Goal: Task Accomplishment & Management: Use online tool/utility

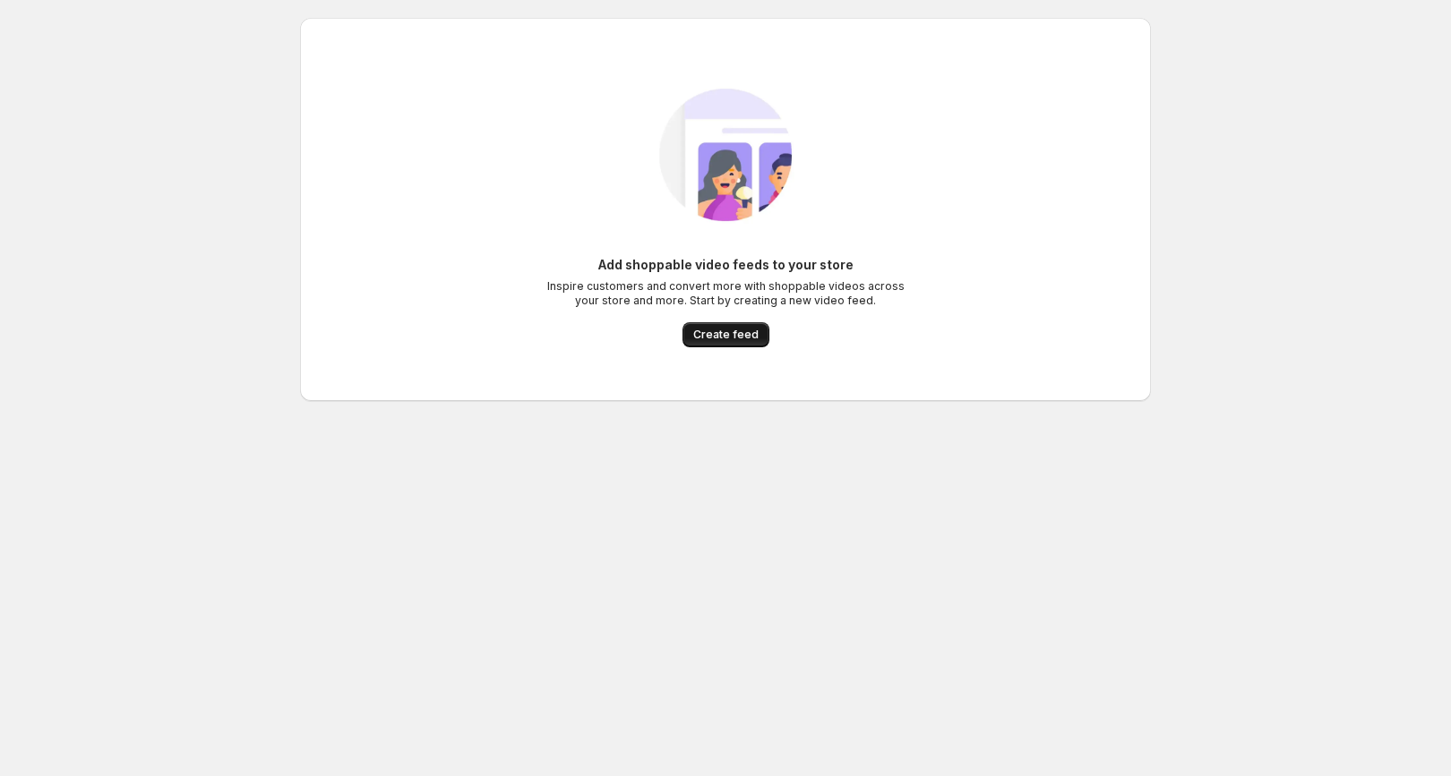
click at [722, 334] on span "Create feed" at bounding box center [725, 335] width 65 height 14
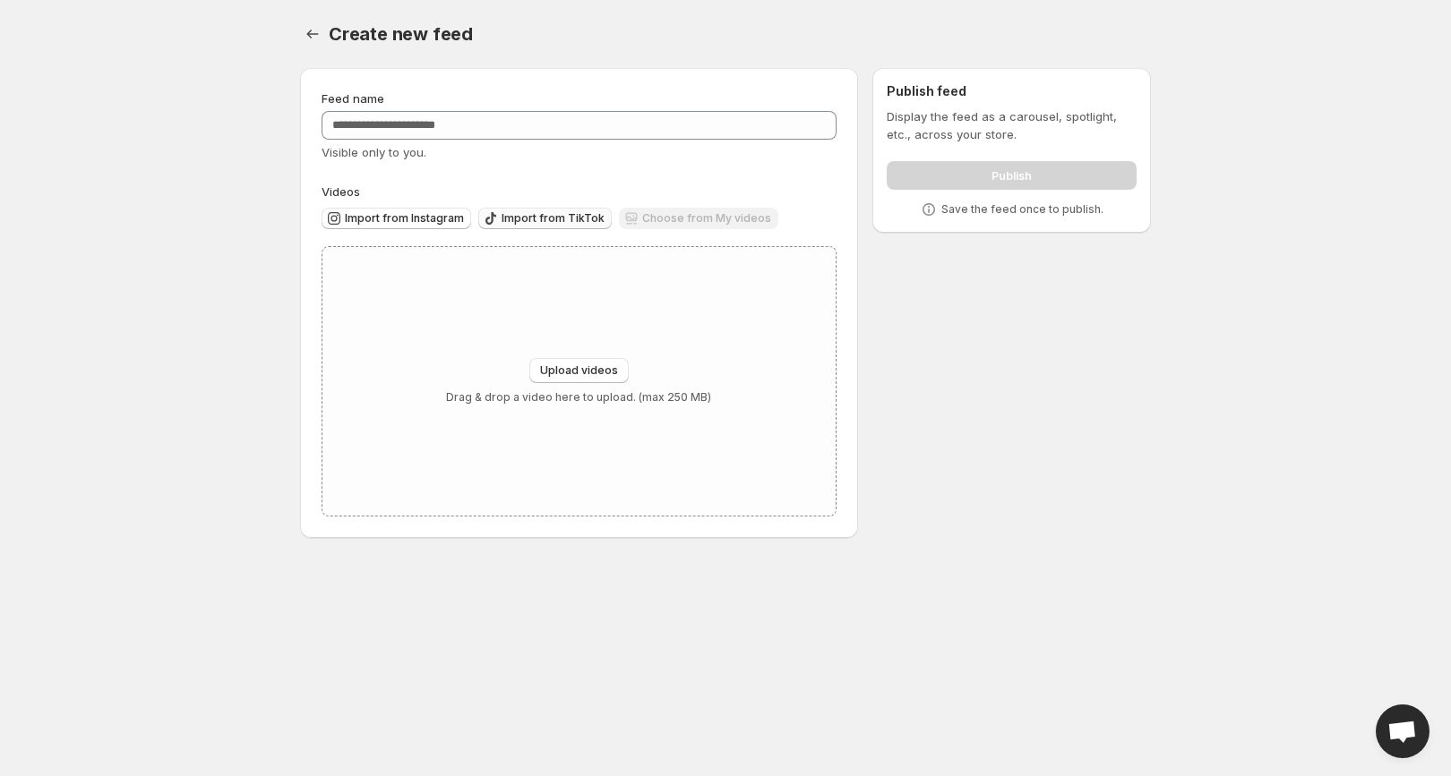
click at [512, 219] on span "Import from TikTok" at bounding box center [552, 218] width 103 height 14
click at [527, 214] on span "Import from TikTok" at bounding box center [552, 218] width 103 height 14
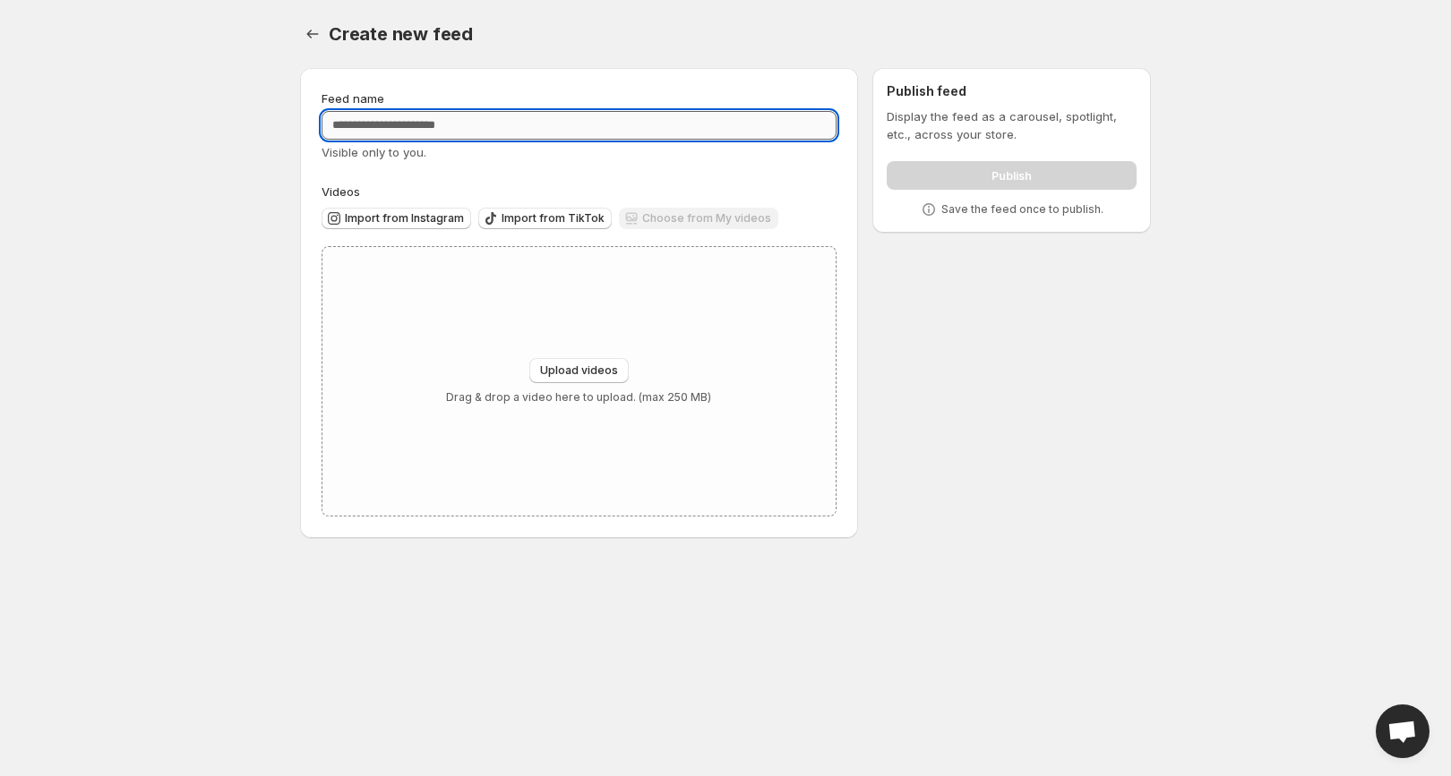
click at [711, 124] on input "Feed name" at bounding box center [578, 125] width 515 height 29
type input "********"
click at [532, 203] on div "Import from Instagram Import from TikTok Choose from My videos" at bounding box center [575, 216] width 522 height 31
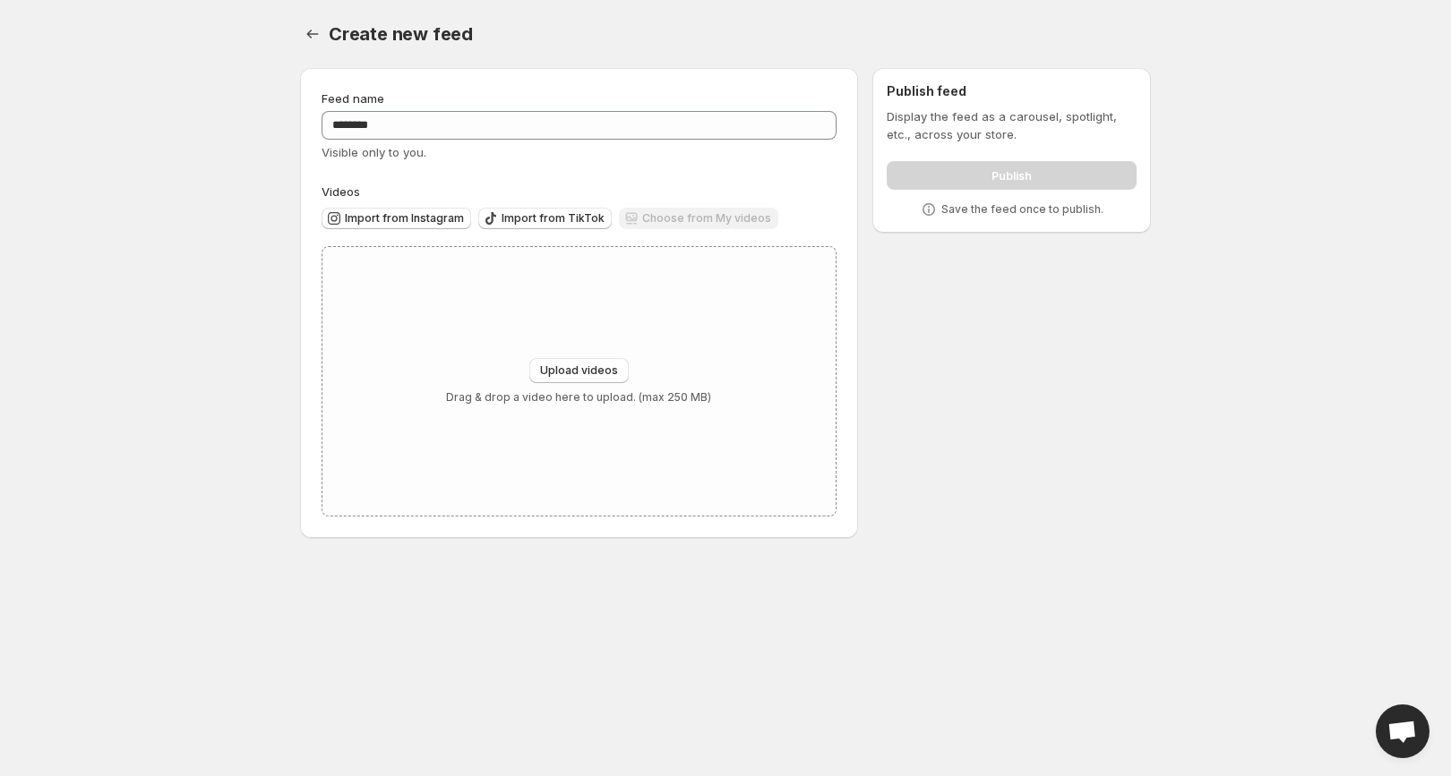
click at [532, 238] on div "Import from Instagram Import from TikTok Choose from My videos" at bounding box center [578, 220] width 515 height 39
click at [537, 229] on div "Import from TikTok" at bounding box center [544, 220] width 133 height 24
click at [533, 208] on button "Import from TikTok" at bounding box center [544, 218] width 133 height 21
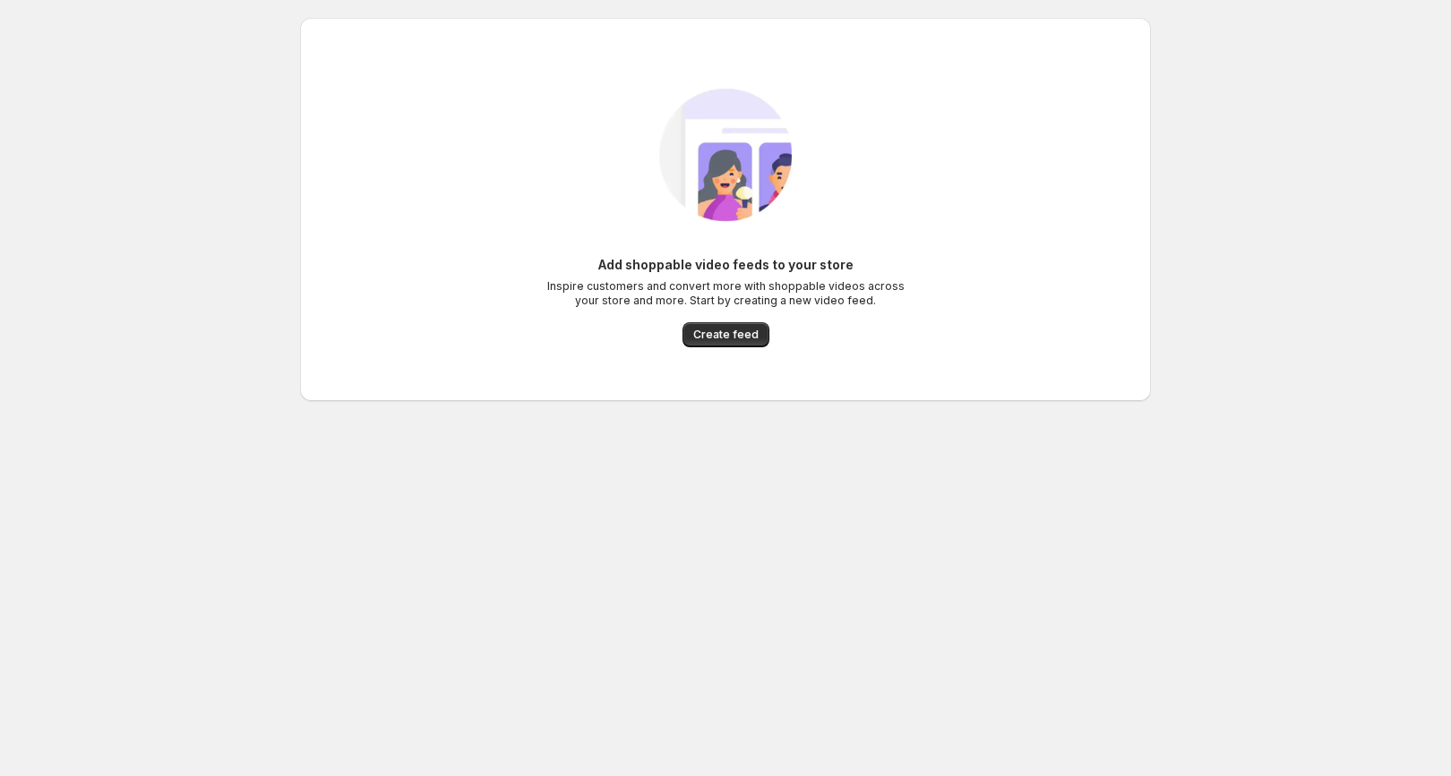
click at [710, 348] on div "Add shoppable video feeds to your store Inspire customers and convert more with…" at bounding box center [725, 210] width 822 height 312
click at [710, 344] on button "Create feed" at bounding box center [725, 334] width 87 height 25
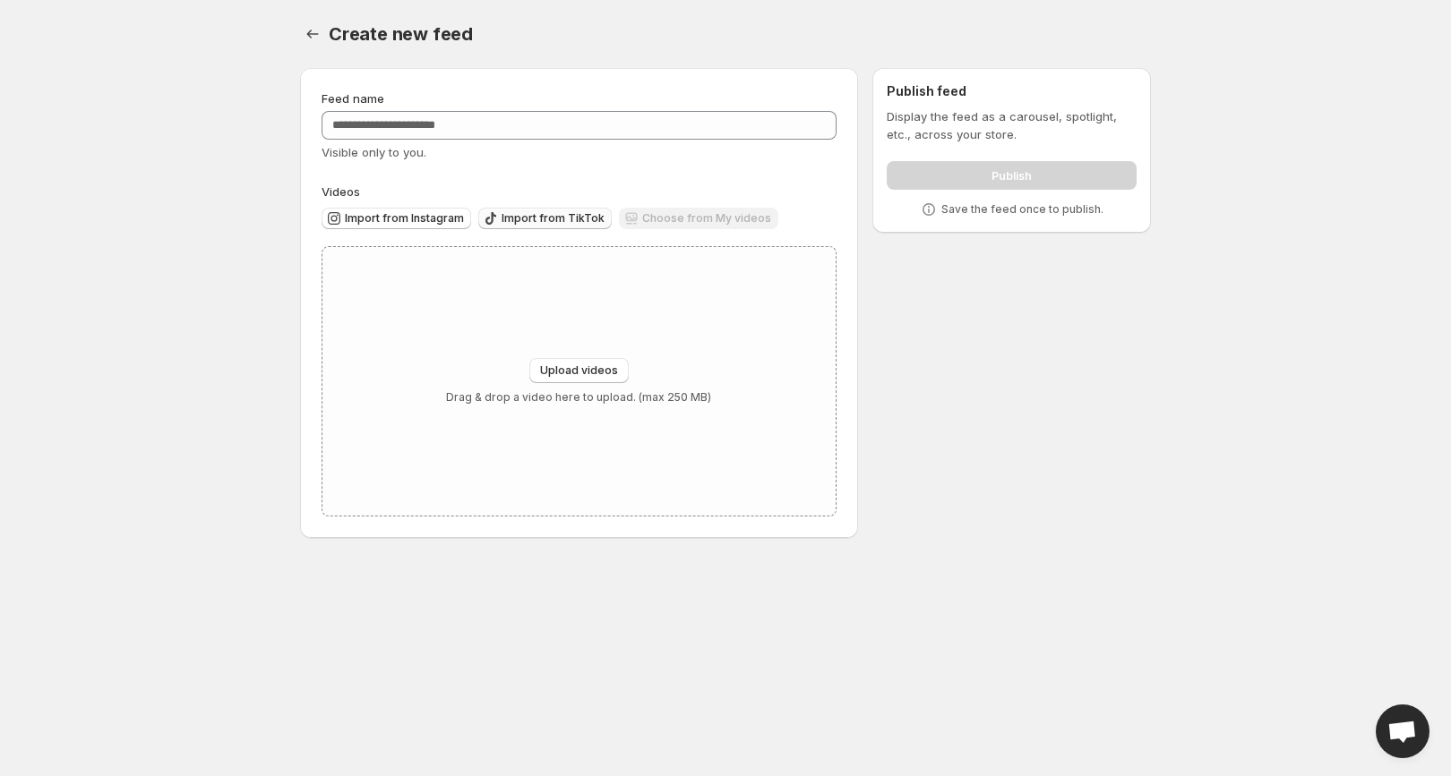
click at [561, 212] on span "Import from TikTok" at bounding box center [552, 218] width 103 height 14
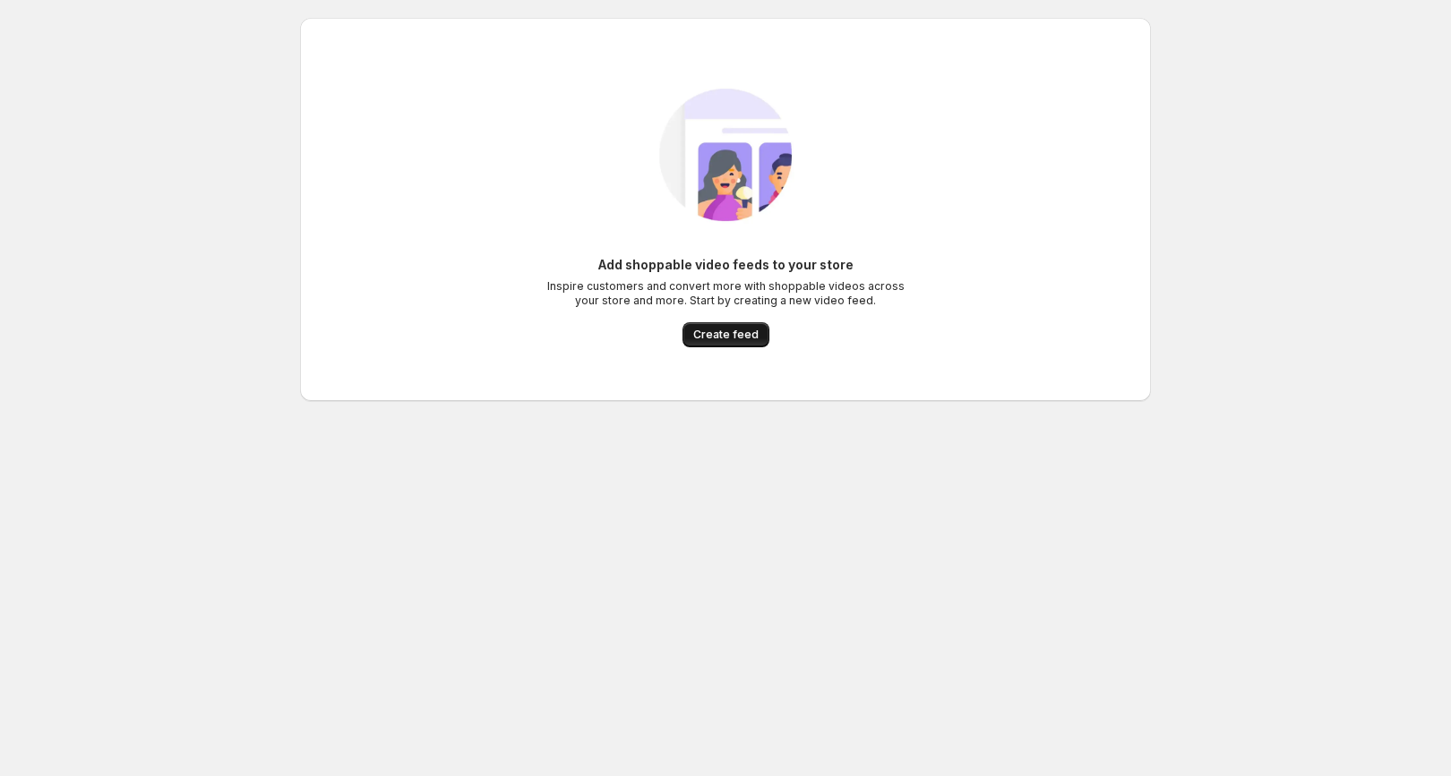
click at [710, 337] on span "Create feed" at bounding box center [725, 335] width 65 height 14
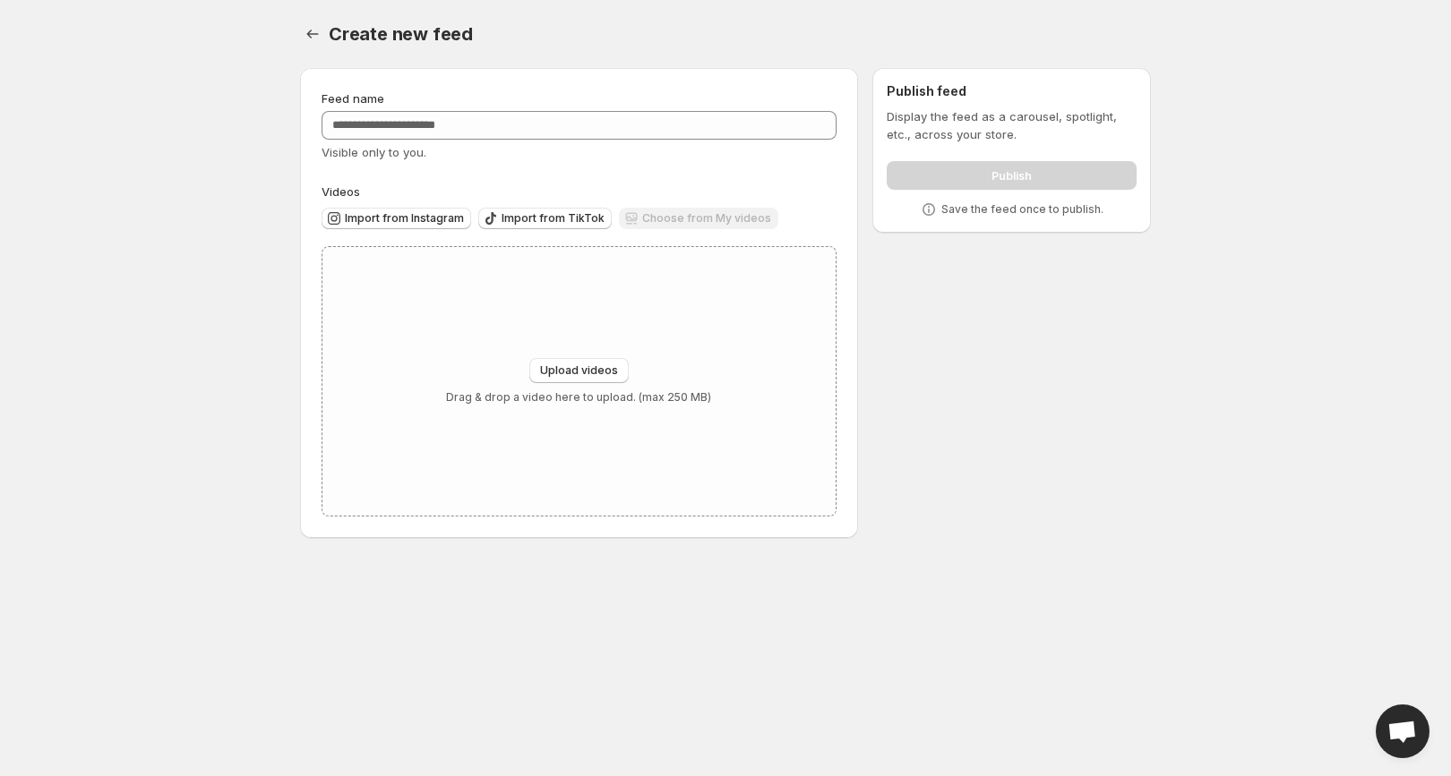
click at [538, 173] on div "Feed name Visible only to you. Videos Import from Instagram Import from TikTok …" at bounding box center [578, 303] width 515 height 427
click at [538, 210] on button "Import from TikTok" at bounding box center [544, 218] width 133 height 21
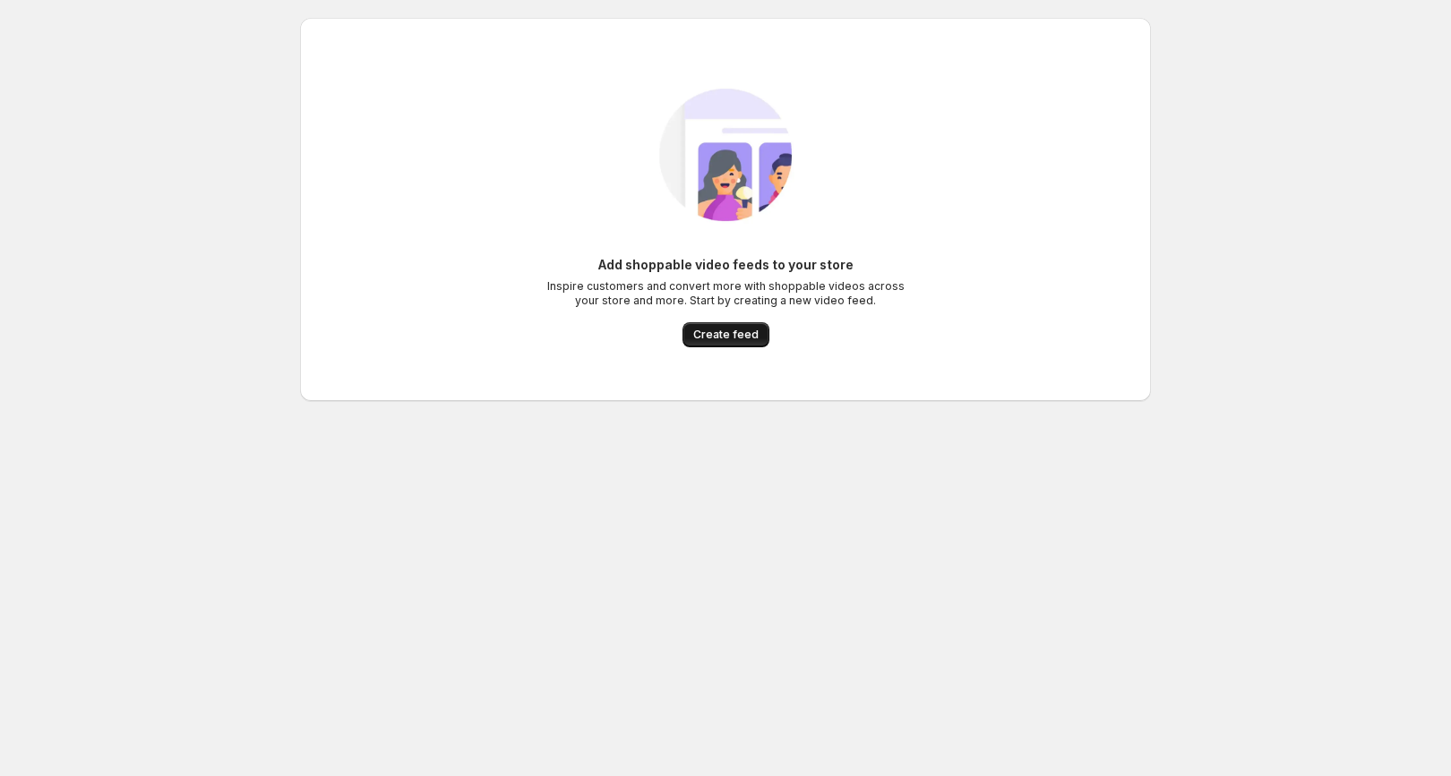
click at [716, 343] on button "Create feed" at bounding box center [725, 334] width 87 height 25
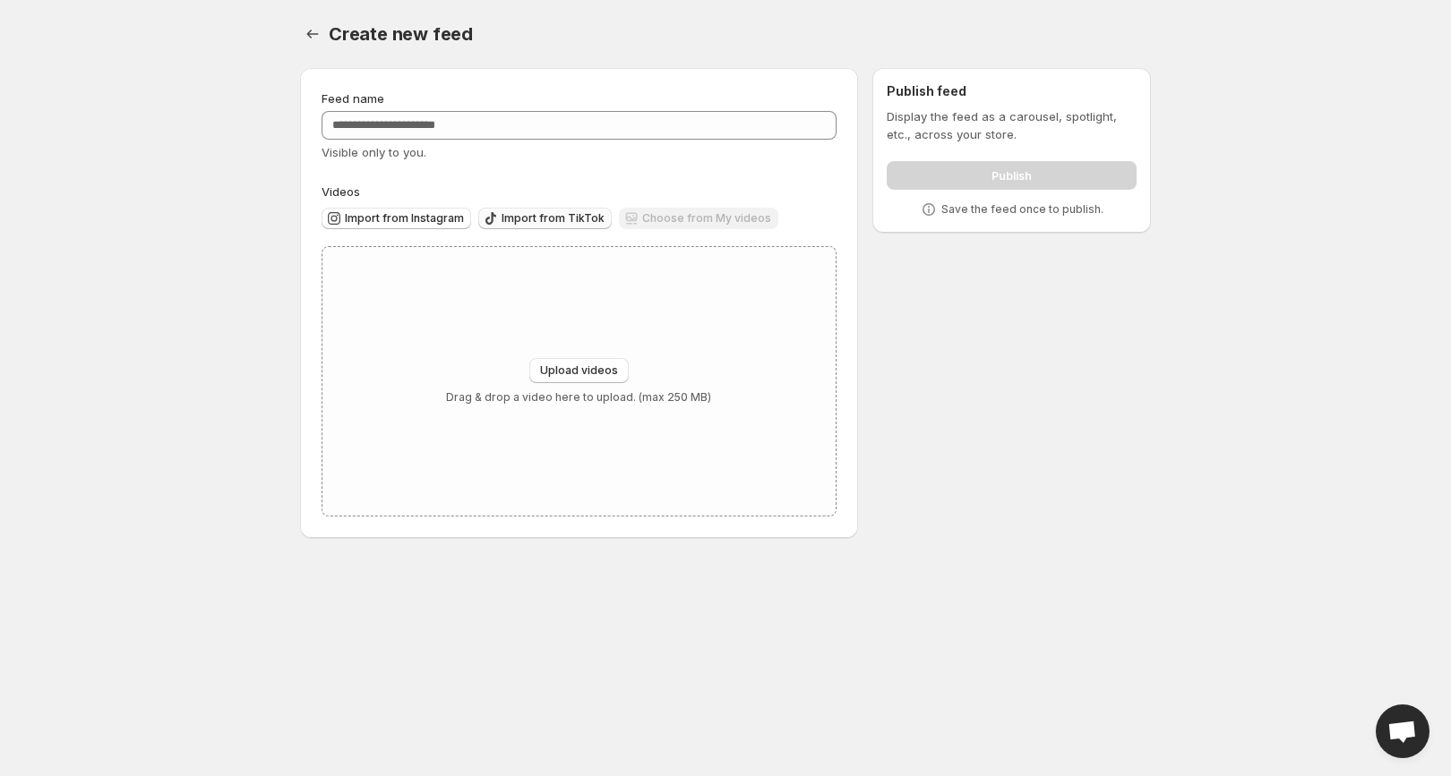
click at [514, 216] on span "Import from TikTok" at bounding box center [552, 218] width 103 height 14
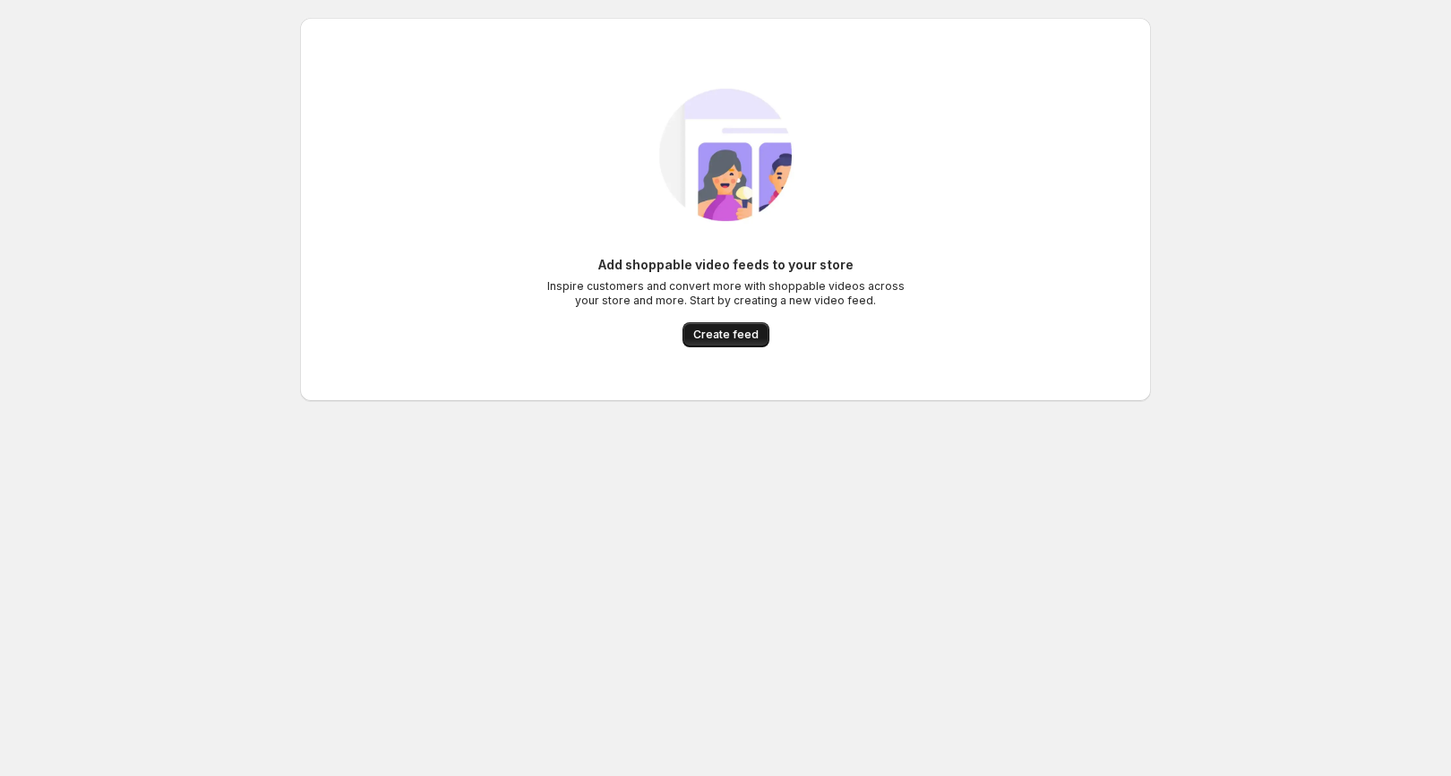
click at [722, 337] on span "Create feed" at bounding box center [725, 335] width 65 height 14
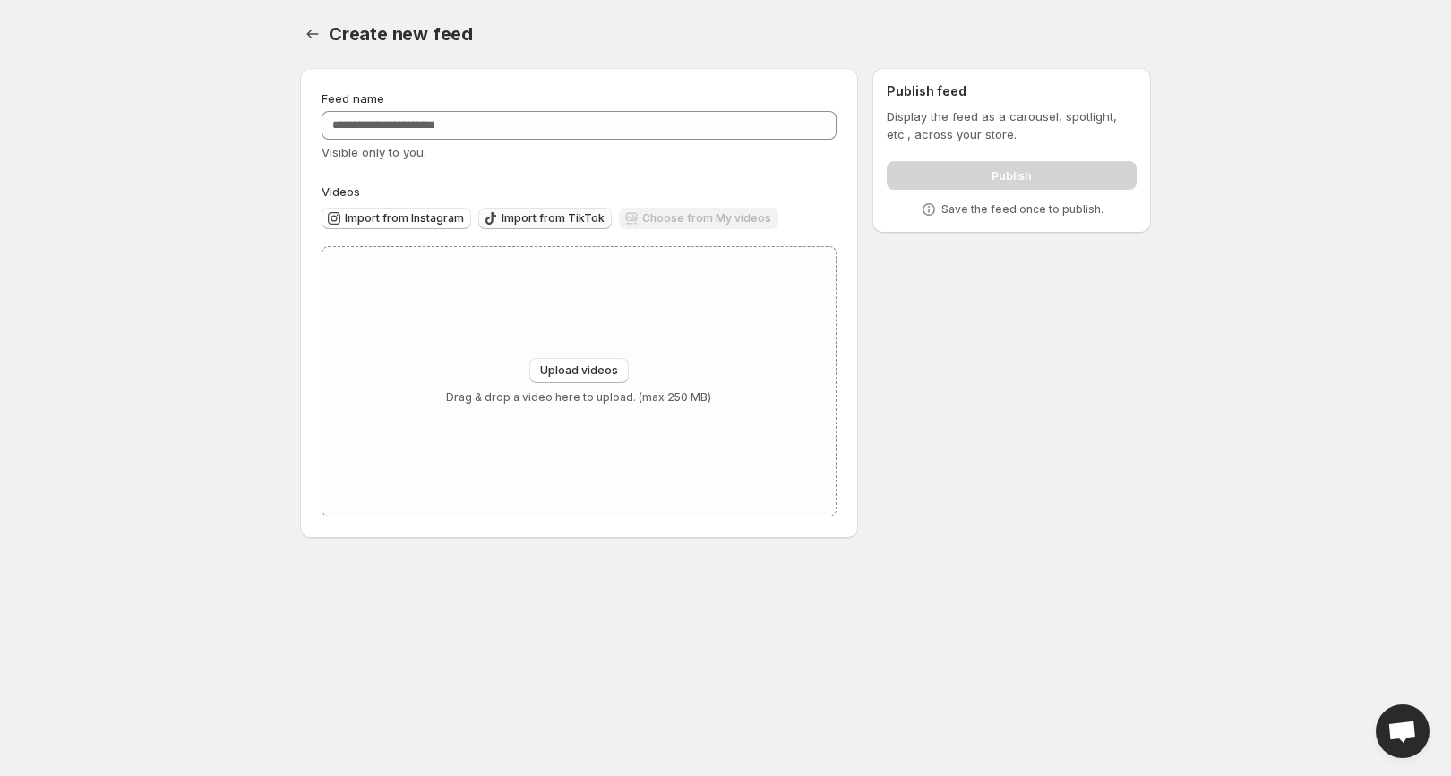
click at [550, 224] on span "Import from TikTok" at bounding box center [552, 218] width 103 height 14
click at [420, 226] on button "Import from Instagram" at bounding box center [396, 218] width 150 height 21
click at [583, 355] on div "Upload videos Drag & drop a video here to upload. (max 250 MB)" at bounding box center [578, 381] width 513 height 269
type input "**********"
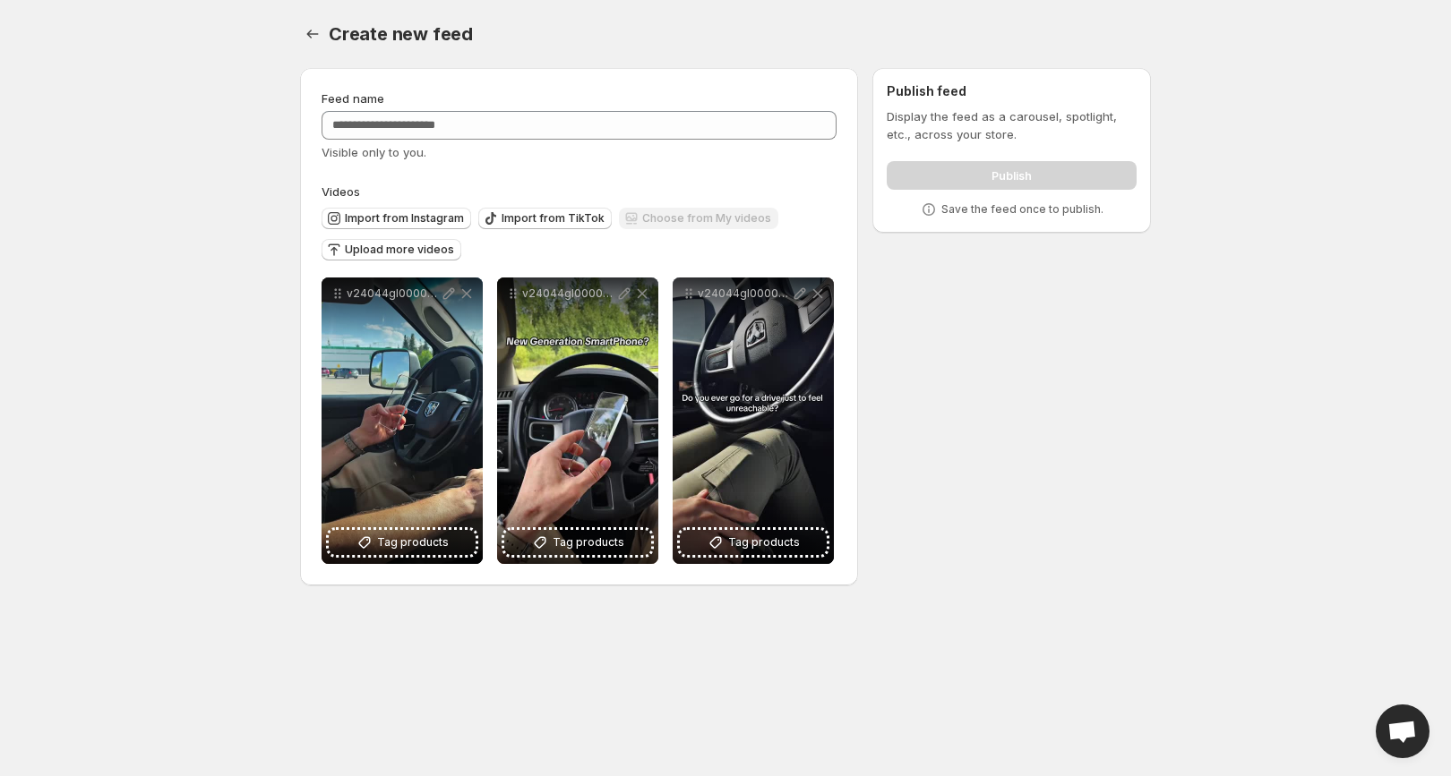
click at [703, 212] on div "Choose from My videos" at bounding box center [698, 220] width 159 height 24
click at [421, 248] on span "Upload more videos" at bounding box center [399, 250] width 109 height 14
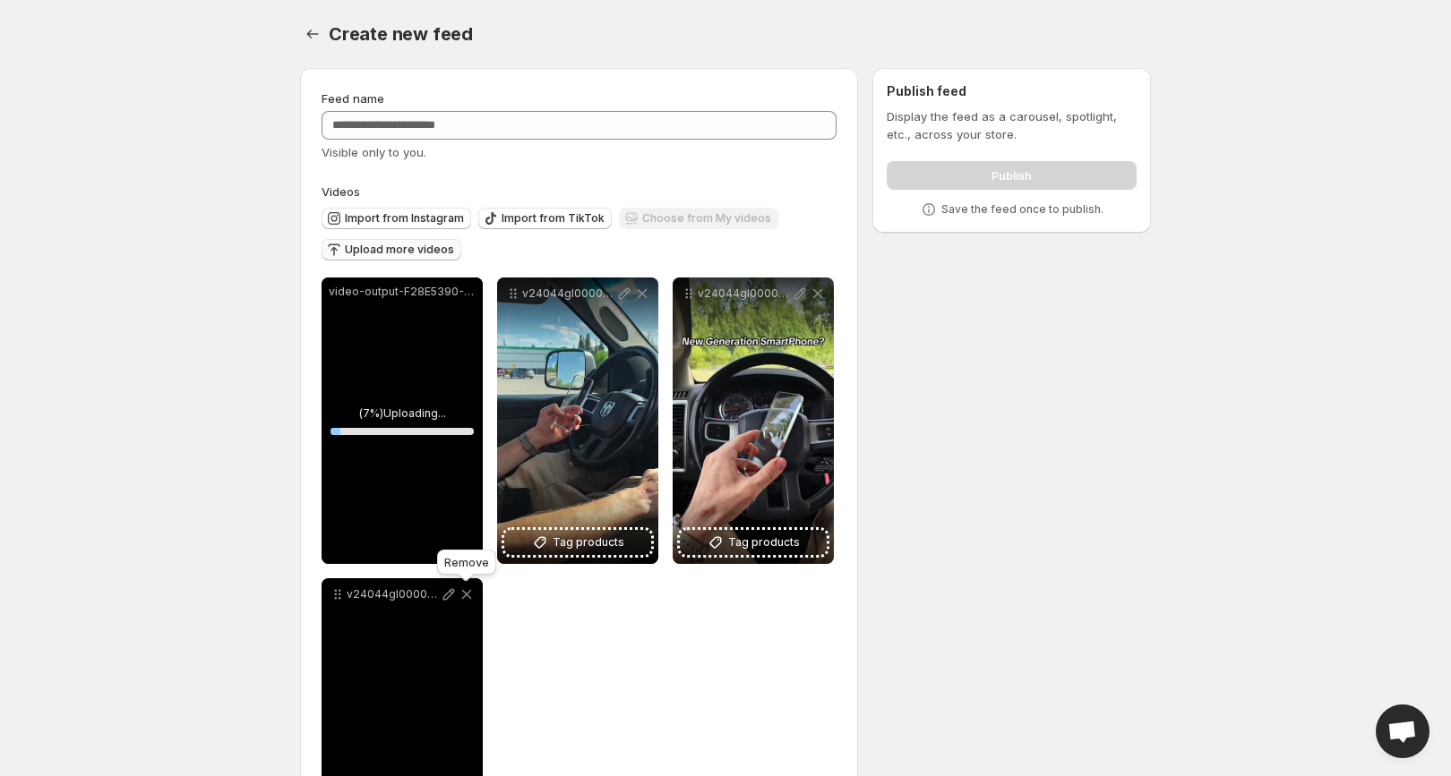
click at [467, 591] on icon at bounding box center [467, 595] width 18 height 18
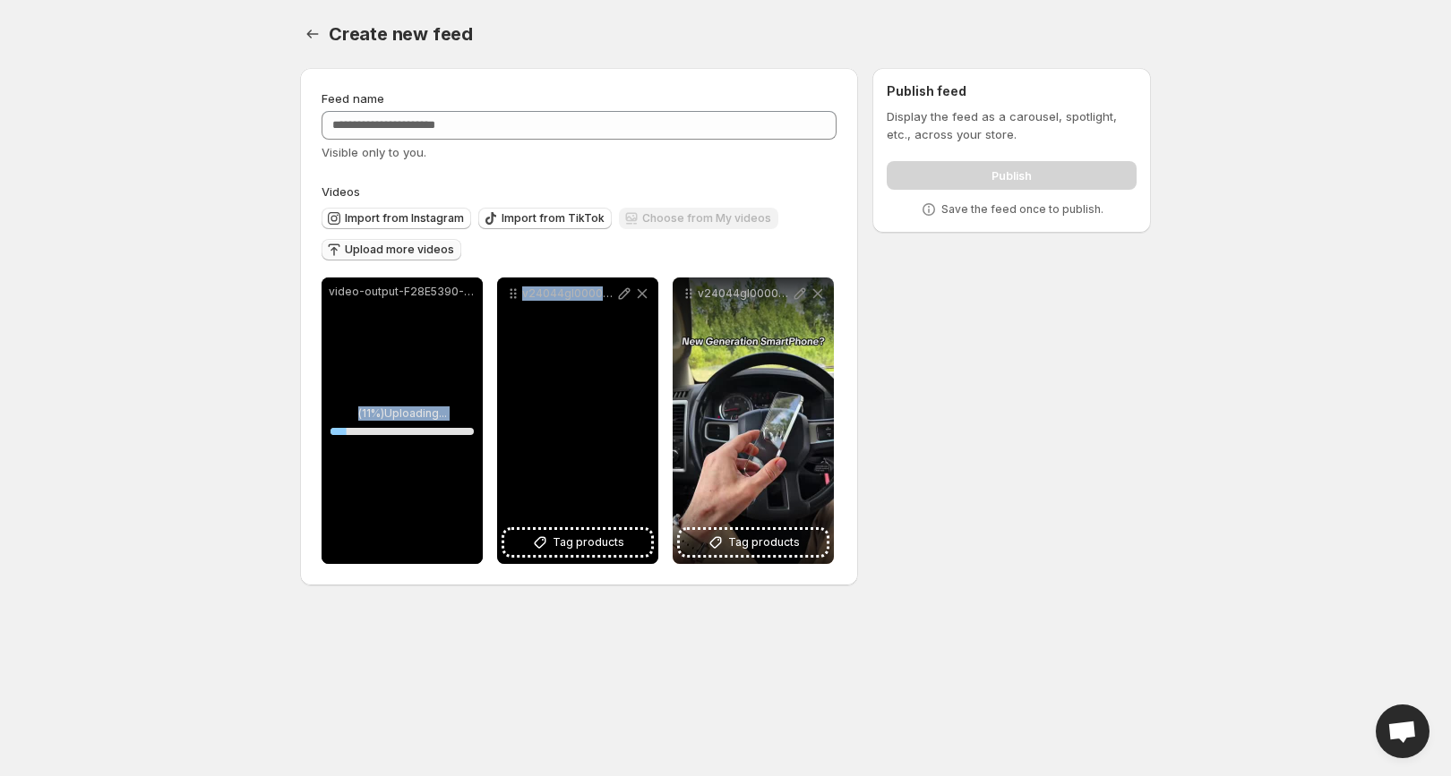
drag, startPoint x: 368, startPoint y: 381, endPoint x: 542, endPoint y: 383, distance: 173.8
click at [542, 383] on div "**********" at bounding box center [577, 421] width 512 height 287
drag, startPoint x: 459, startPoint y: 373, endPoint x: 652, endPoint y: 377, distance: 193.5
click at [653, 377] on div "**********" at bounding box center [577, 421] width 512 height 287
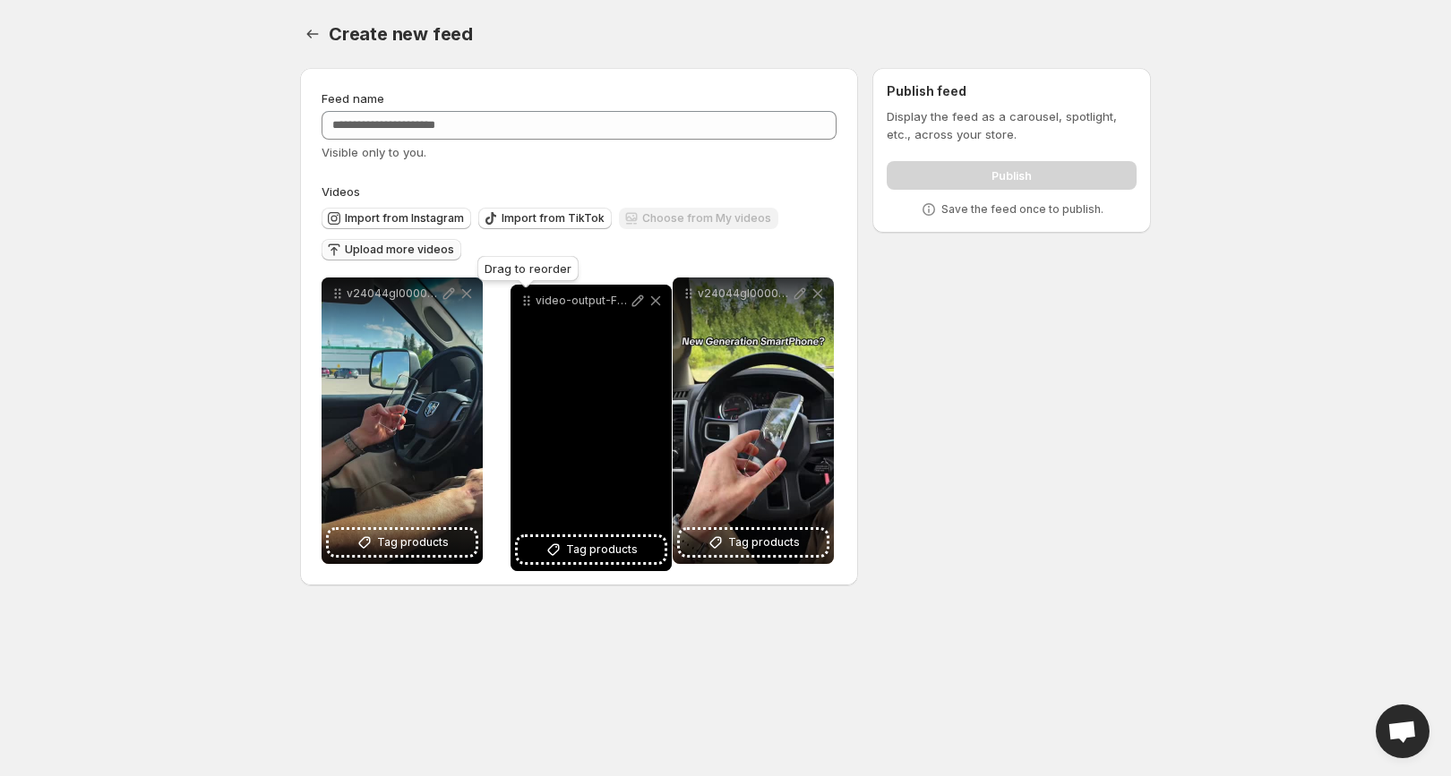
drag, startPoint x: 339, startPoint y: 298, endPoint x: 559, endPoint y: 306, distance: 219.6
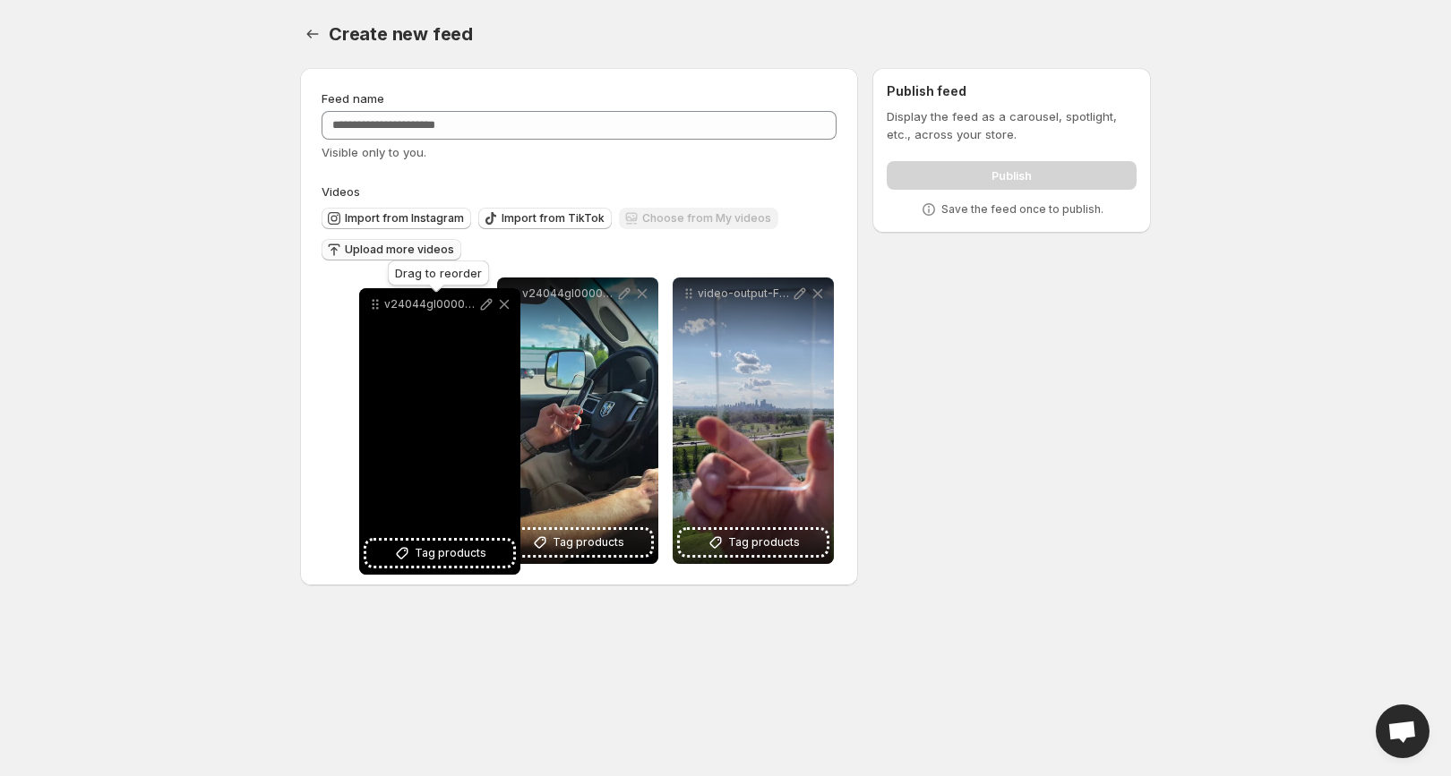
drag, startPoint x: 692, startPoint y: 295, endPoint x: 378, endPoint y: 305, distance: 314.5
click at [378, 305] on icon at bounding box center [375, 305] width 18 height 18
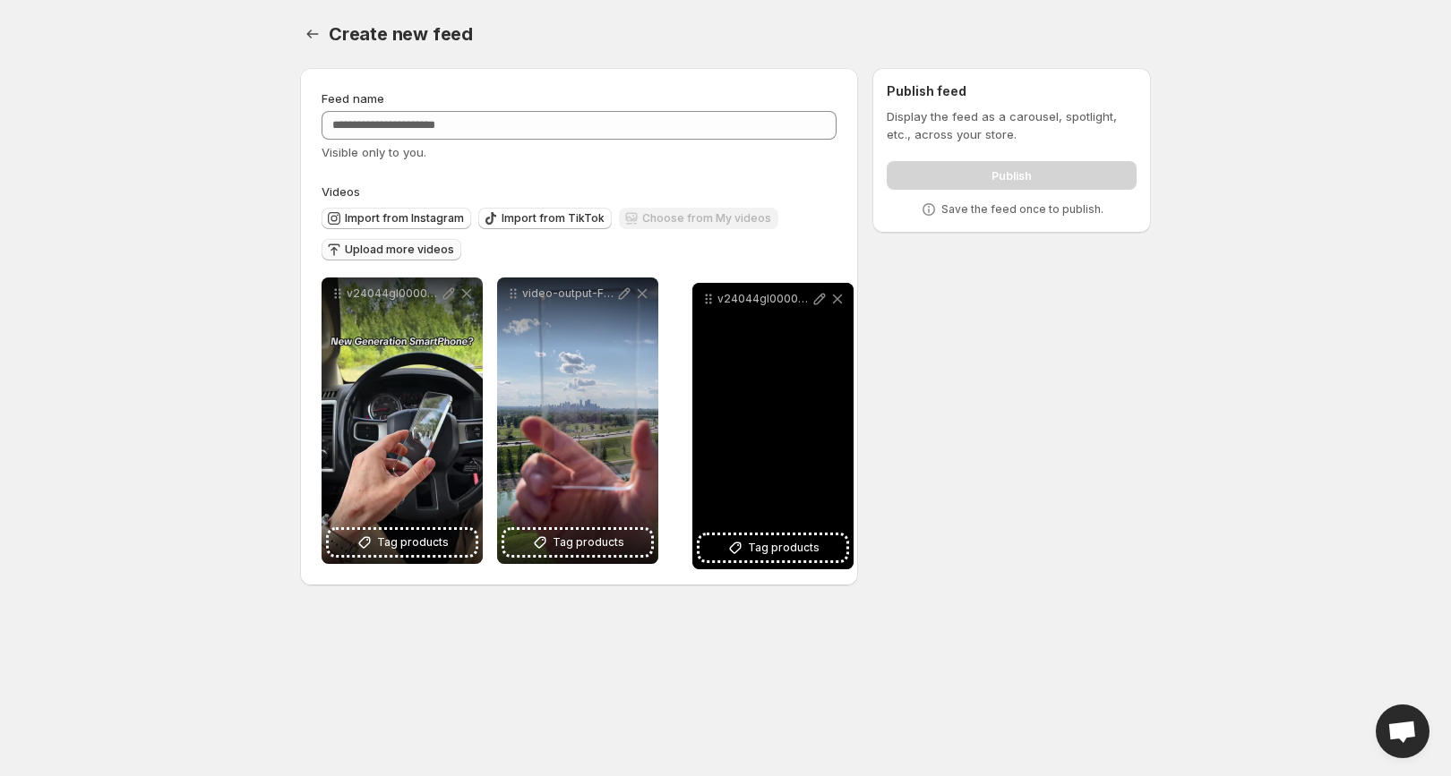
drag, startPoint x: 518, startPoint y: 297, endPoint x: 744, endPoint y: 301, distance: 226.6
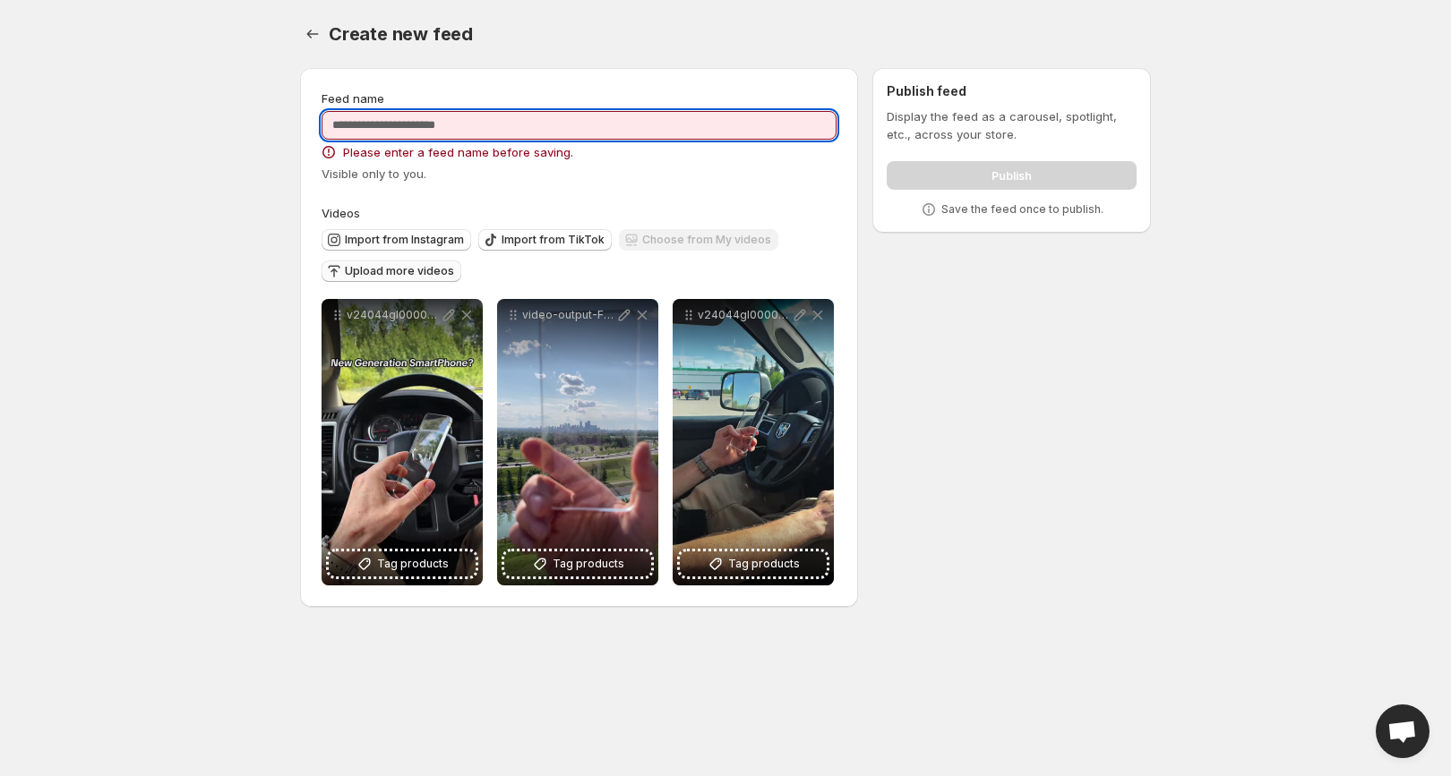
click at [600, 130] on input "Feed name" at bounding box center [578, 125] width 515 height 29
type input "*********"
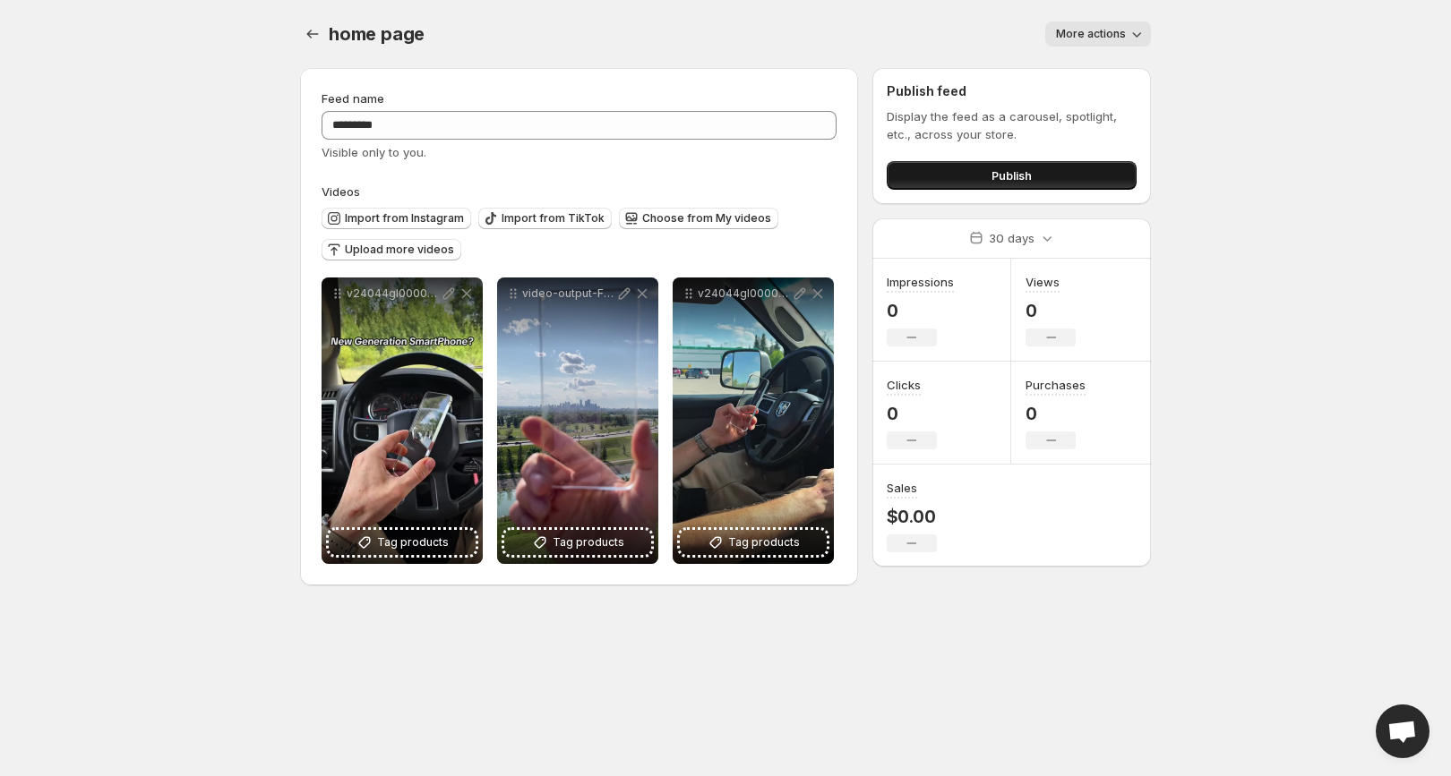
click at [968, 180] on button "Publish" at bounding box center [1012, 175] width 250 height 29
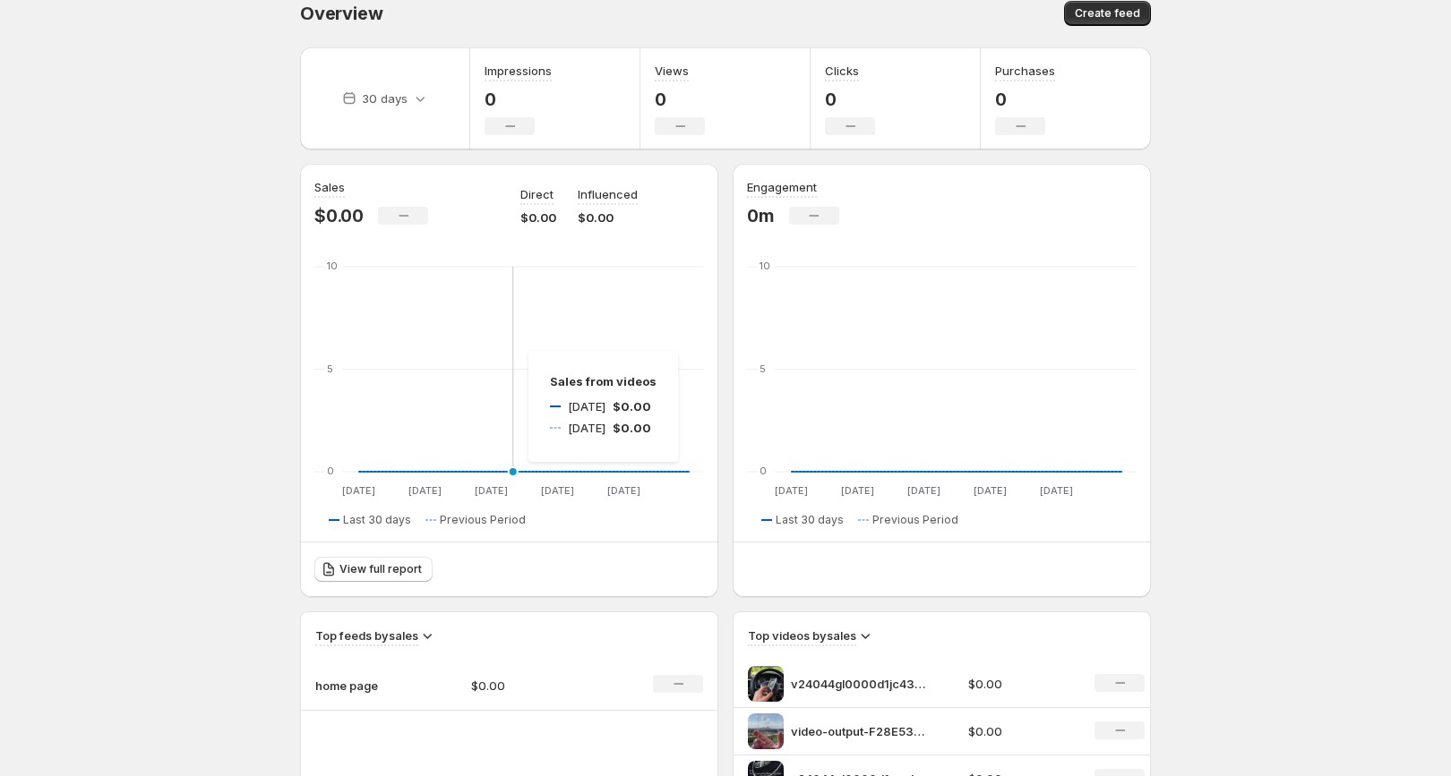
scroll to position [22, 0]
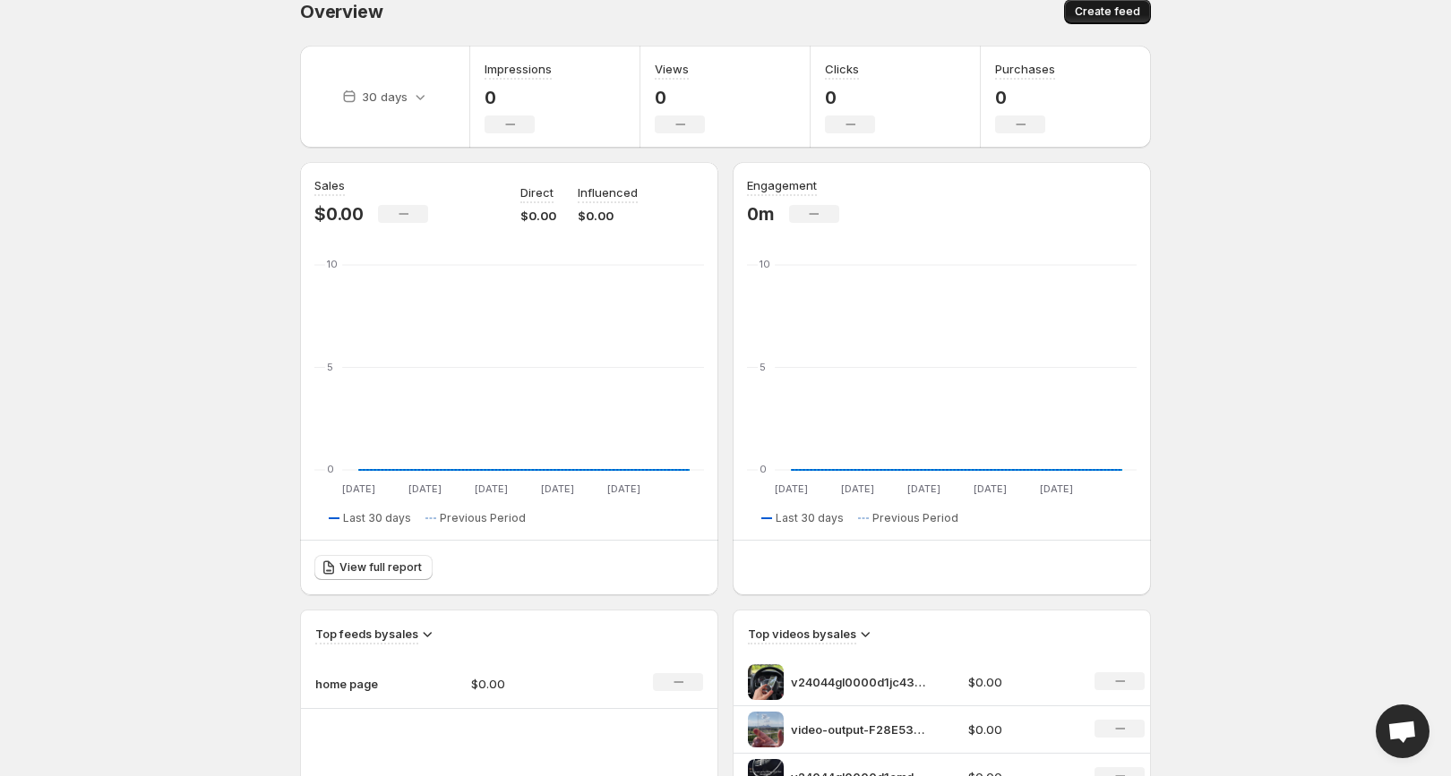
click at [1101, 14] on span "Create feed" at bounding box center [1107, 11] width 65 height 14
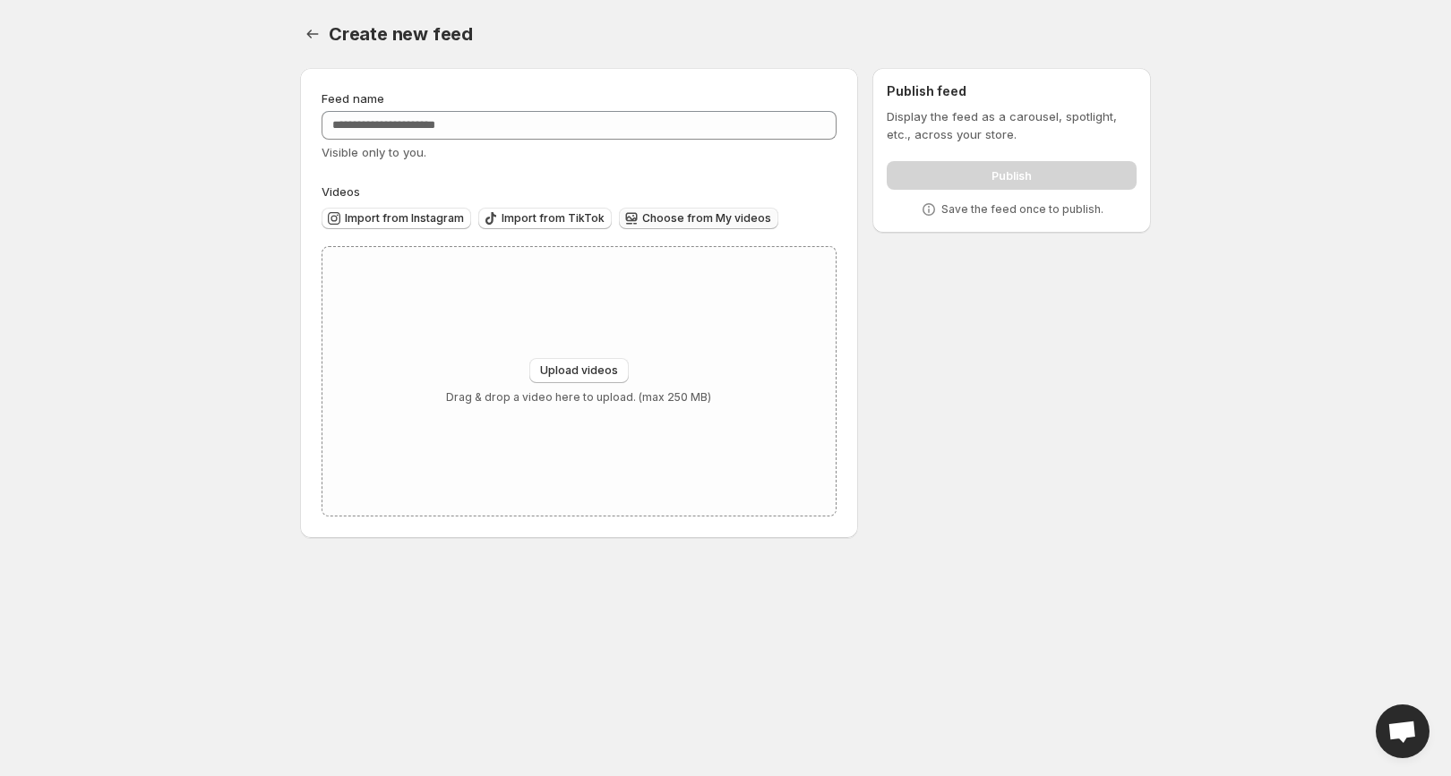
click at [643, 228] on div "Choose from My videos" at bounding box center [698, 220] width 159 height 24
click at [642, 218] on span "Choose from My videos" at bounding box center [706, 218] width 129 height 14
click at [570, 372] on span "Upload videos" at bounding box center [579, 371] width 78 height 14
type input "**********"
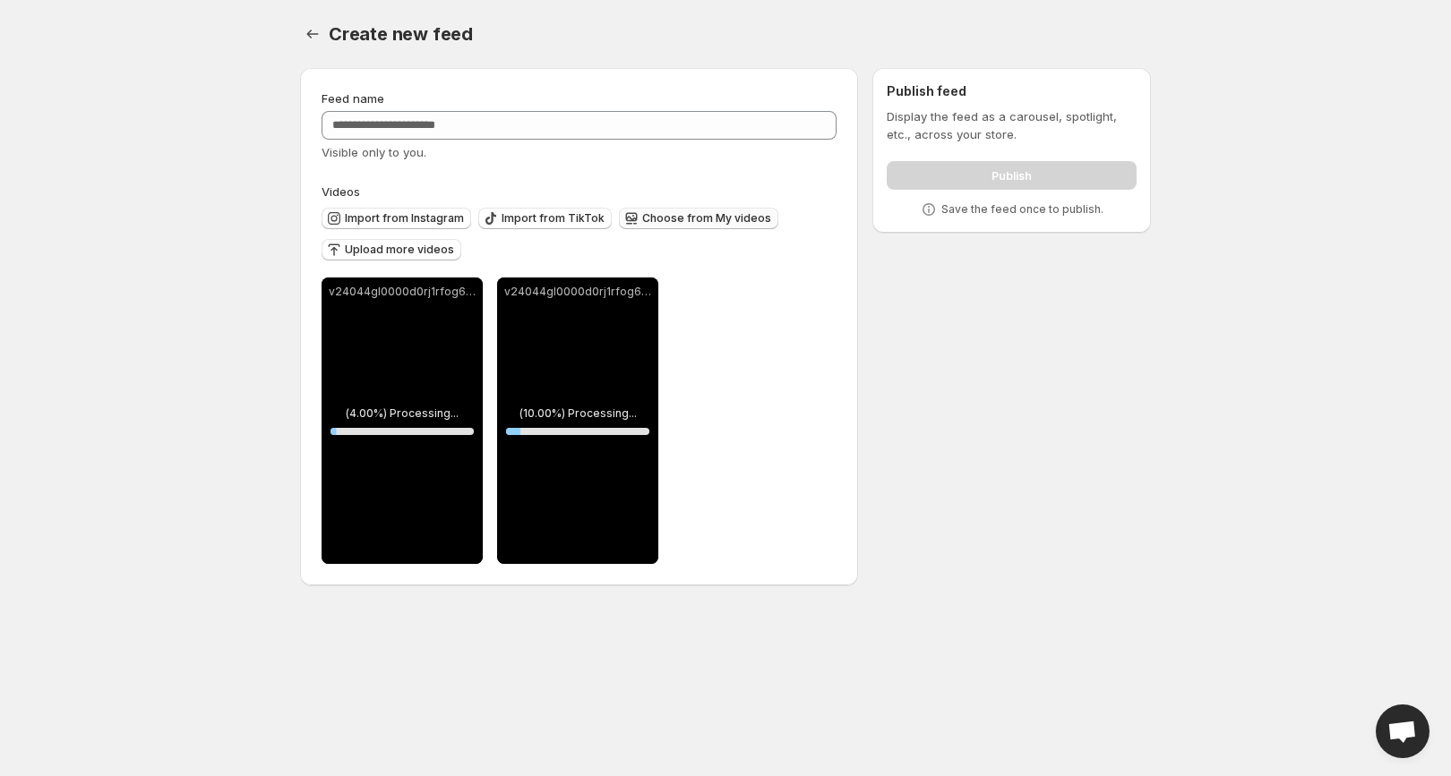
click at [689, 221] on span "Choose from My videos" at bounding box center [706, 218] width 129 height 14
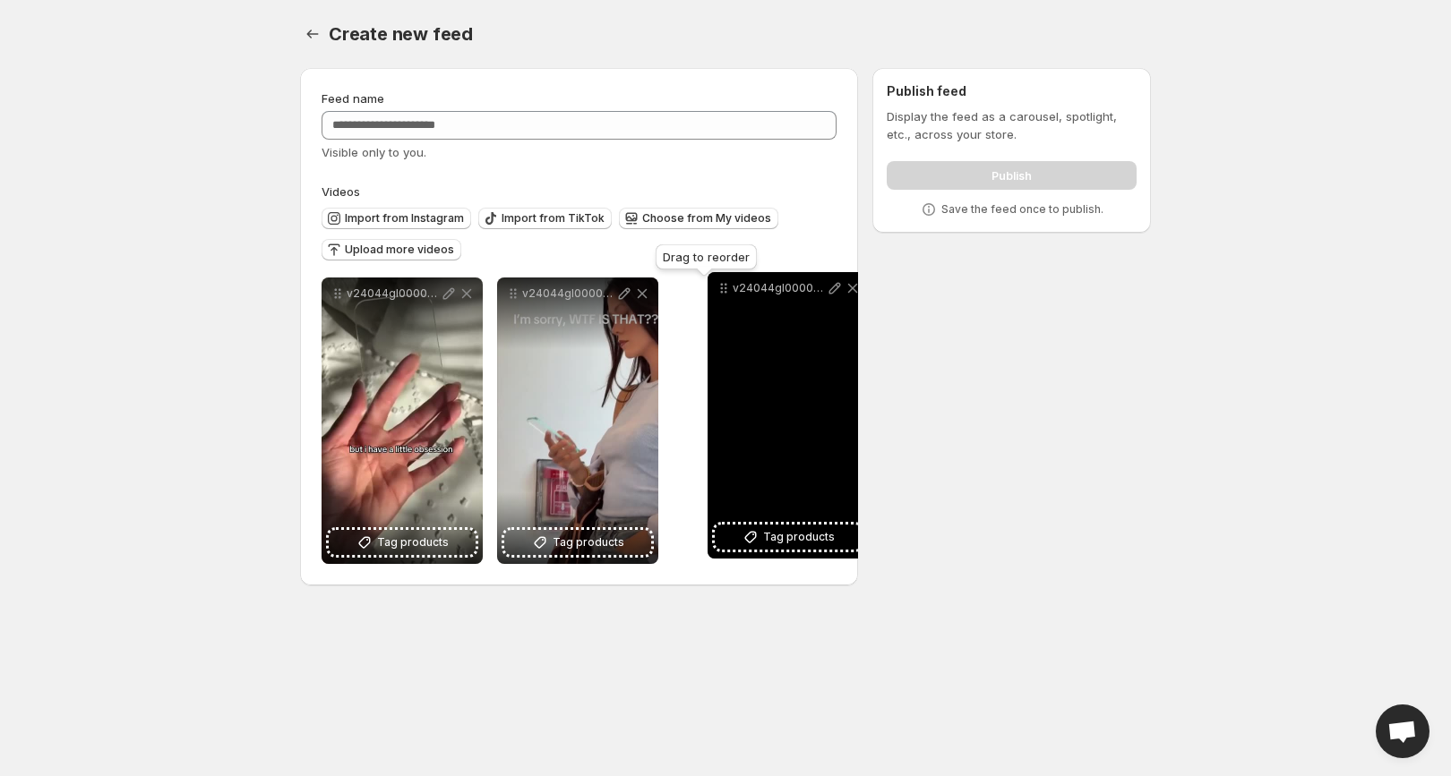
drag, startPoint x: 337, startPoint y: 291, endPoint x: 726, endPoint y: 286, distance: 389.6
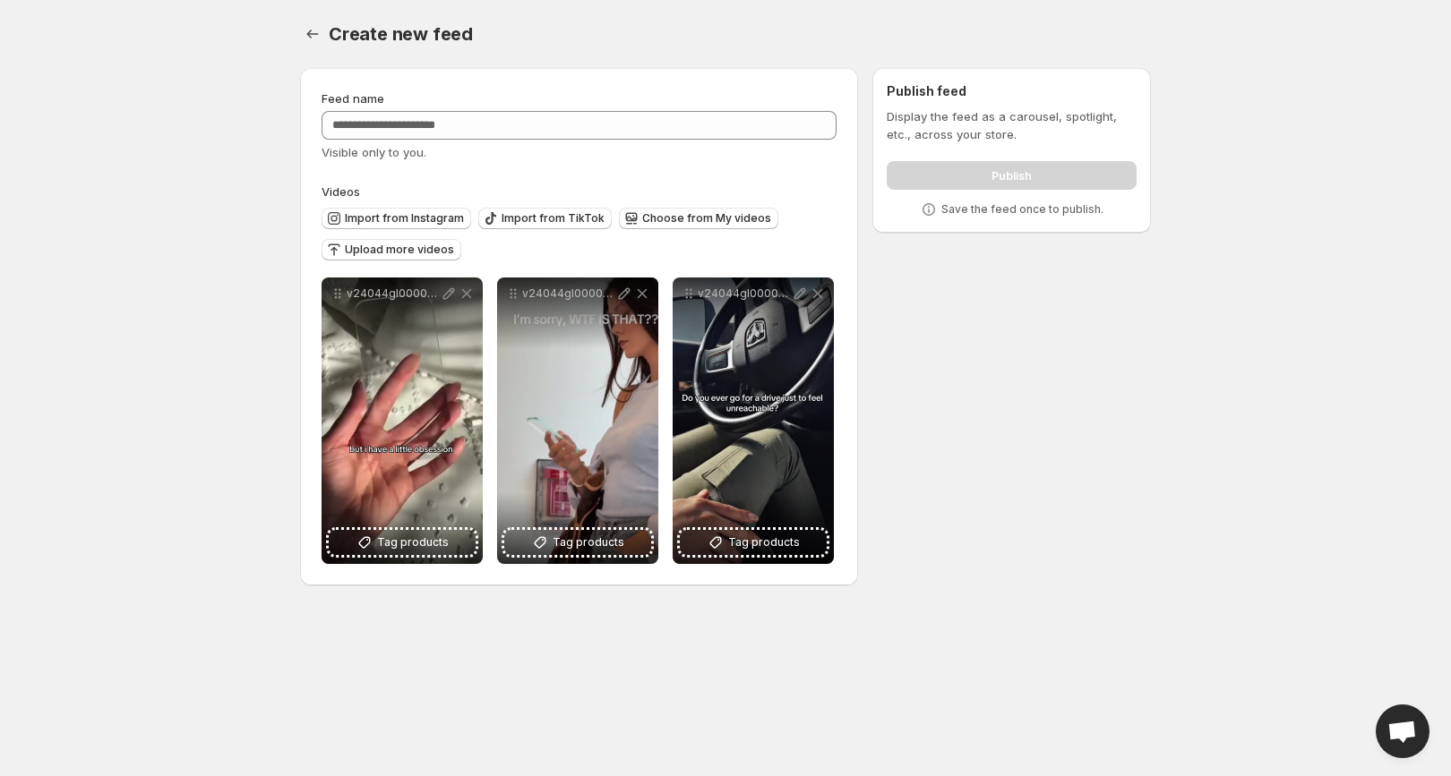
click at [587, 106] on div "Feed name" at bounding box center [578, 99] width 515 height 18
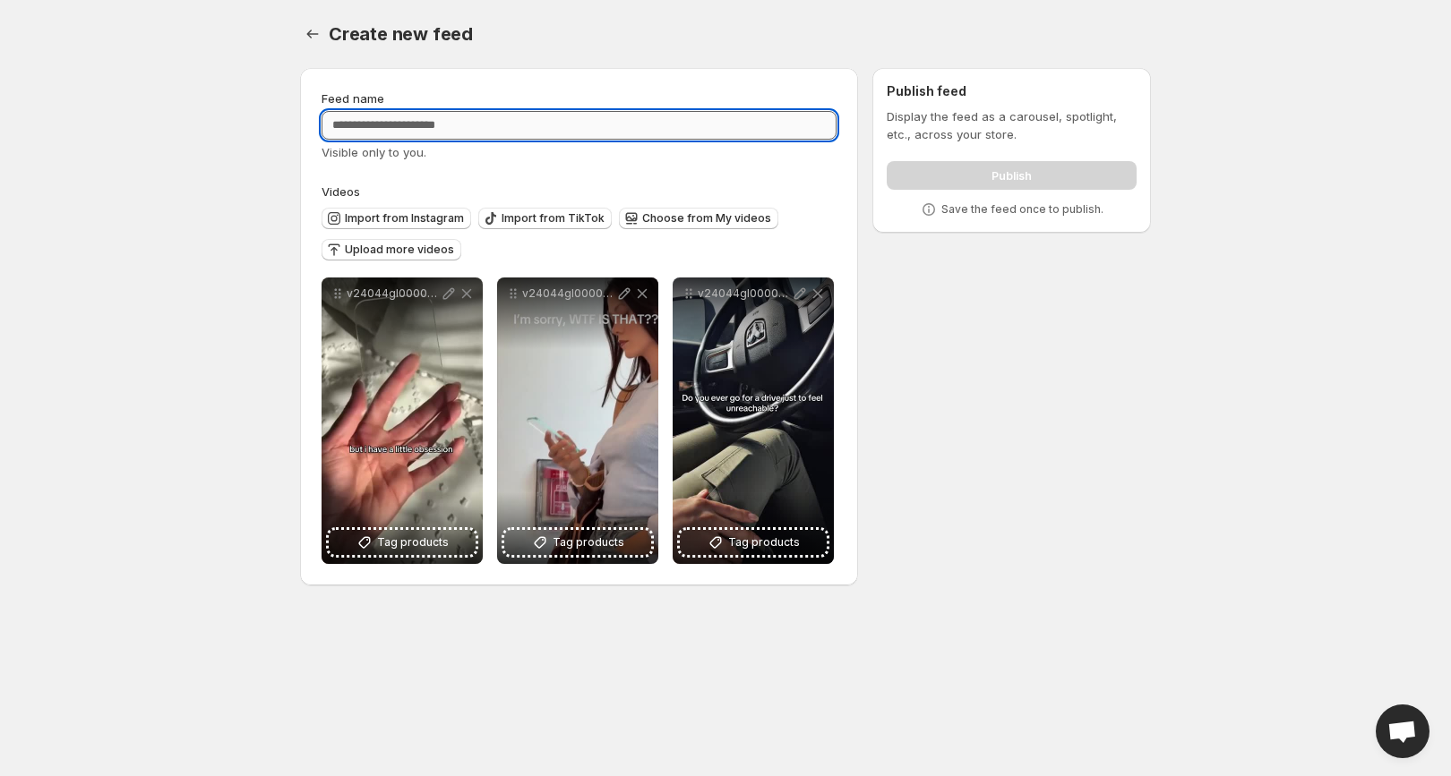
click at [573, 124] on input "Feed name" at bounding box center [578, 125] width 515 height 29
type input "*******"
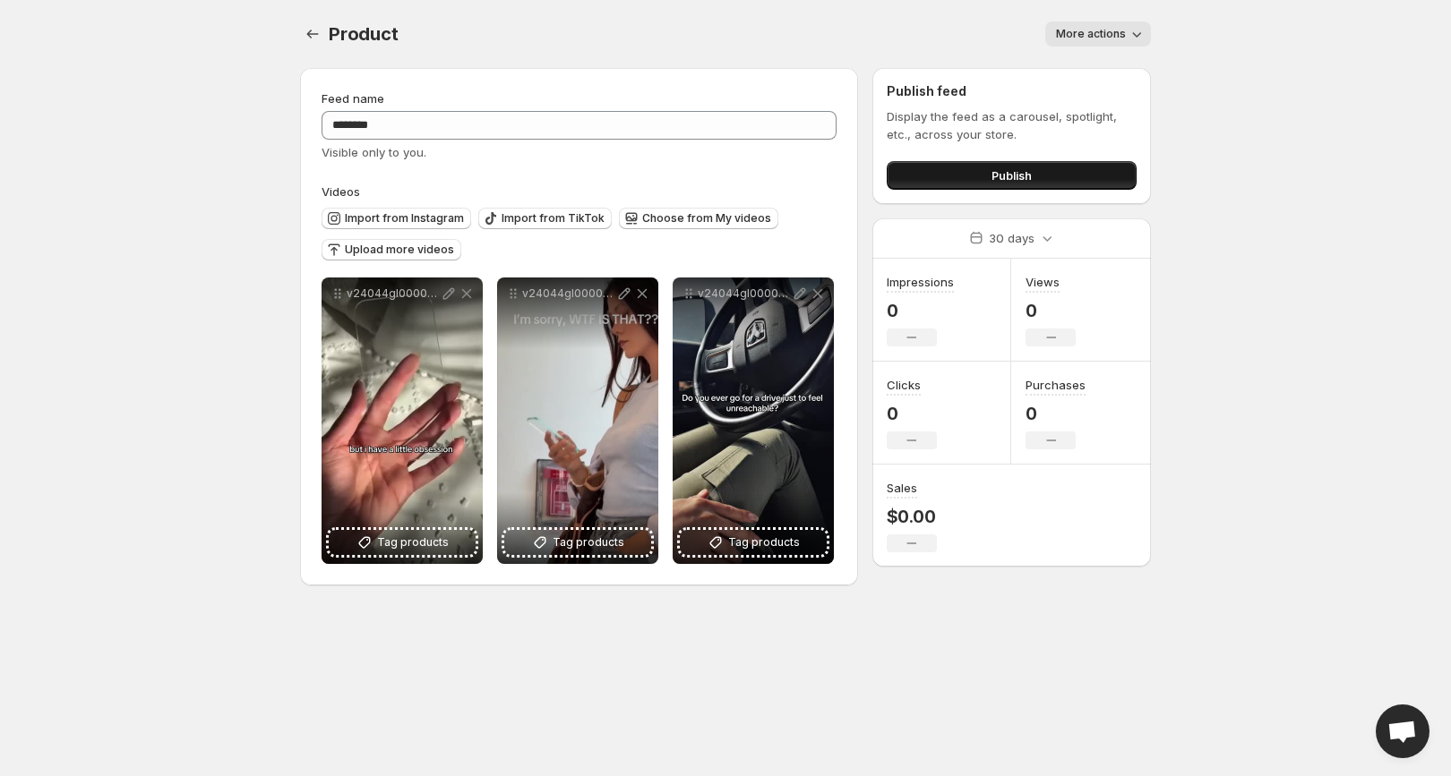
click at [948, 168] on button "Publish" at bounding box center [1012, 175] width 250 height 29
click at [410, 250] on span "Upload more videos" at bounding box center [399, 250] width 109 height 14
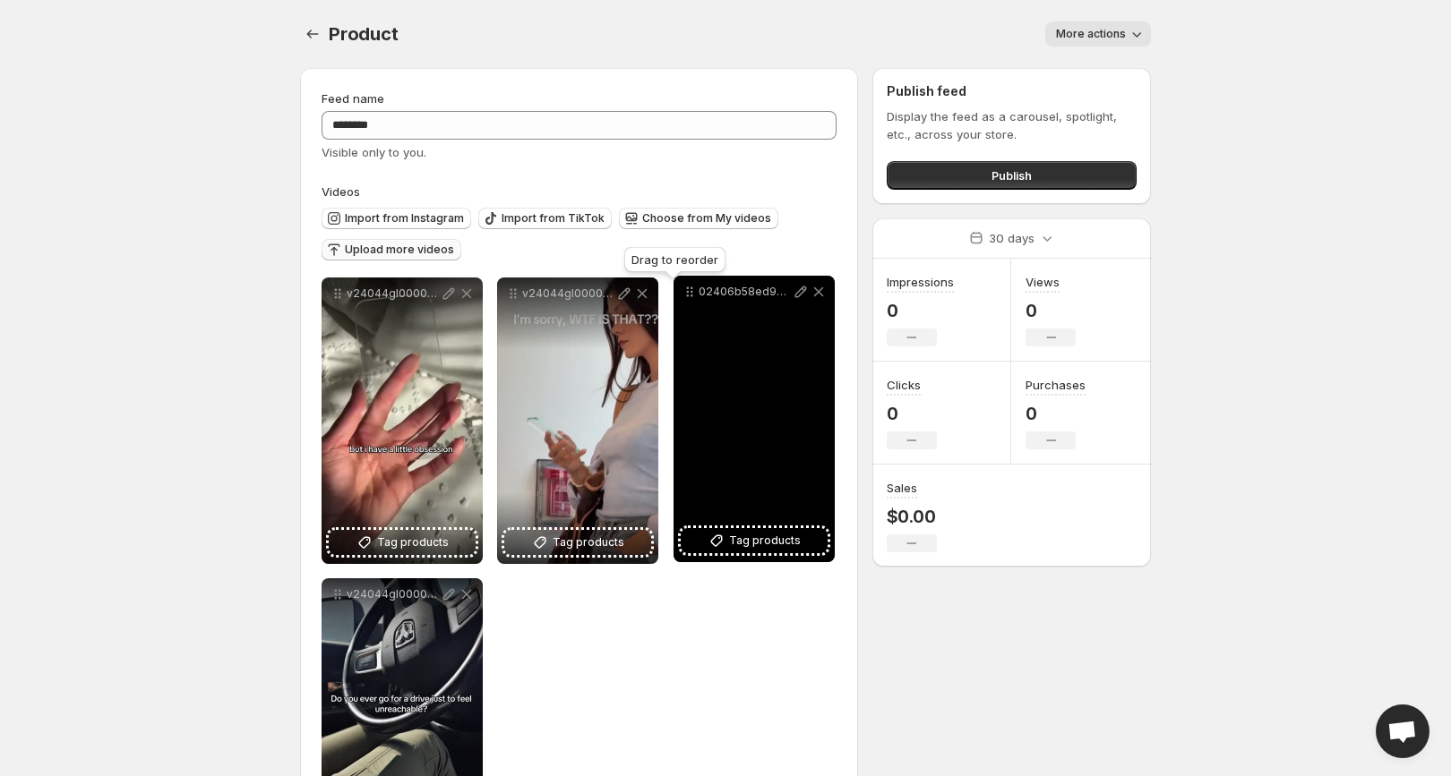
drag, startPoint x: 335, startPoint y: 294, endPoint x: 688, endPoint y: 292, distance: 352.8
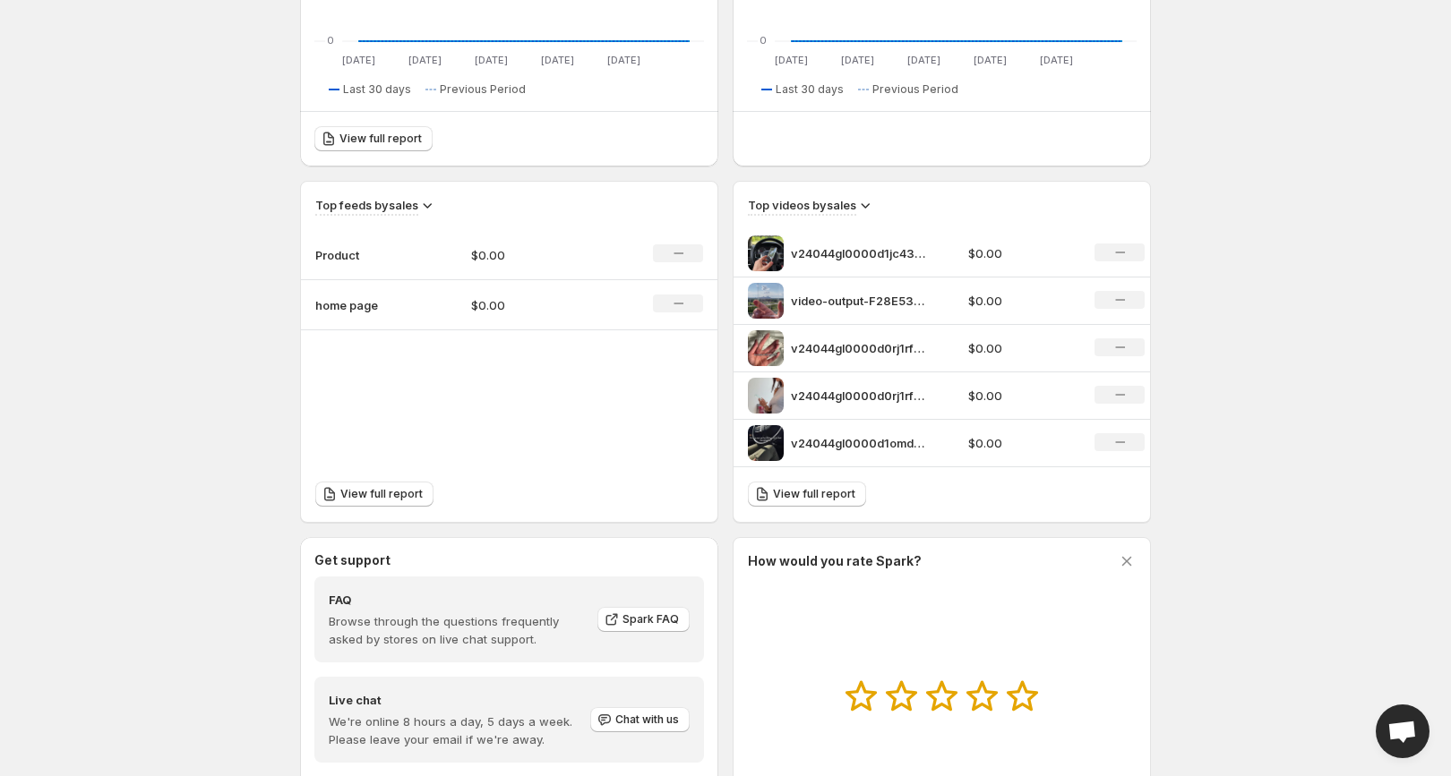
scroll to position [476, 0]
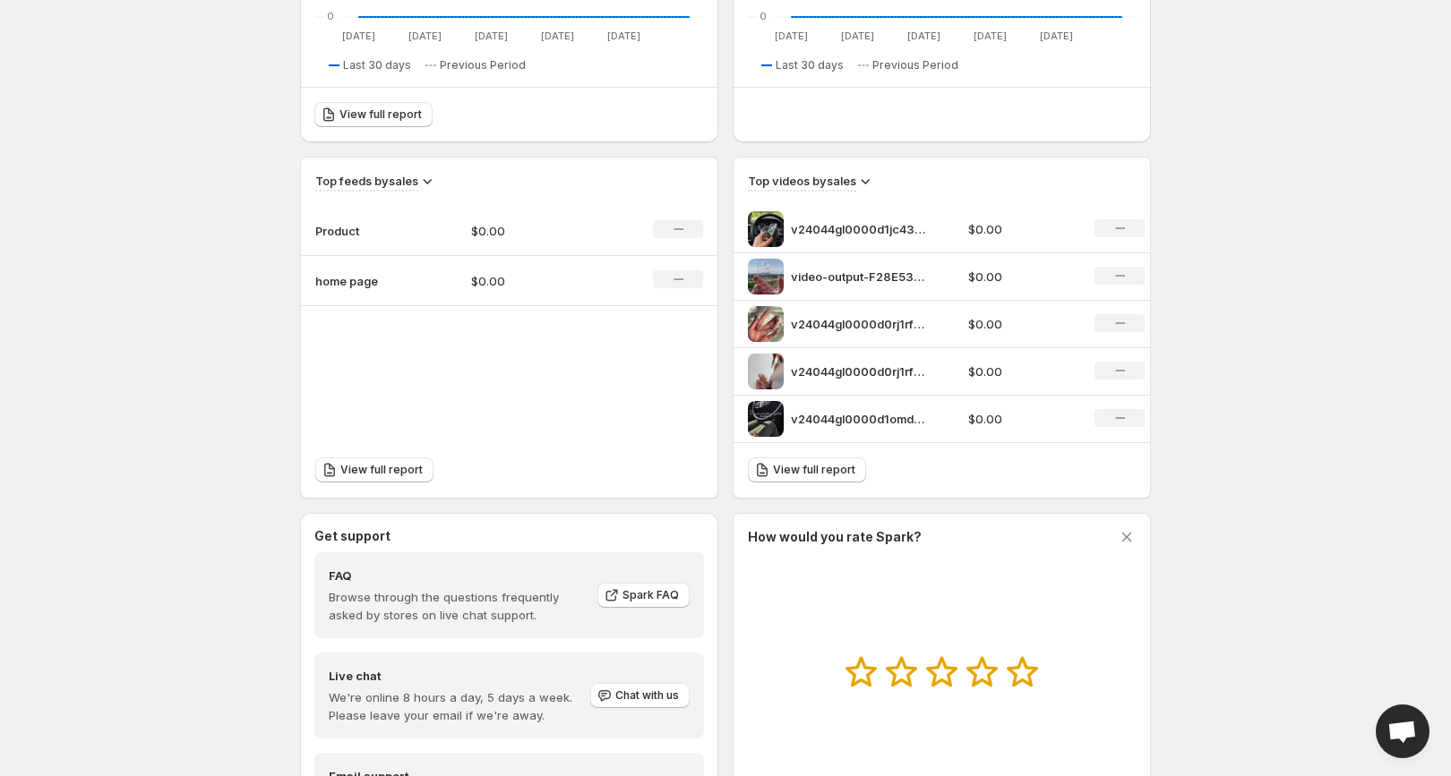
click at [351, 286] on p "home page" at bounding box center [360, 281] width 90 height 18
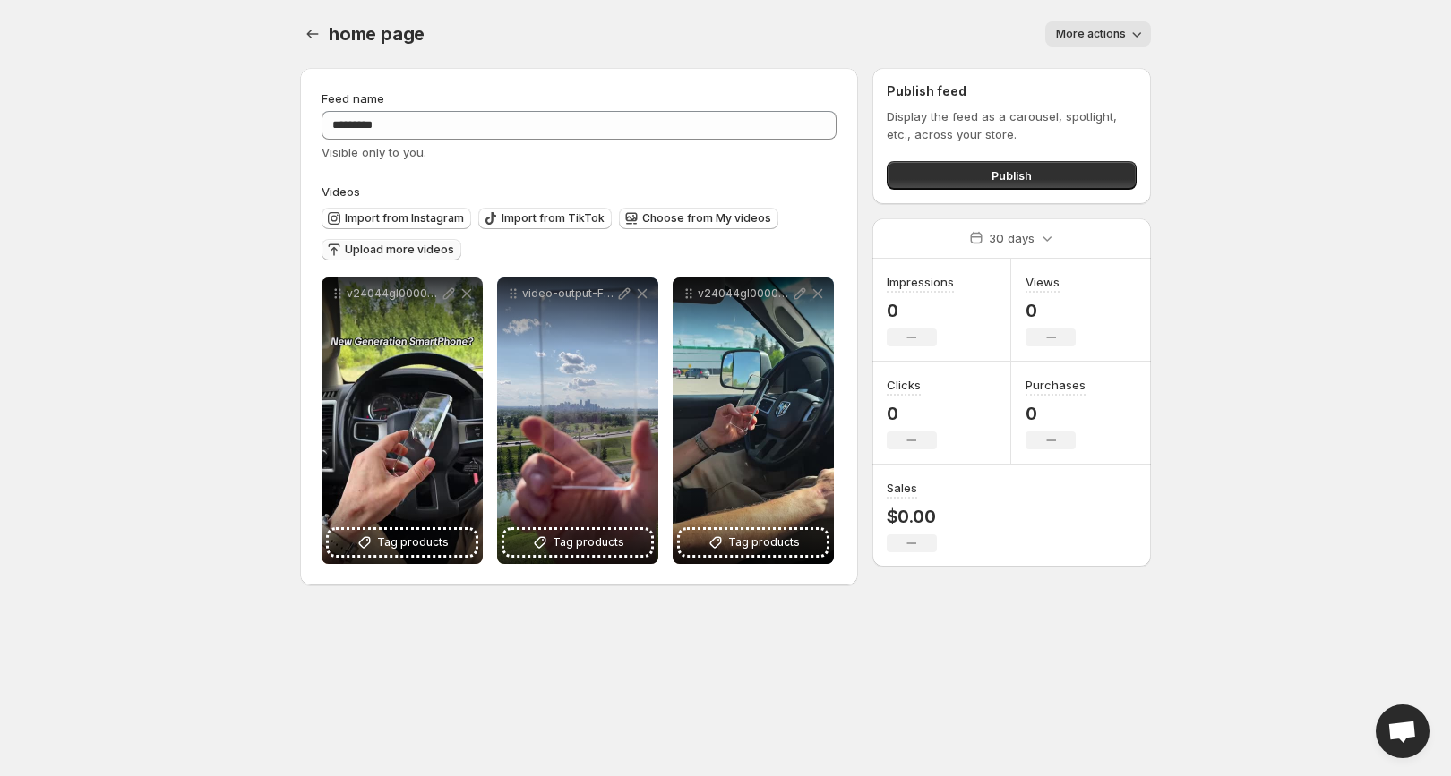
click at [402, 253] on span "Upload more videos" at bounding box center [399, 250] width 109 height 14
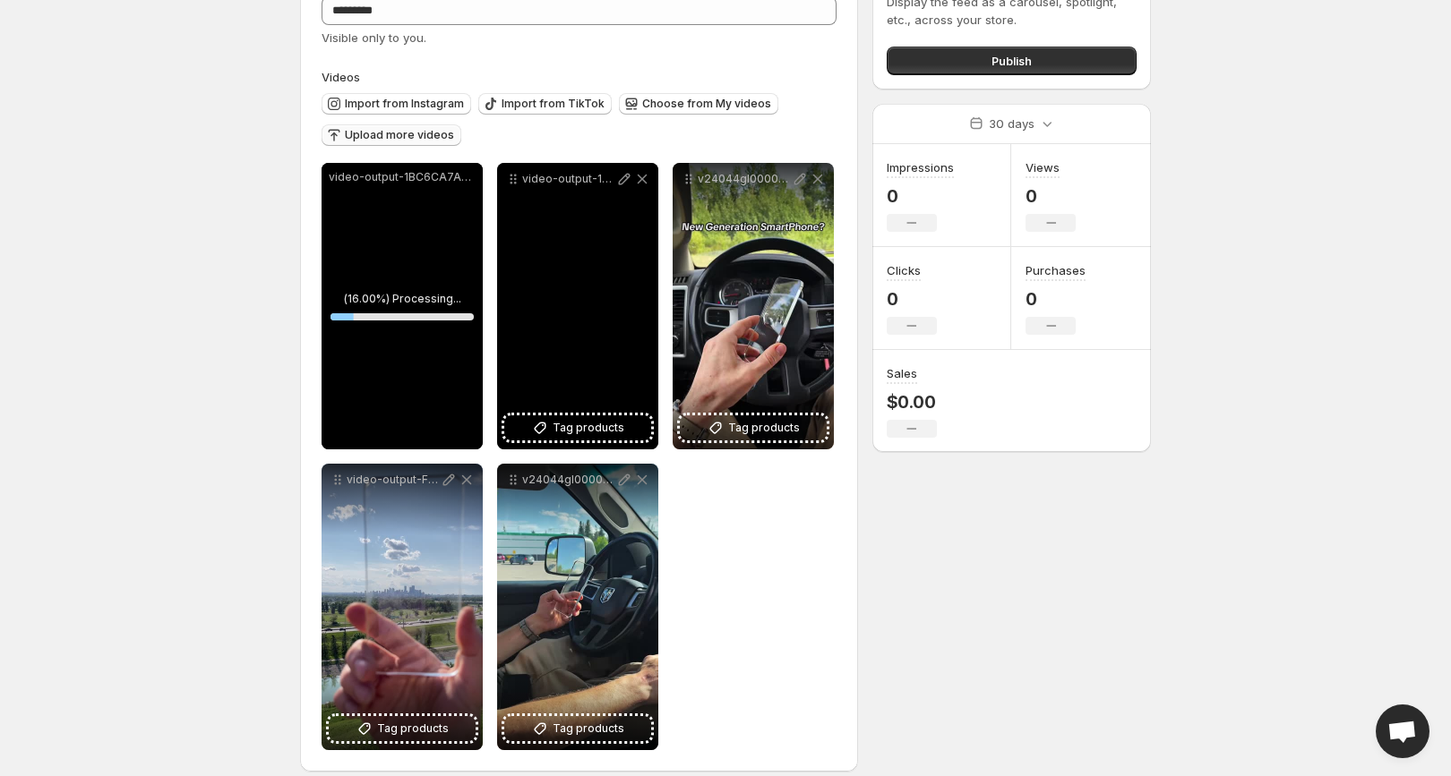
scroll to position [116, 0]
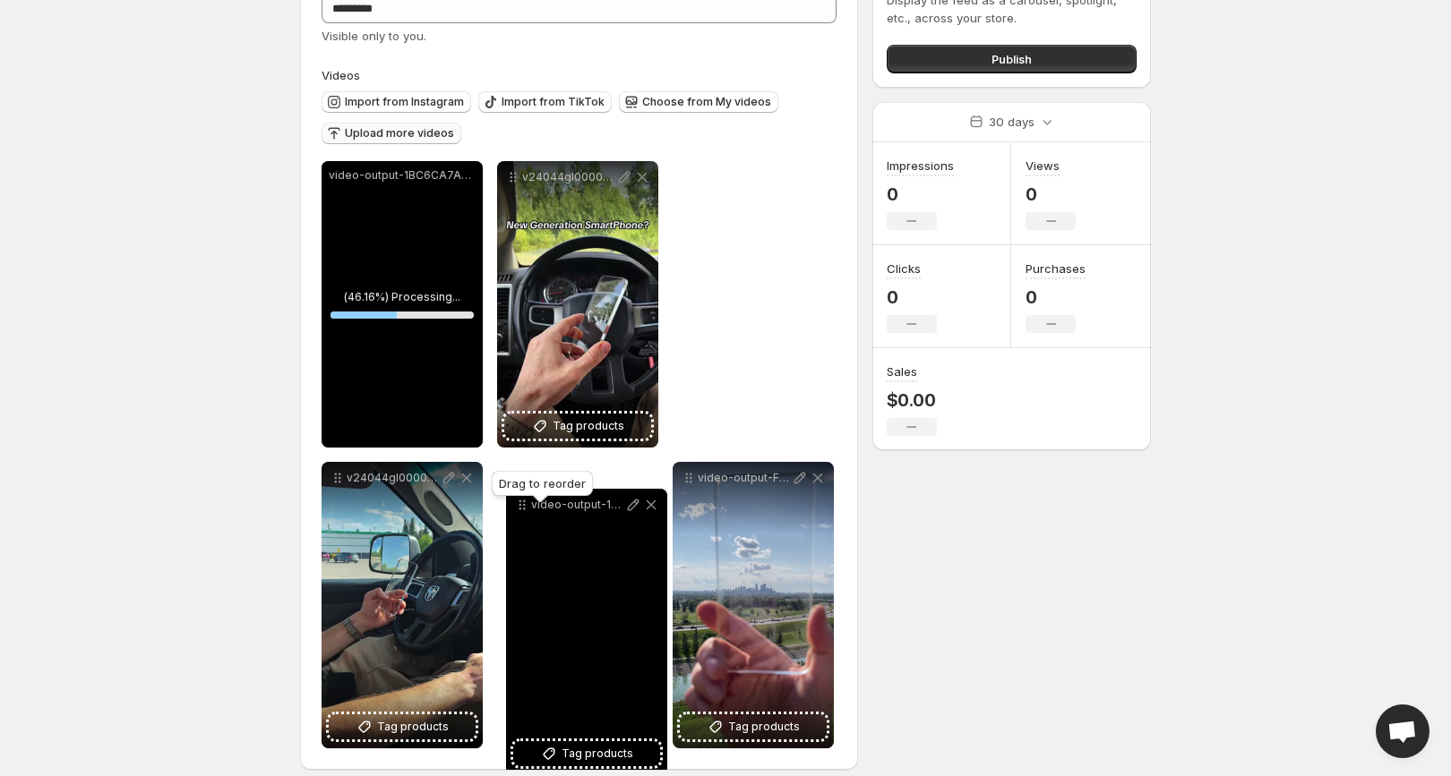
drag, startPoint x: 513, startPoint y: 175, endPoint x: 553, endPoint y: 461, distance: 289.3
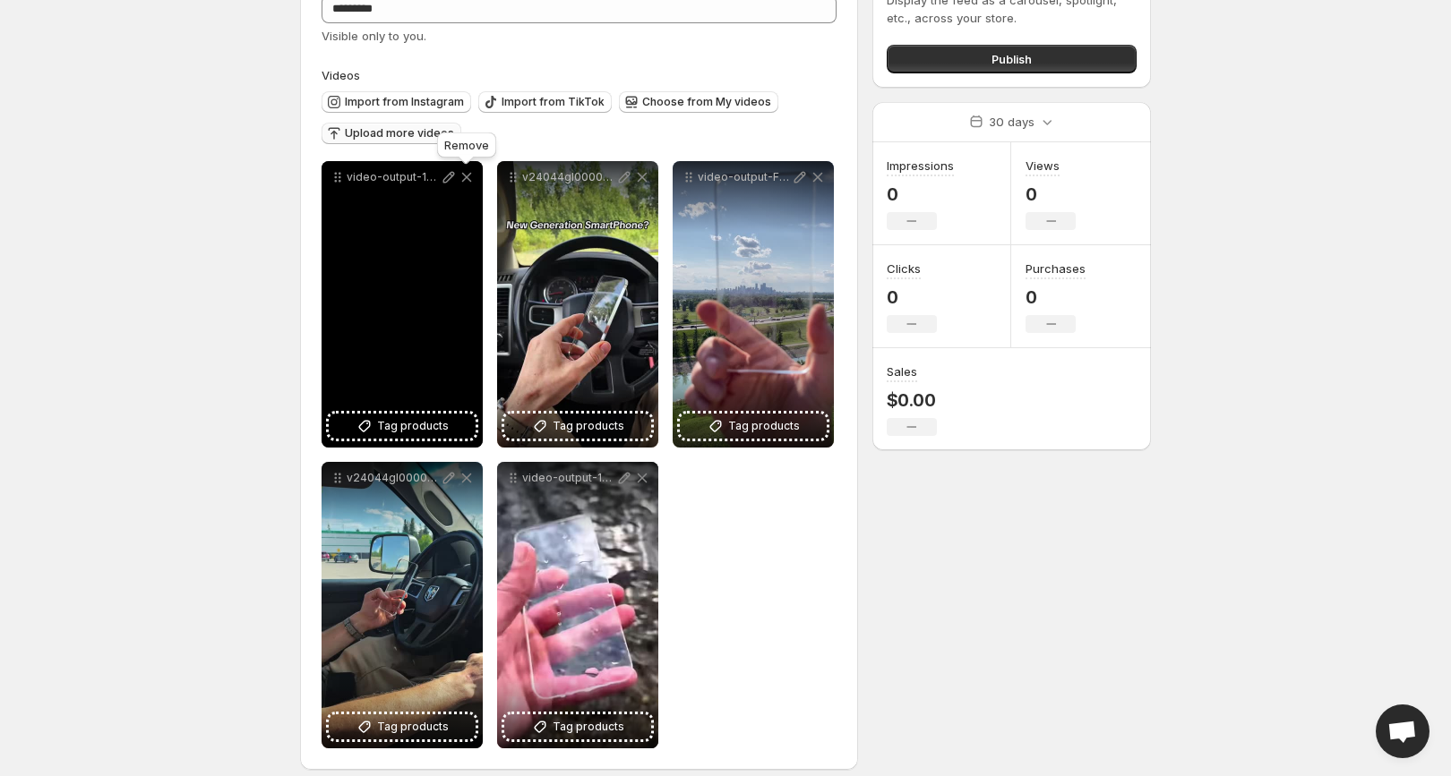
click at [467, 175] on icon at bounding box center [467, 178] width 10 height 10
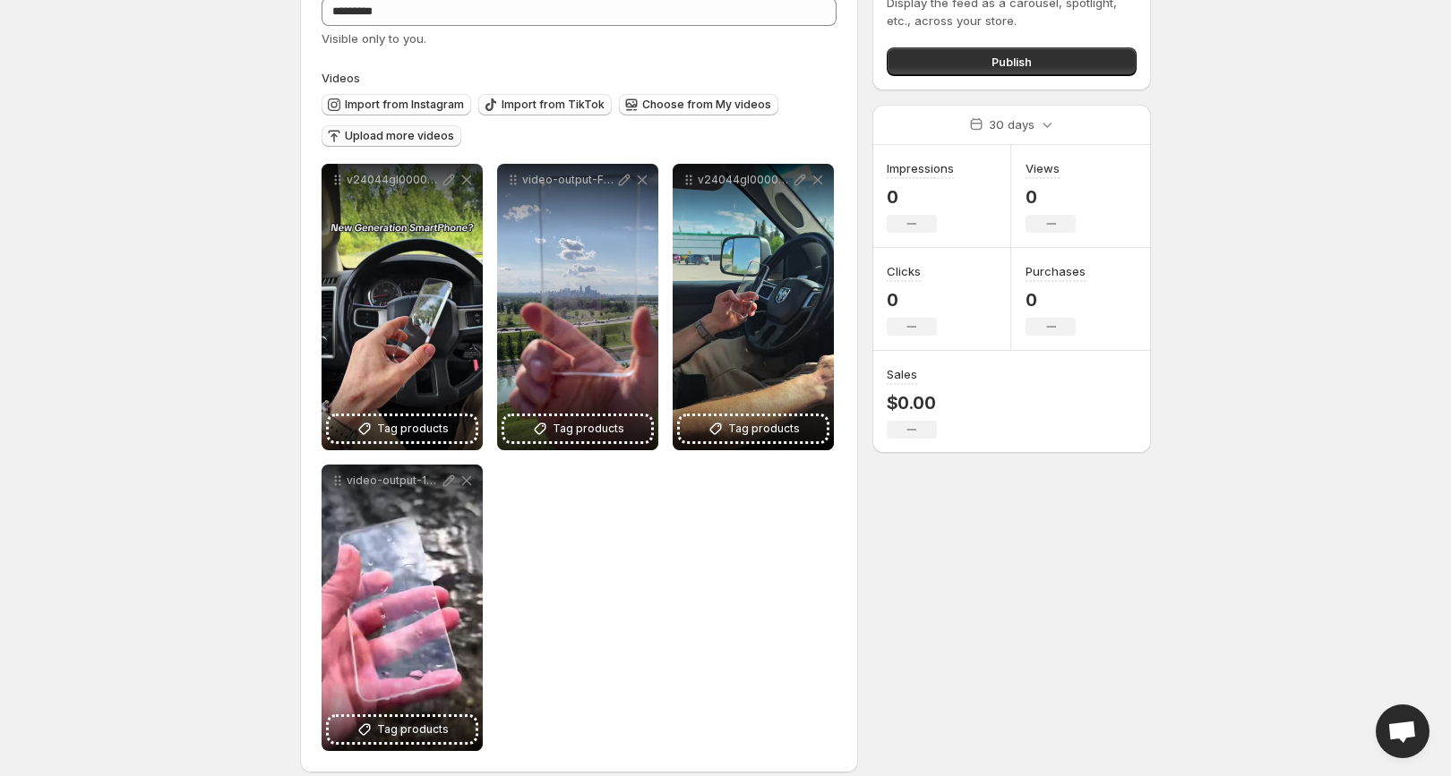
scroll to position [0, 0]
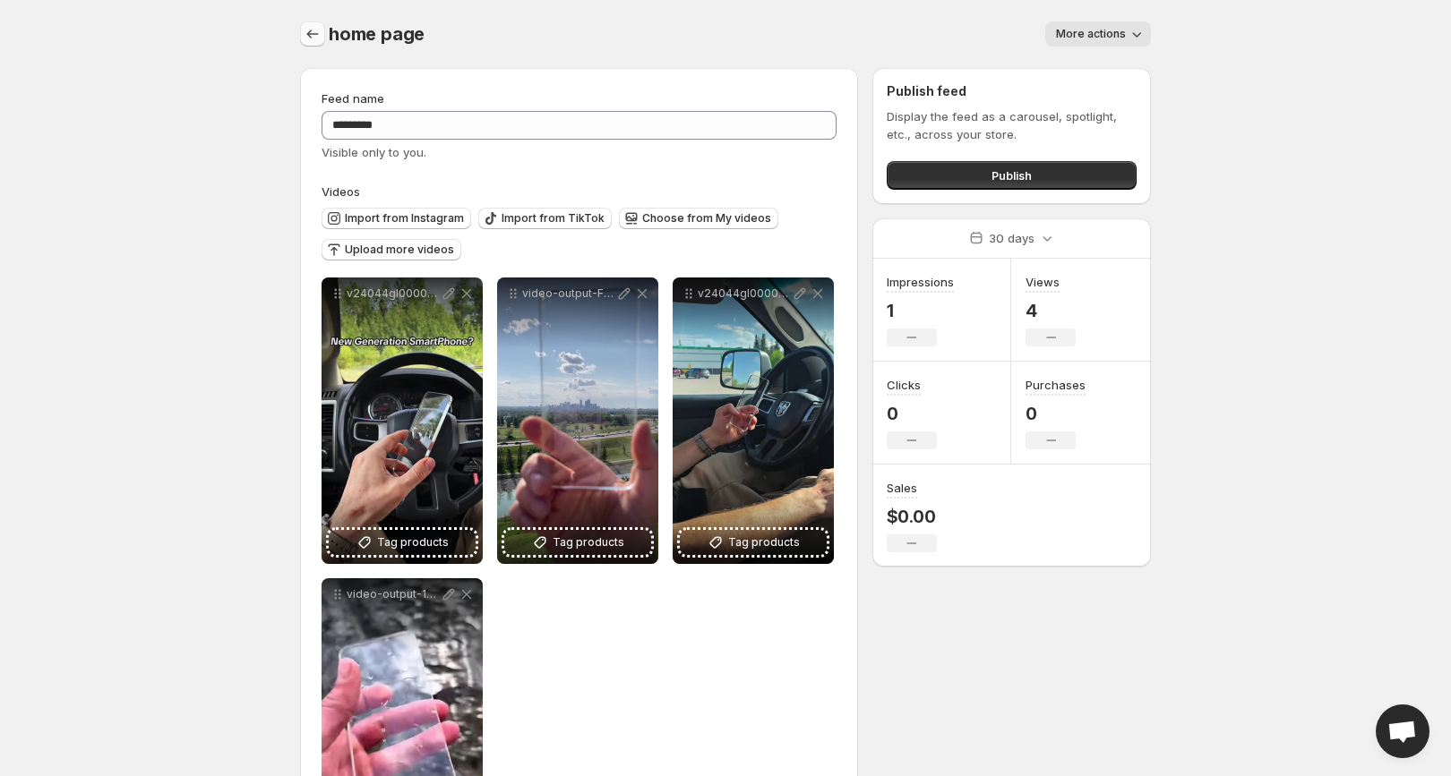
click at [308, 31] on icon "Settings" at bounding box center [313, 34] width 18 height 18
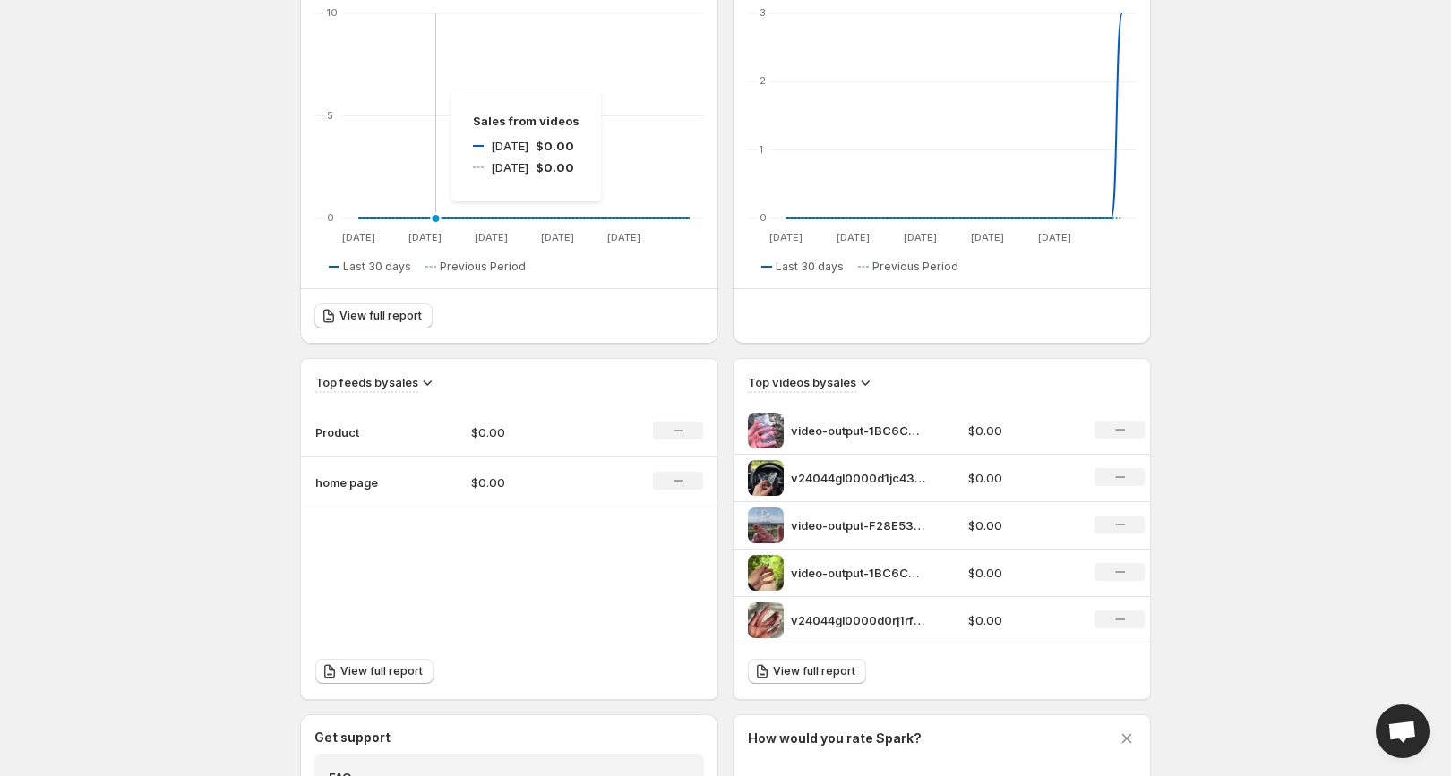
scroll to position [527, 0]
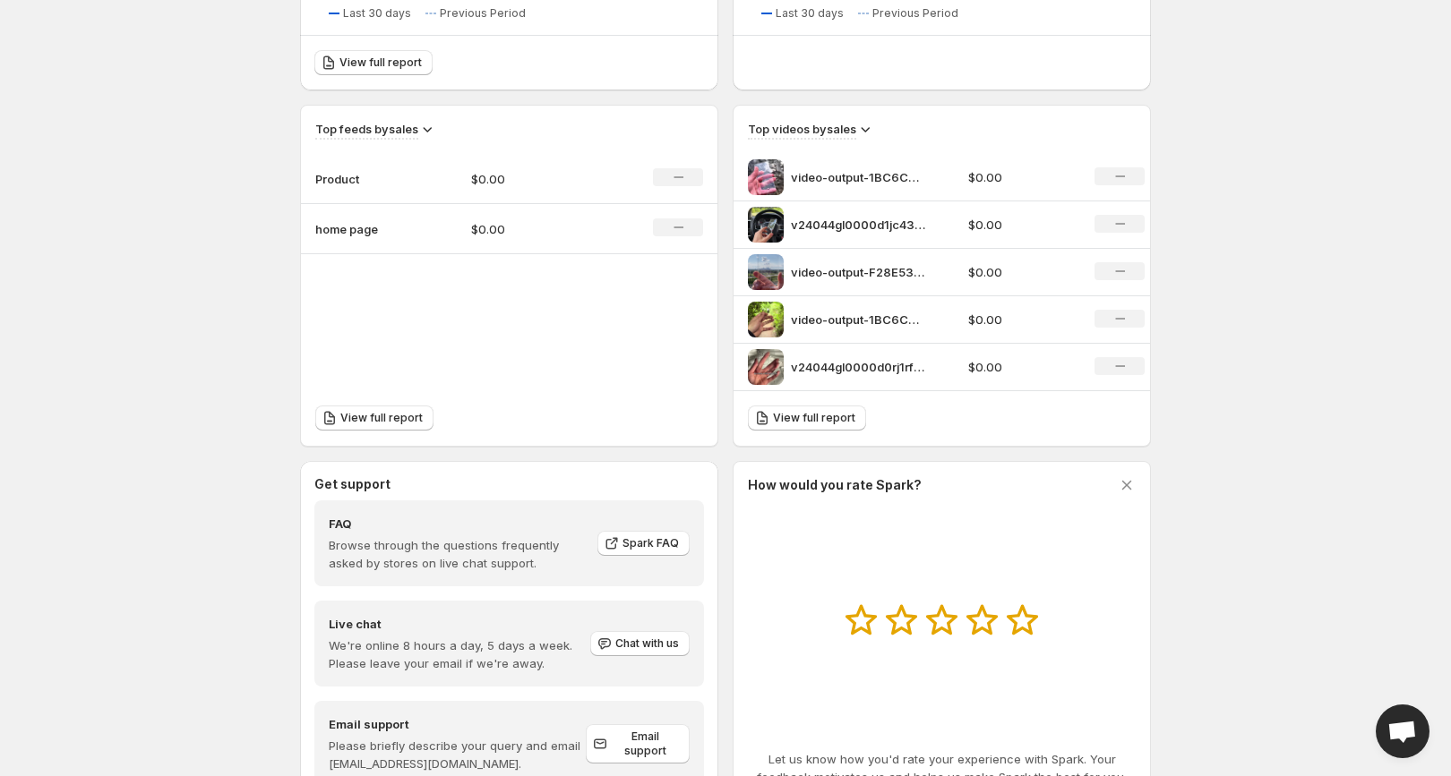
click at [352, 175] on p "Product" at bounding box center [360, 179] width 90 height 18
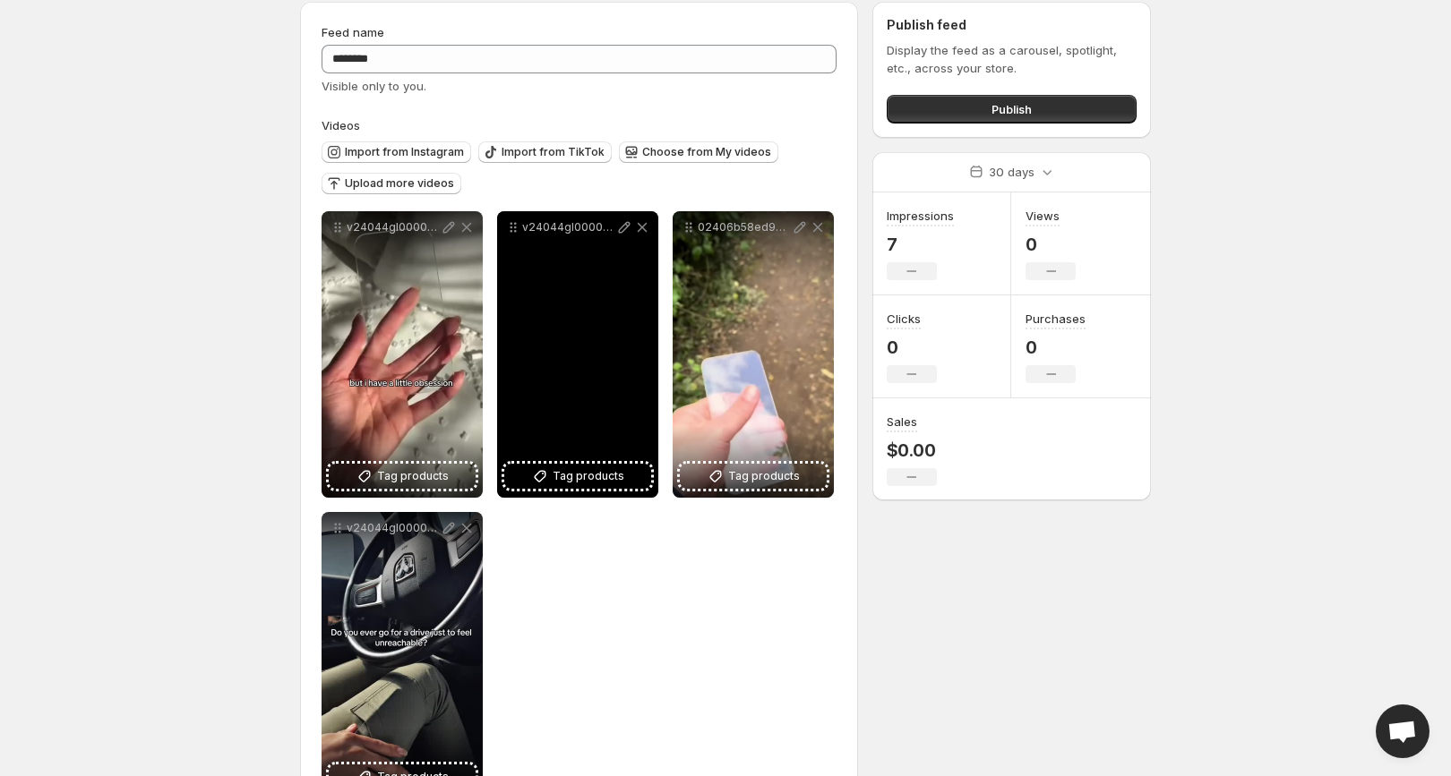
scroll to position [79, 0]
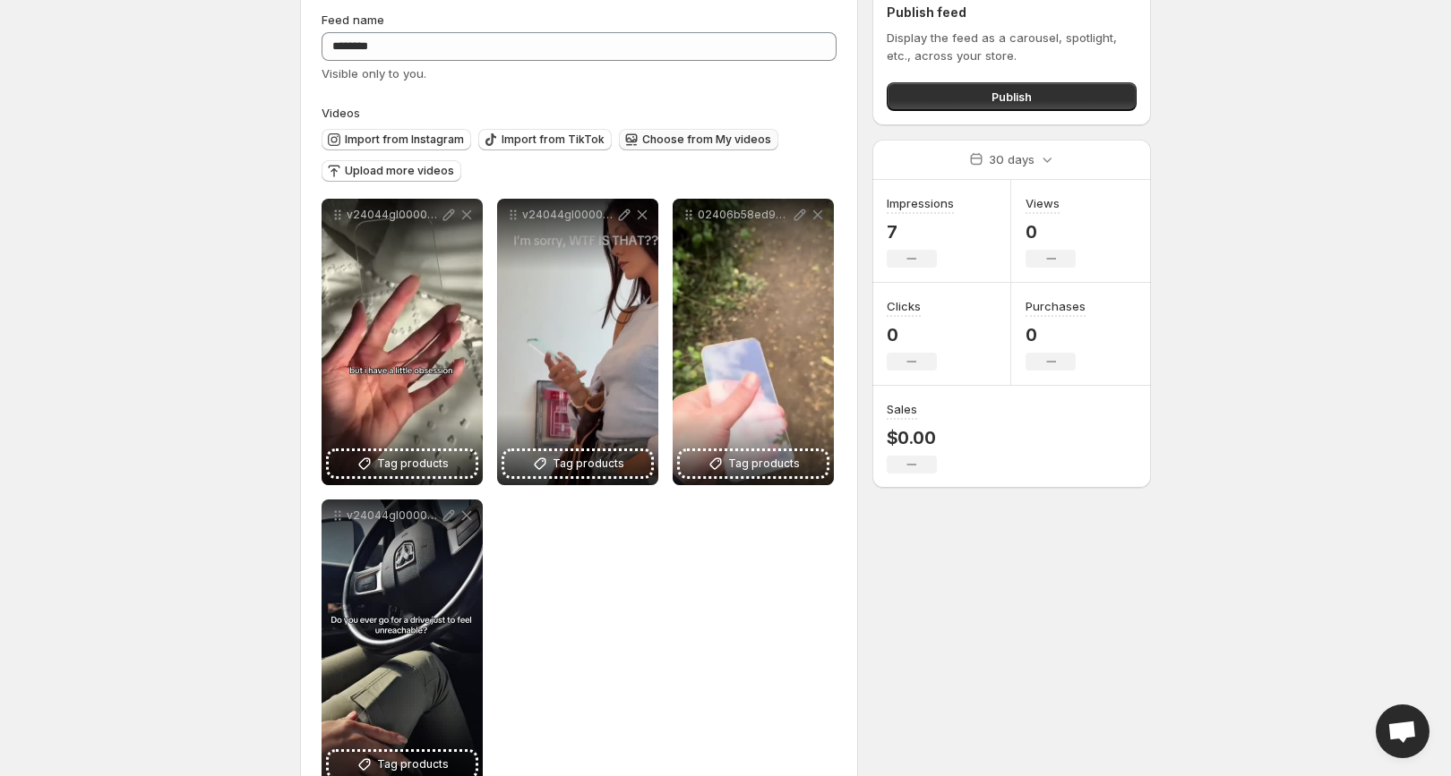
click at [659, 143] on span "Choose from My videos" at bounding box center [706, 140] width 129 height 14
click at [677, 144] on span "Choose from My videos" at bounding box center [706, 140] width 129 height 14
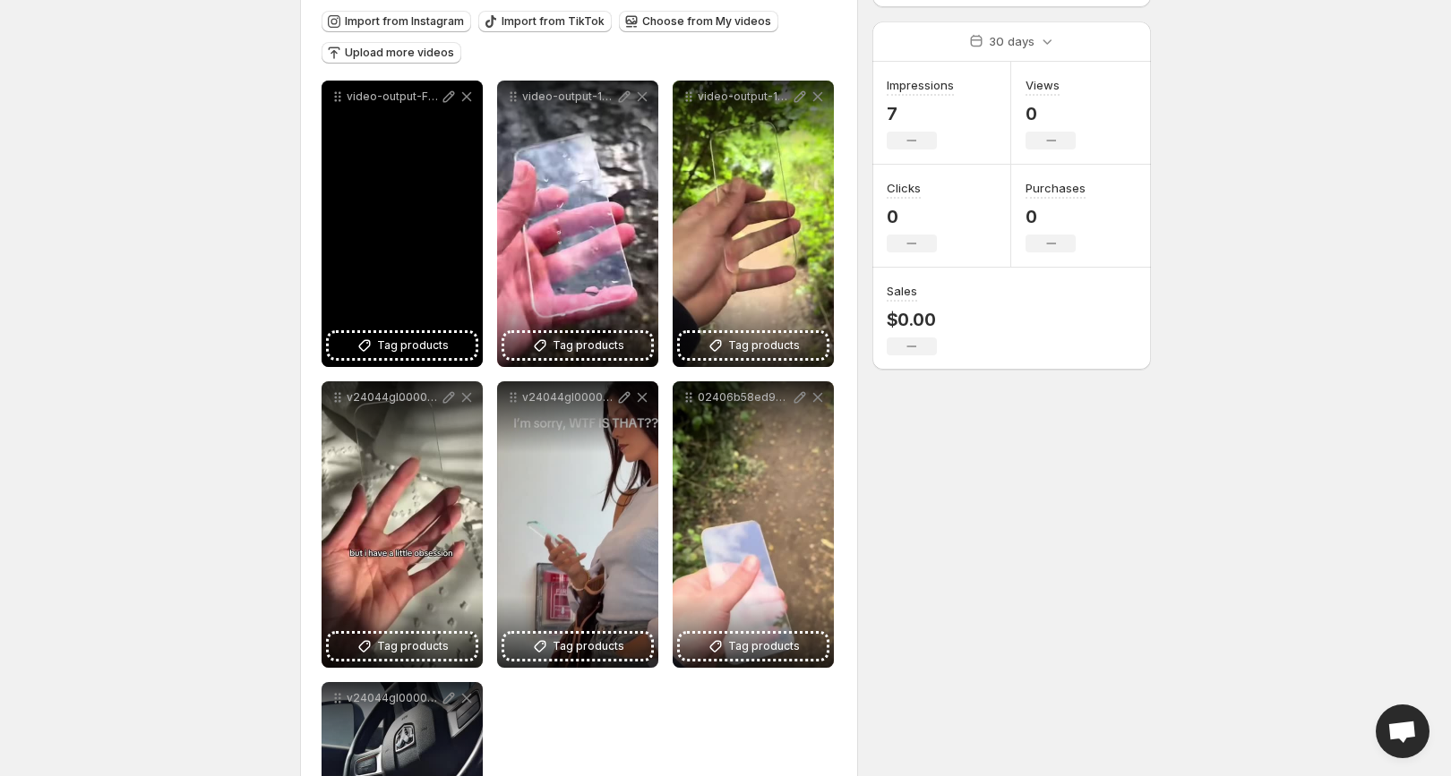
scroll to position [192, 0]
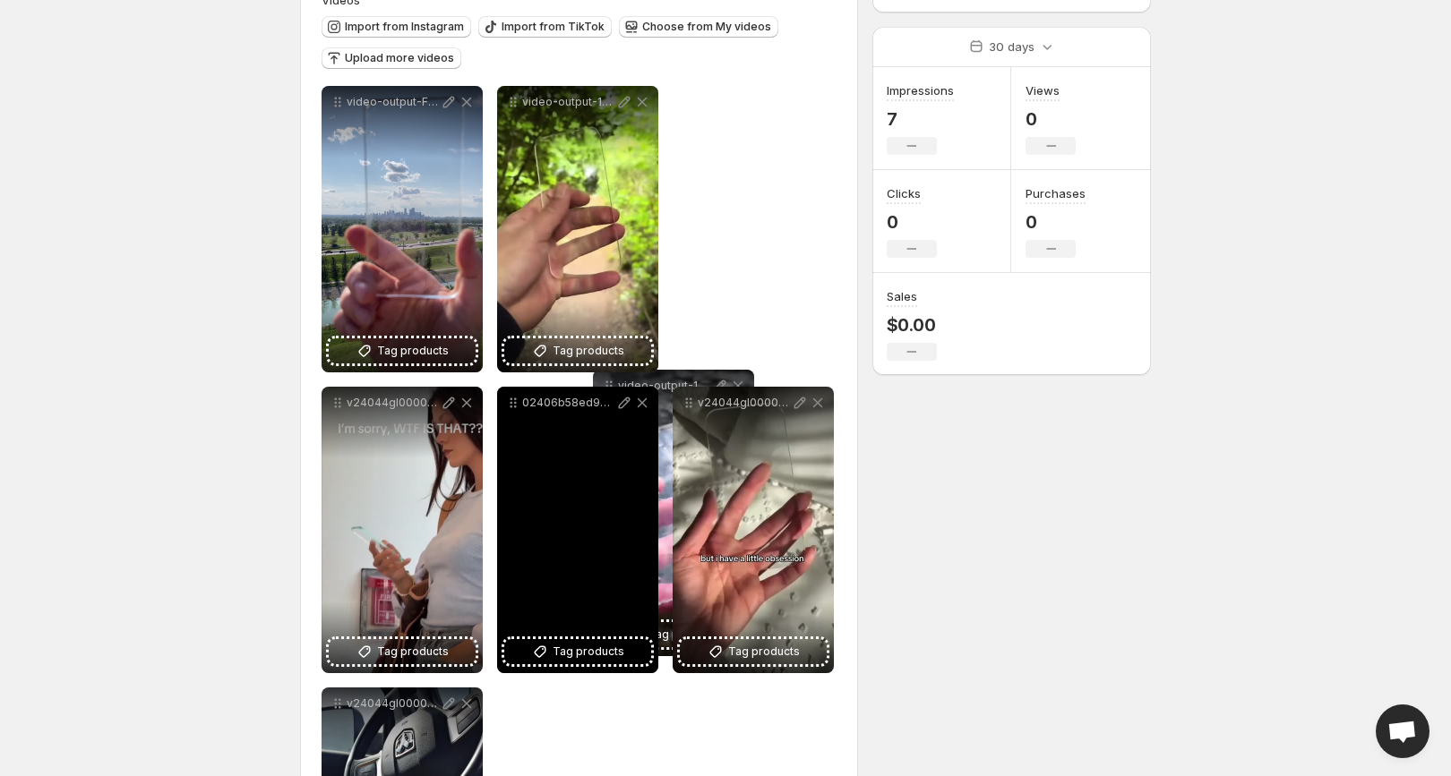
drag, startPoint x: 511, startPoint y: 102, endPoint x: 607, endPoint y: 384, distance: 297.9
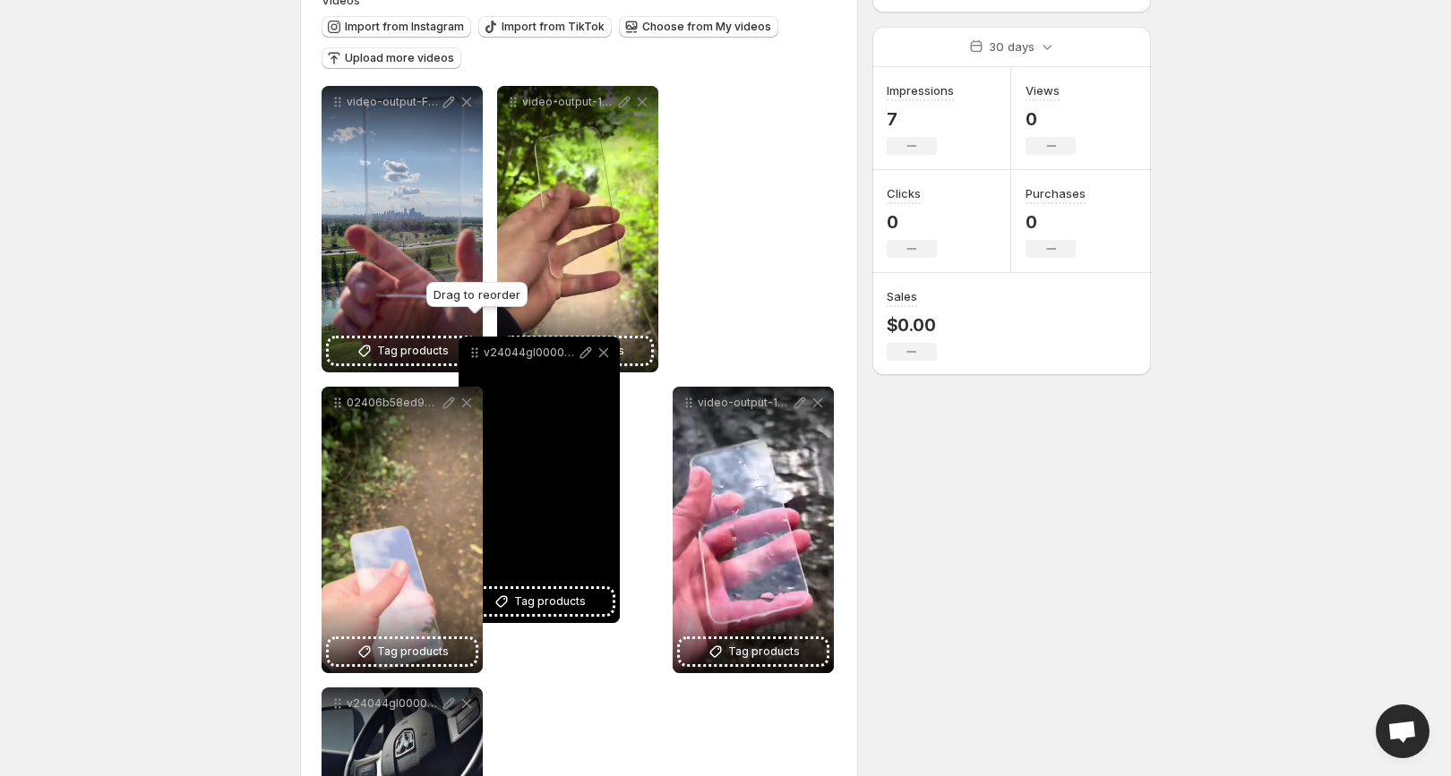
drag, startPoint x: 689, startPoint y: 107, endPoint x: 519, endPoint y: 443, distance: 376.5
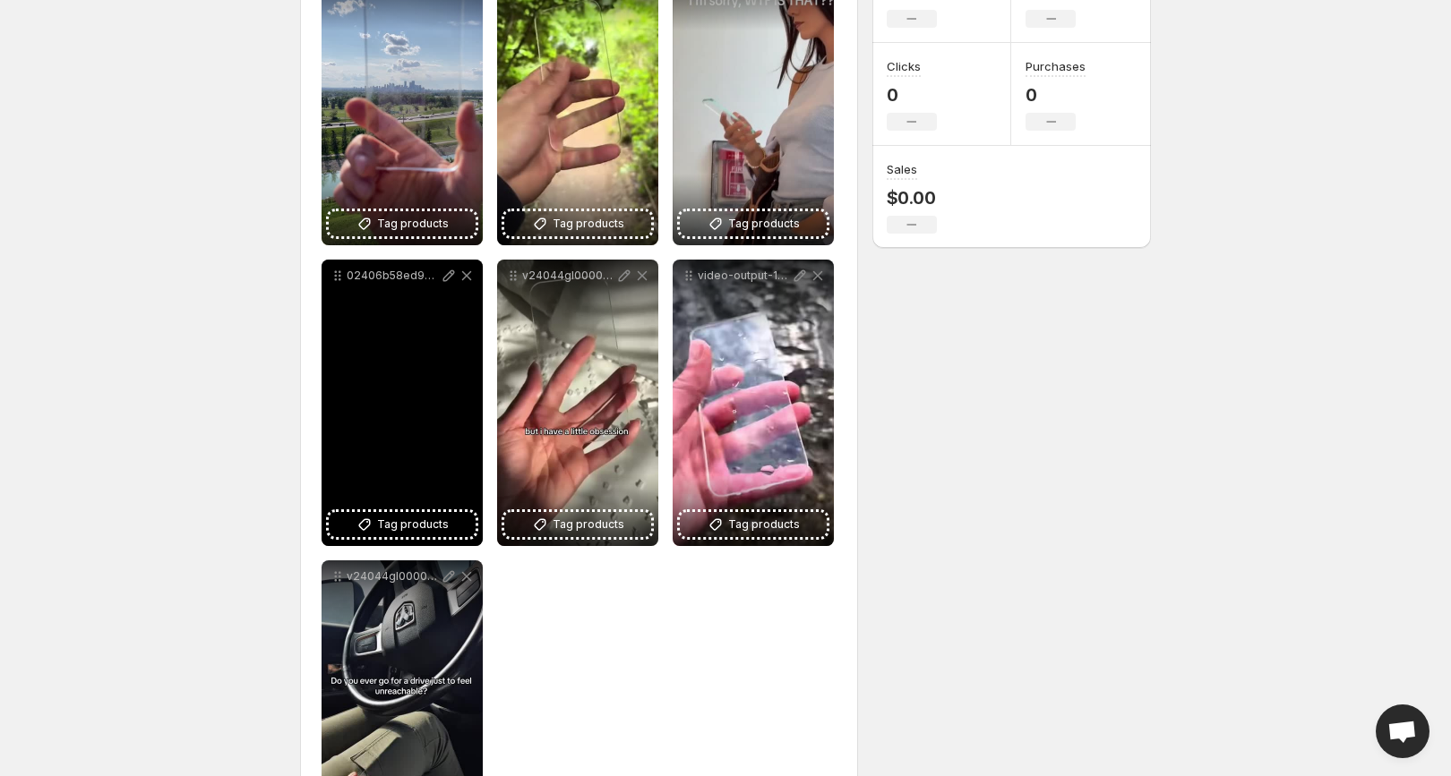
scroll to position [357, 0]
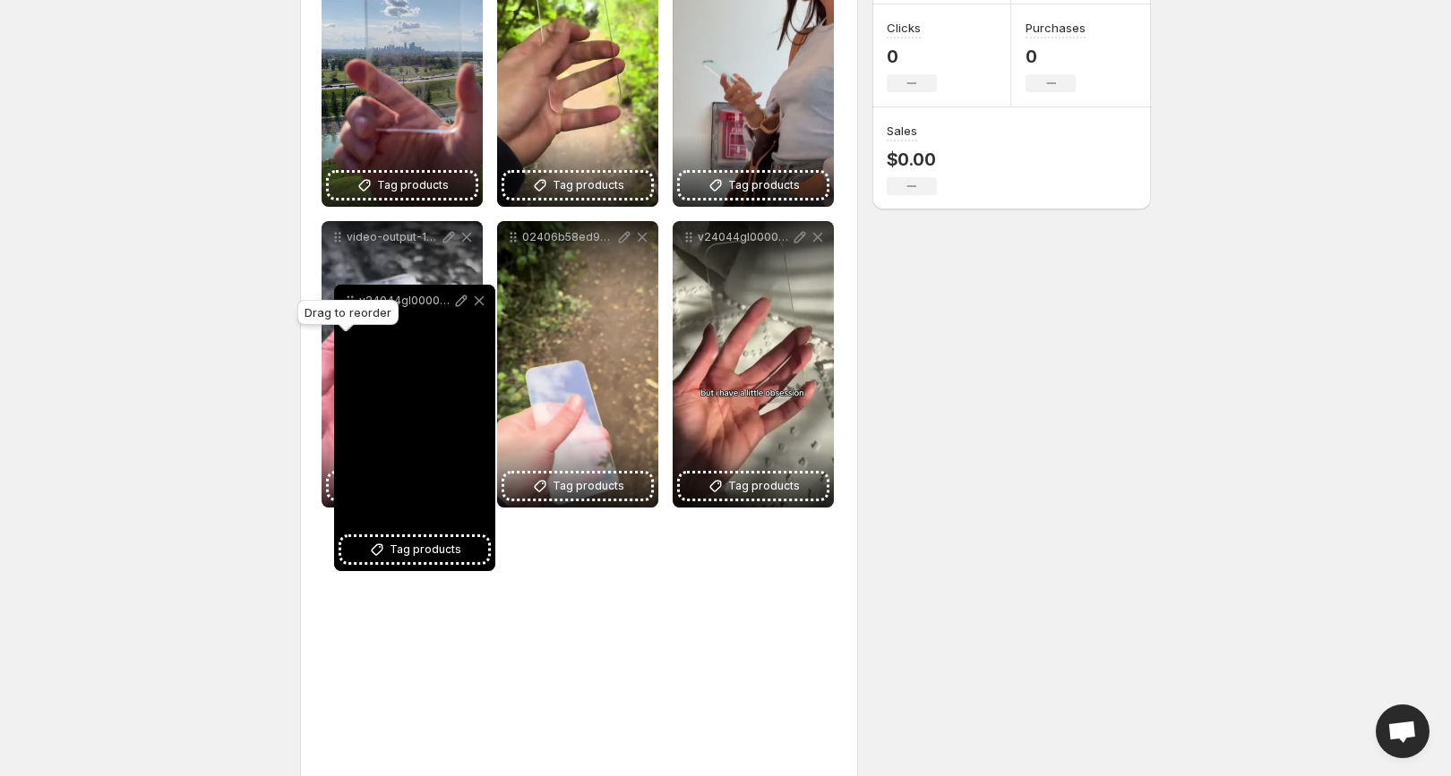
drag, startPoint x: 339, startPoint y: 536, endPoint x: 352, endPoint y: 301, distance: 235.9
click at [352, 301] on body "**********" at bounding box center [725, 31] width 1451 height 776
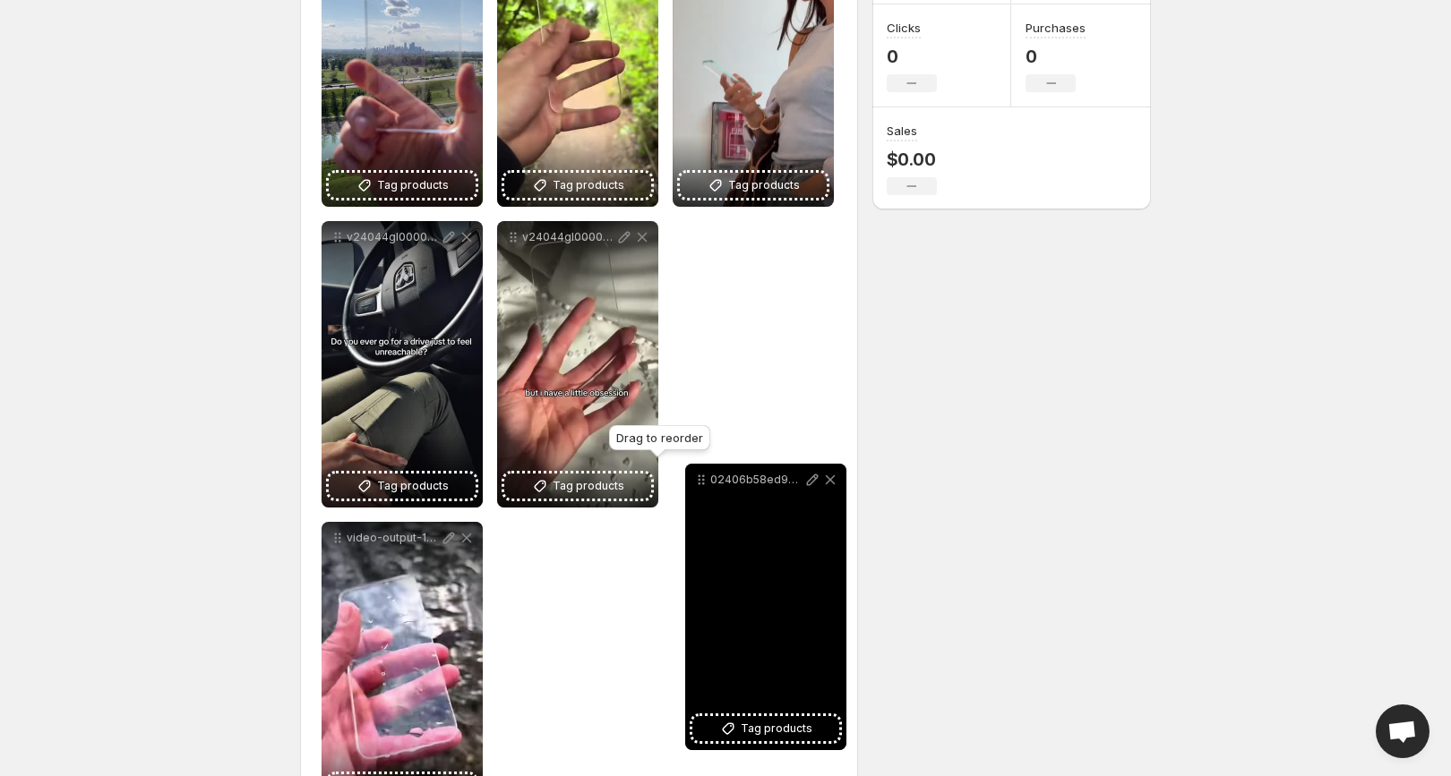
drag, startPoint x: 513, startPoint y: 236, endPoint x: 685, endPoint y: 510, distance: 322.7
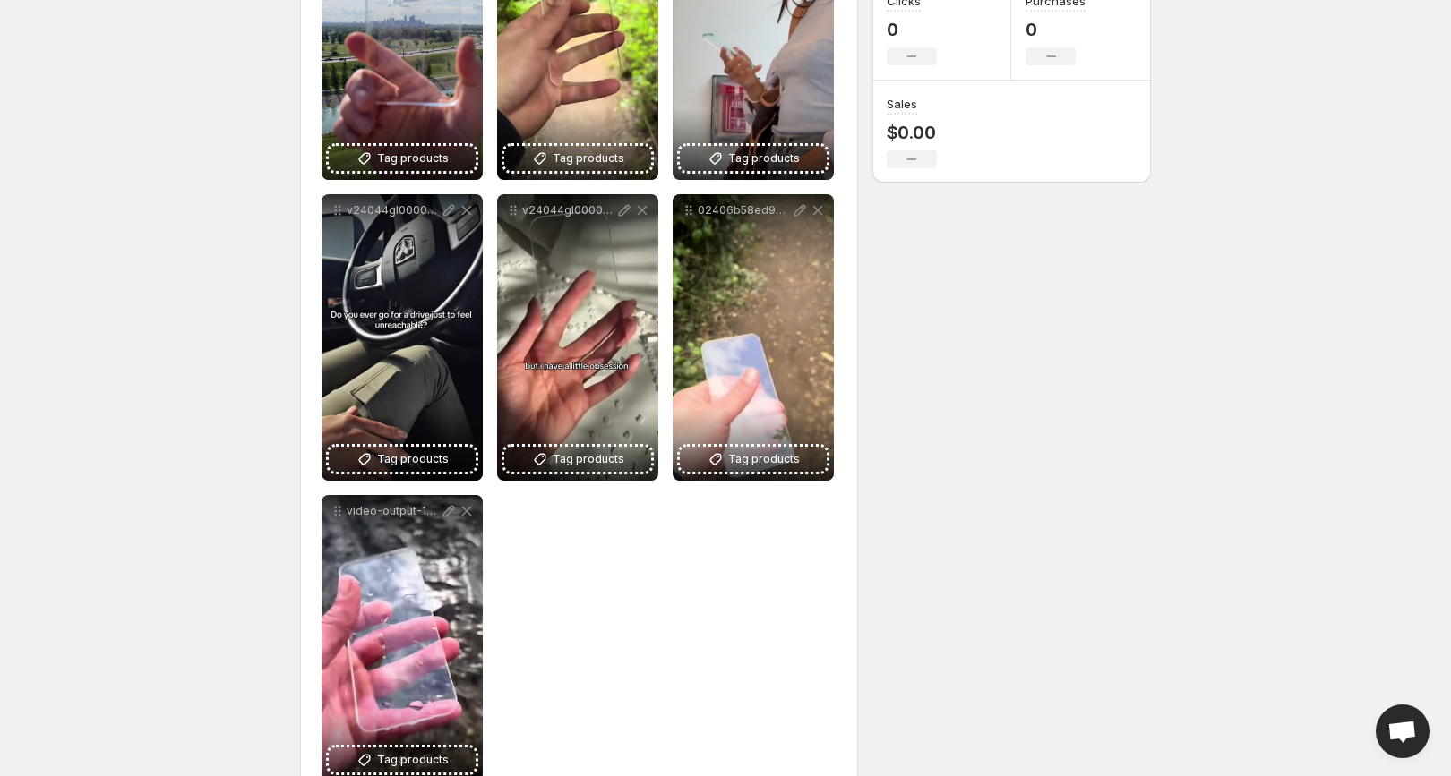
scroll to position [433, 0]
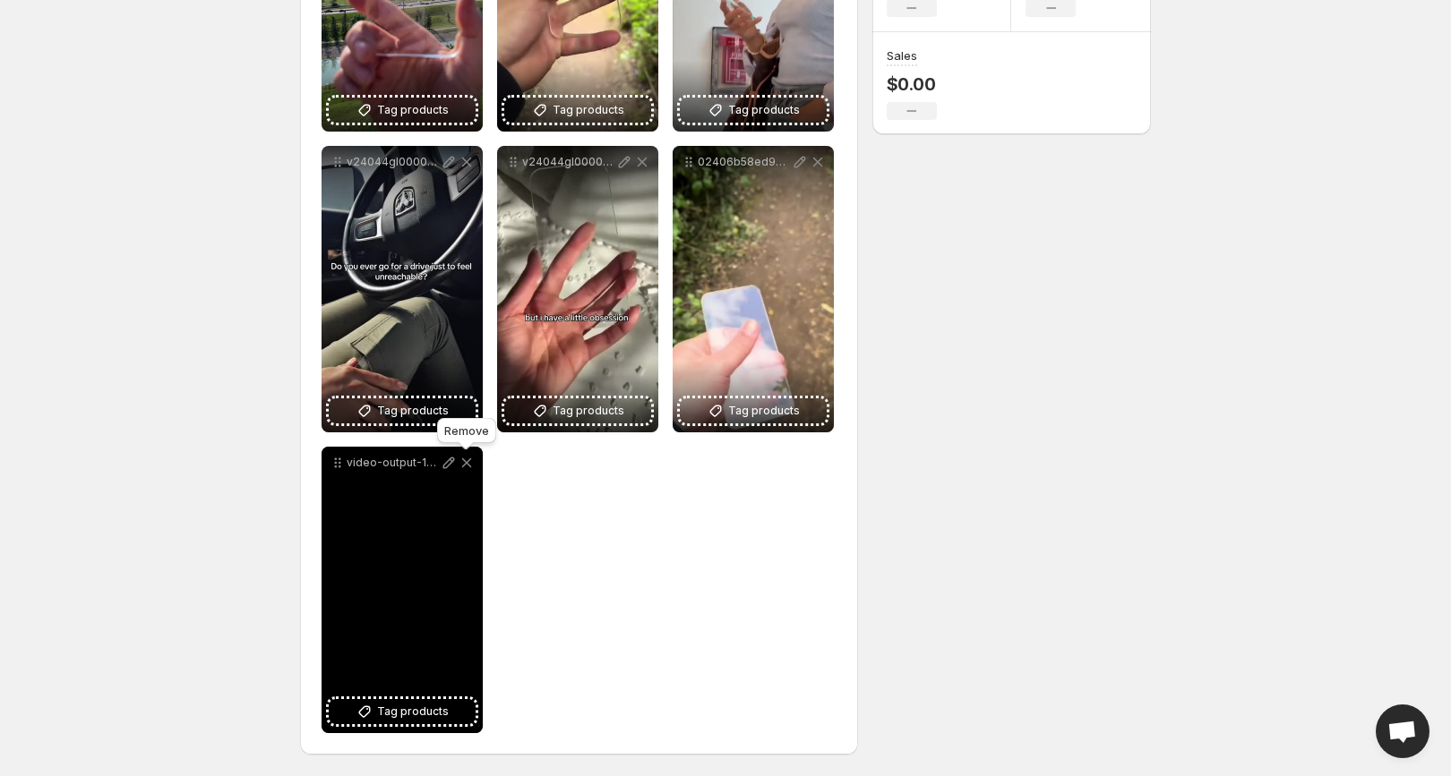
click at [467, 471] on icon at bounding box center [467, 463] width 18 height 18
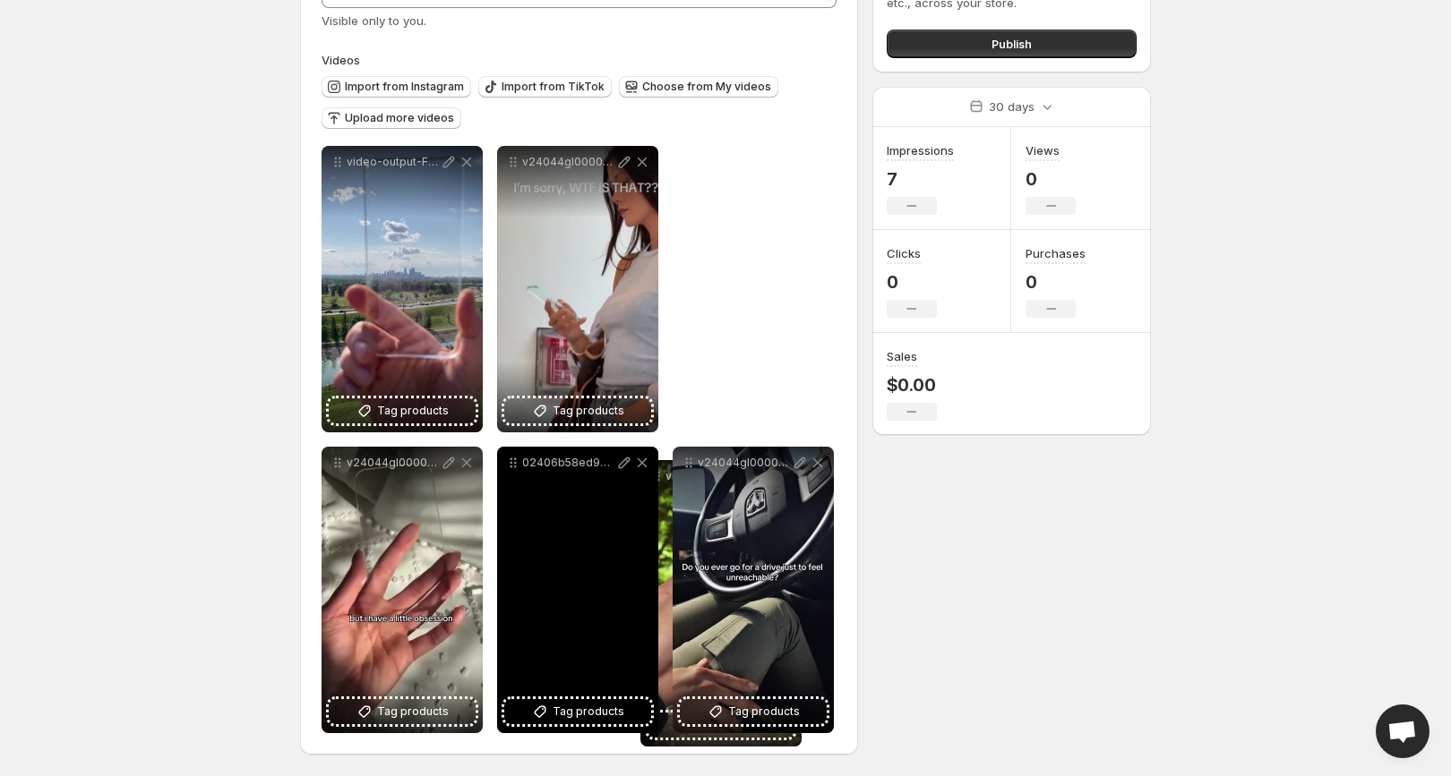
drag, startPoint x: 512, startPoint y: 166, endPoint x: 659, endPoint y: 484, distance: 350.2
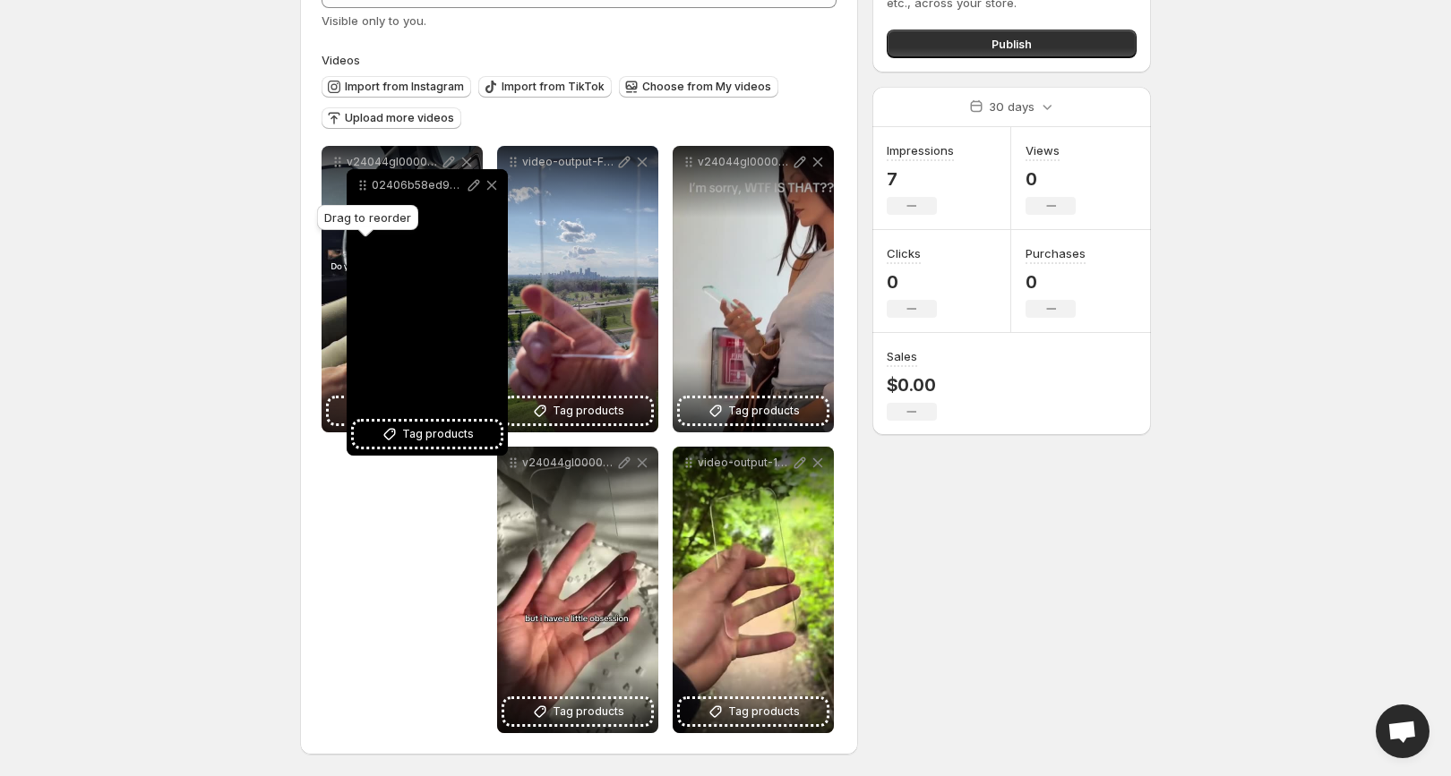
drag, startPoint x: 514, startPoint y: 465, endPoint x: 364, endPoint y: 186, distance: 316.5
click at [364, 186] on icon at bounding box center [363, 185] width 18 height 18
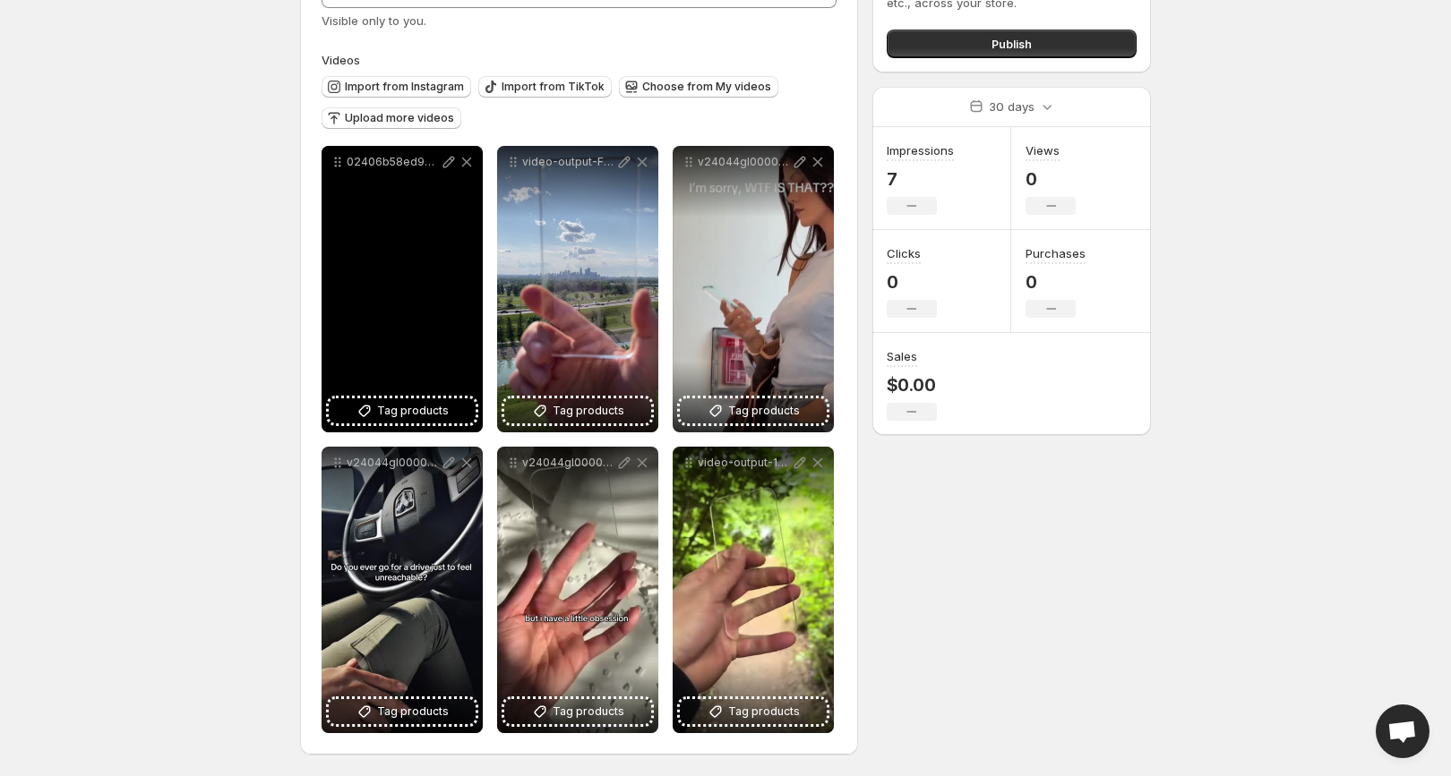
drag, startPoint x: 364, startPoint y: 187, endPoint x: 389, endPoint y: 257, distance: 74.2
click at [389, 257] on div "02406b58ed994df4a086dd3ac36b2a60" at bounding box center [401, 289] width 161 height 287
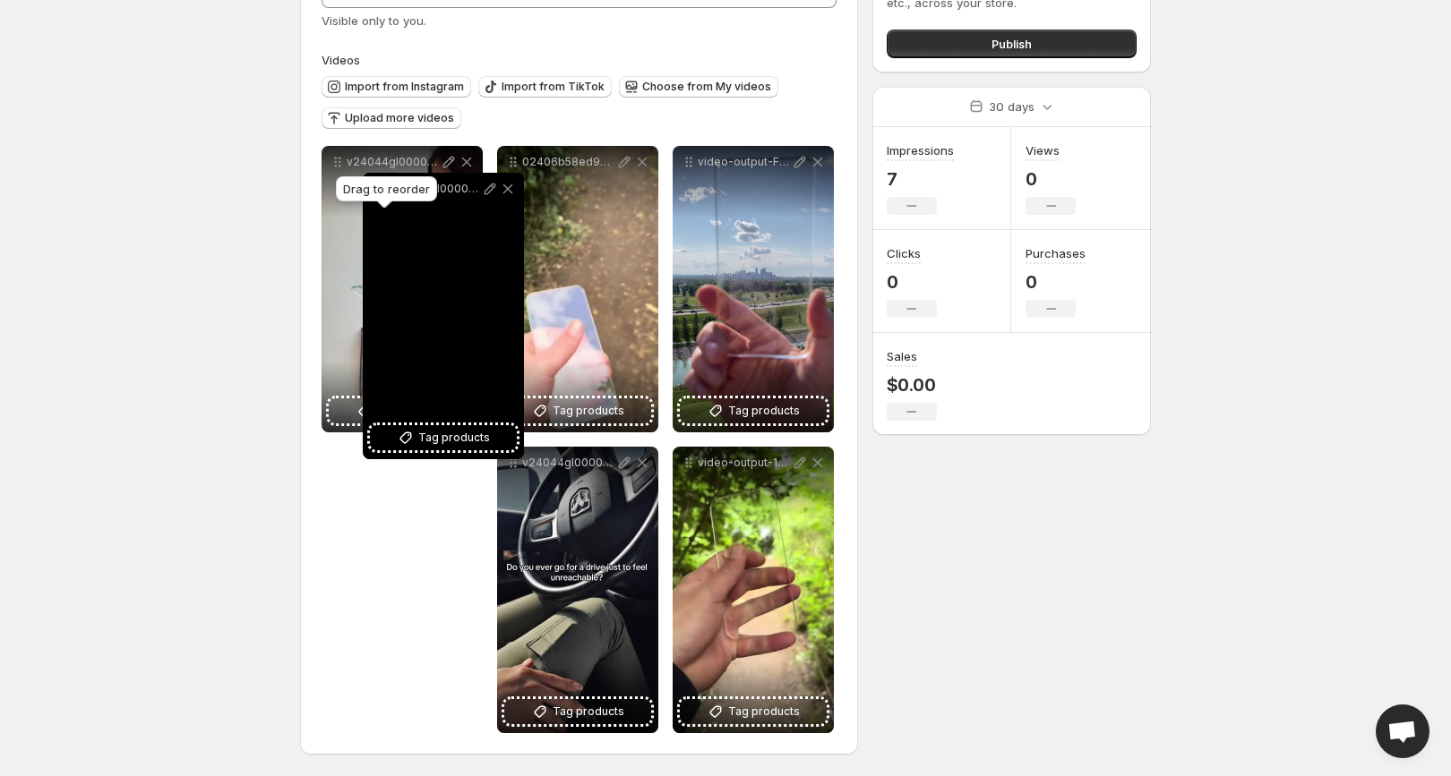
drag, startPoint x: 516, startPoint y: 465, endPoint x: 381, endPoint y: 192, distance: 304.4
click at [381, 191] on body "**********" at bounding box center [725, 256] width 1451 height 776
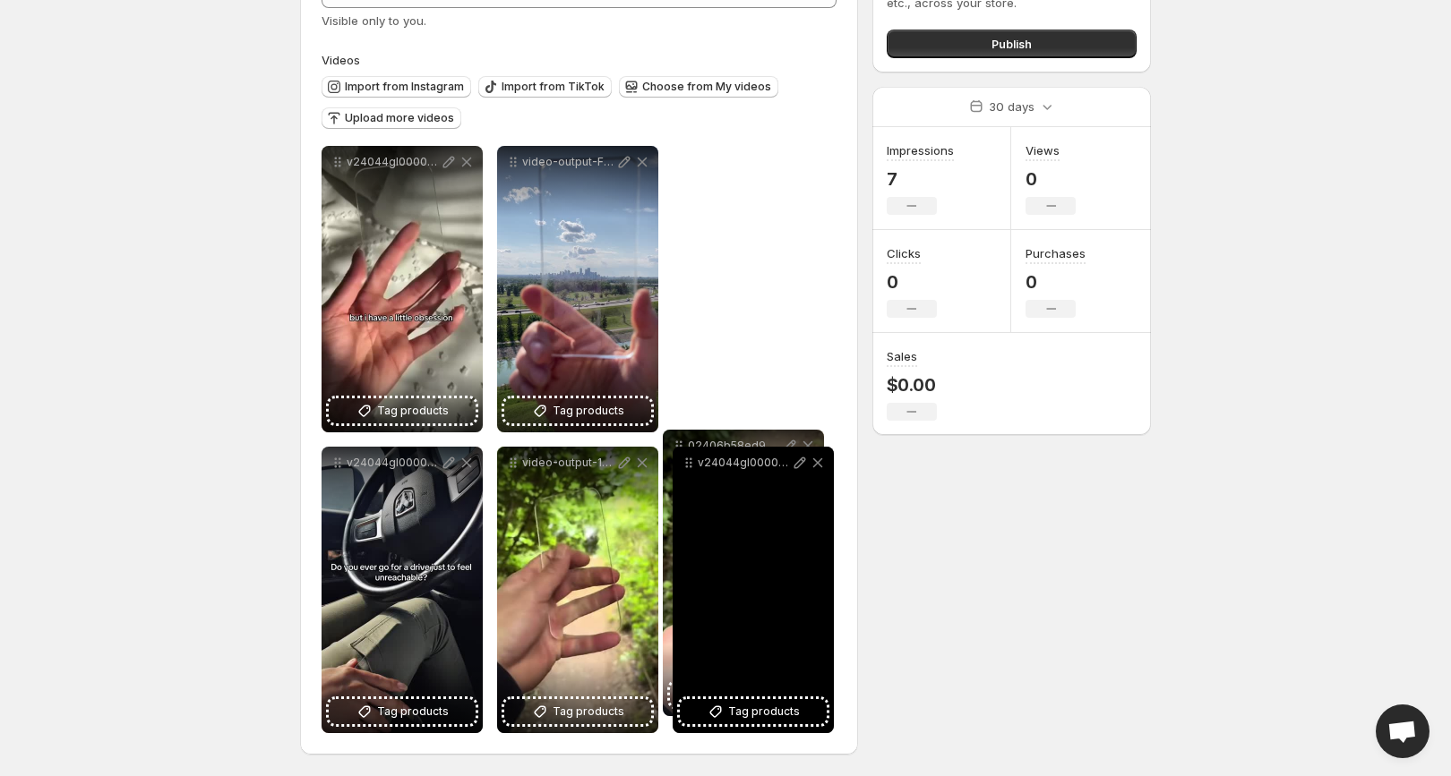
drag, startPoint x: 515, startPoint y: 164, endPoint x: 677, endPoint y: 449, distance: 327.7
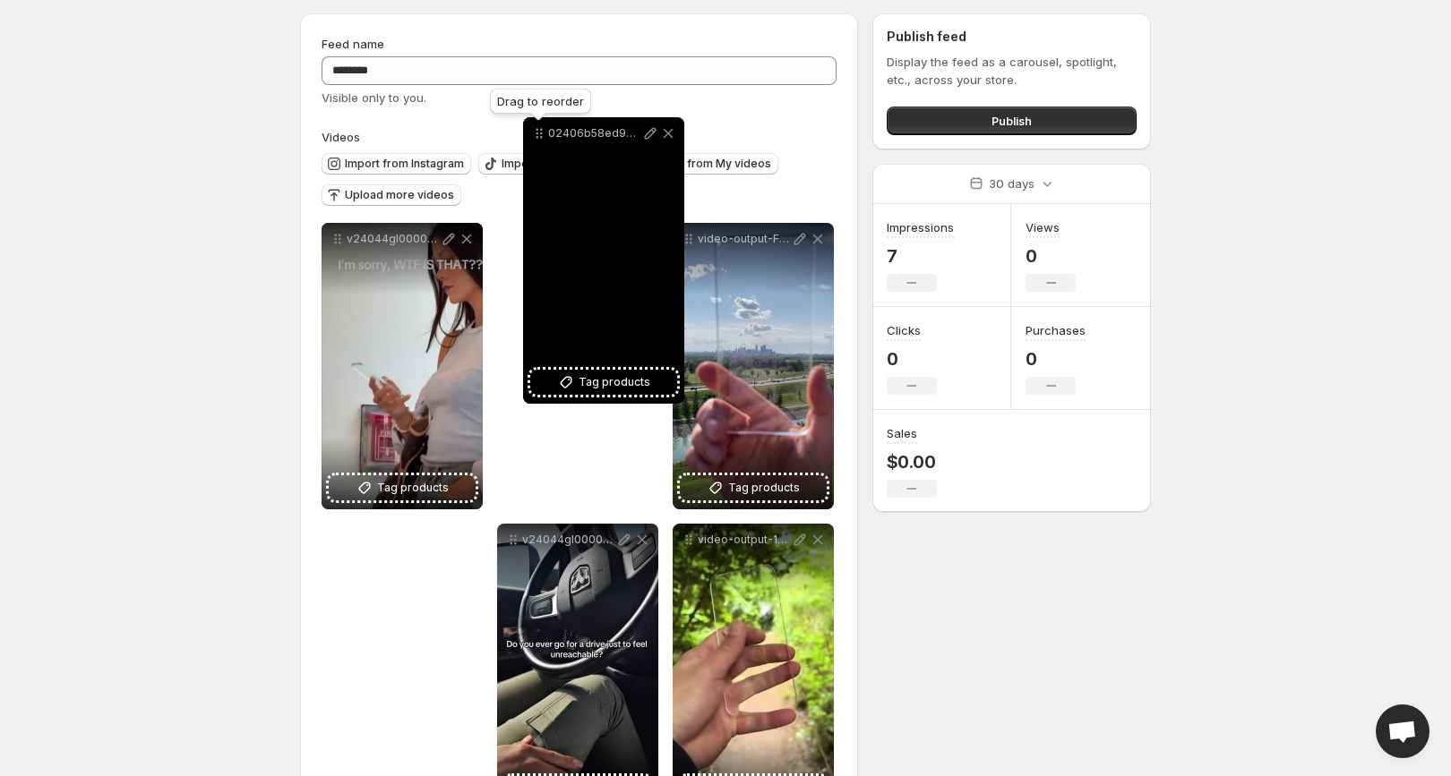
scroll to position [42, 0]
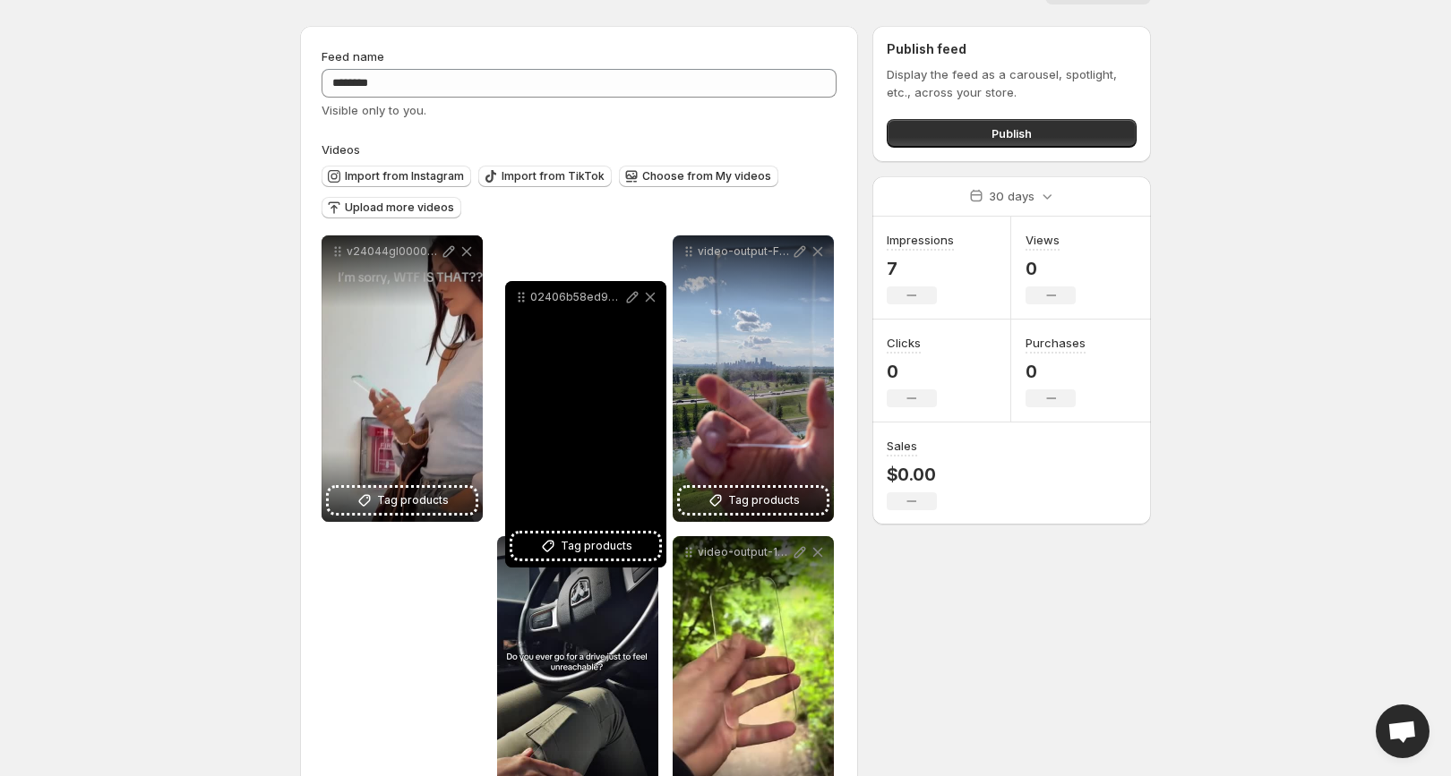
drag, startPoint x: 691, startPoint y: 467, endPoint x: 530, endPoint y: 304, distance: 229.2
click at [525, 303] on icon at bounding box center [523, 301] width 3 height 3
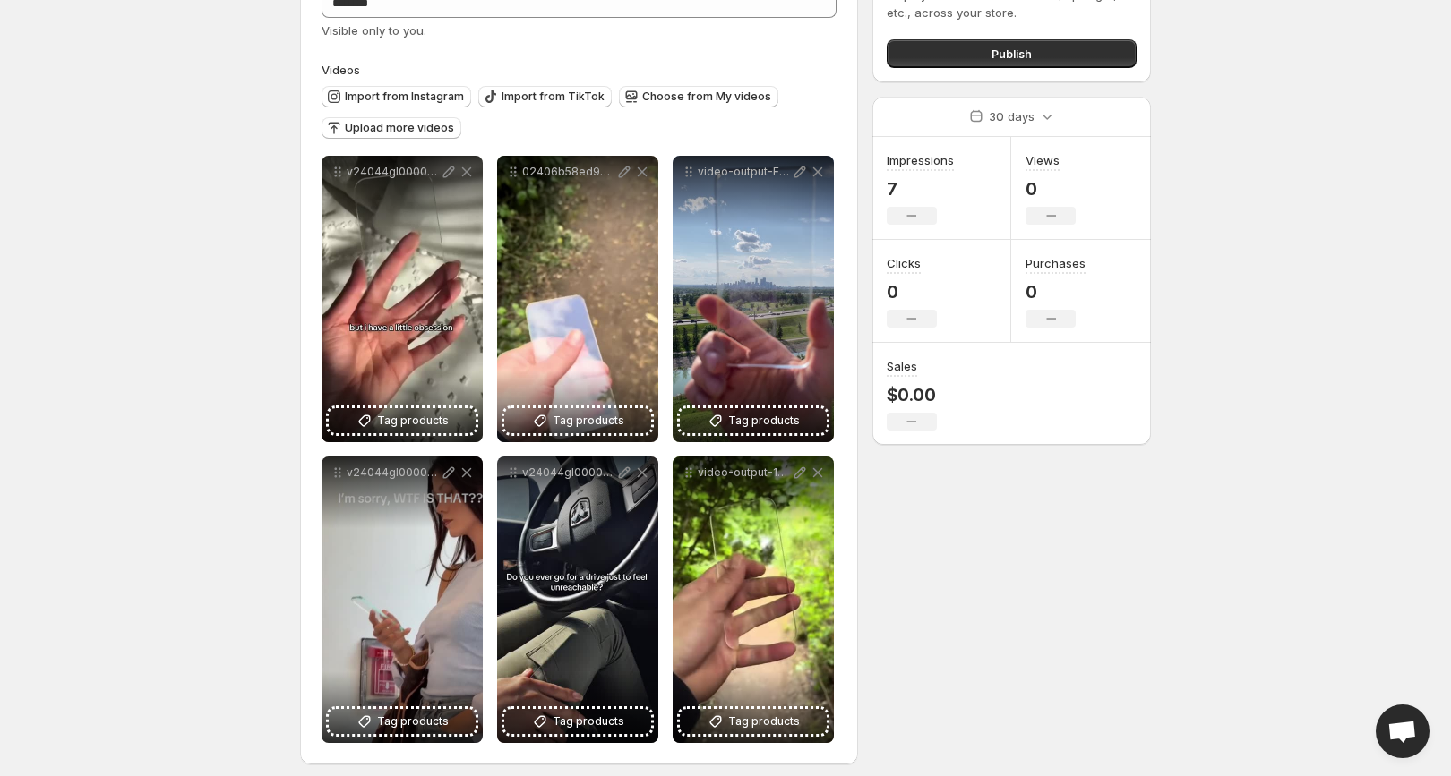
scroll to position [132, 0]
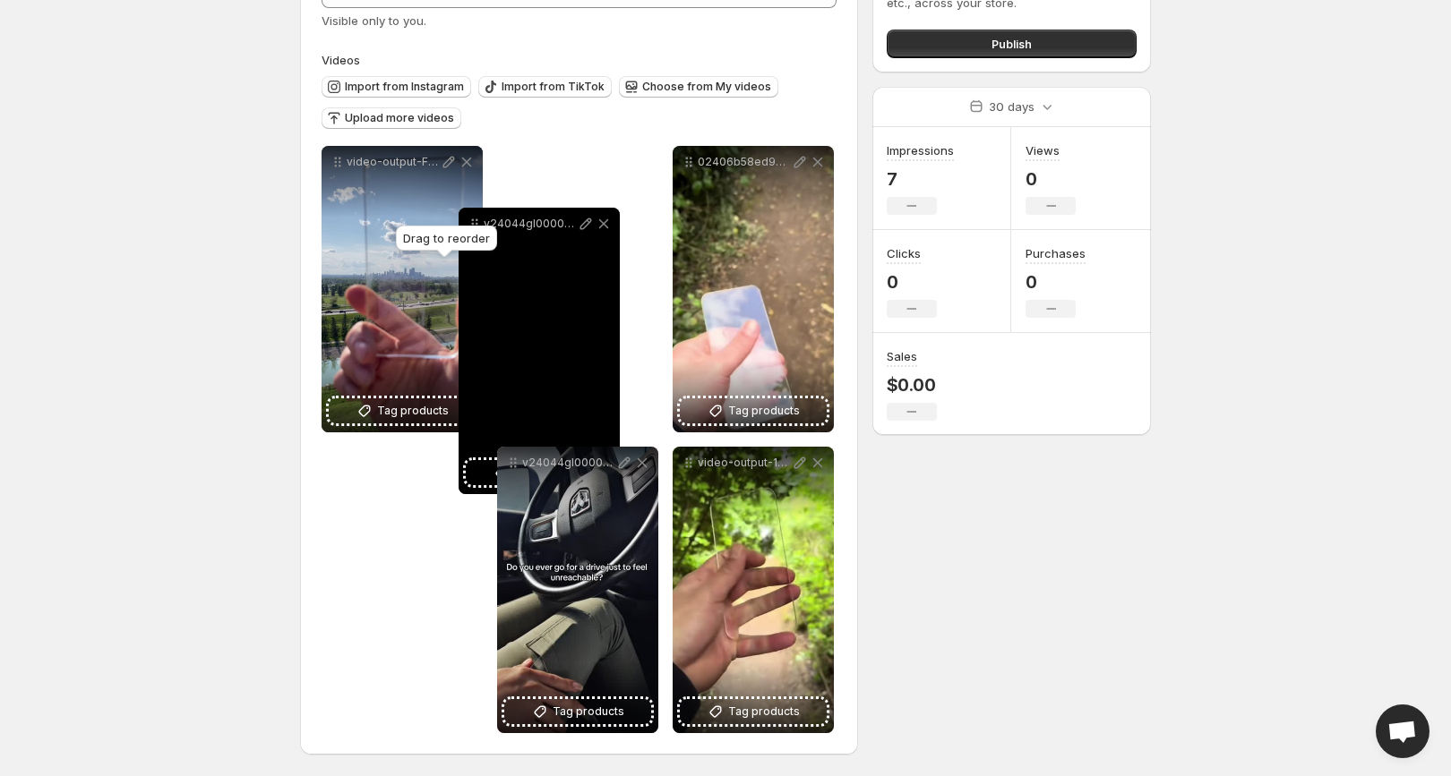
drag, startPoint x: 338, startPoint y: 463, endPoint x: 493, endPoint y: 215, distance: 292.5
click at [484, 215] on icon at bounding box center [475, 224] width 18 height 18
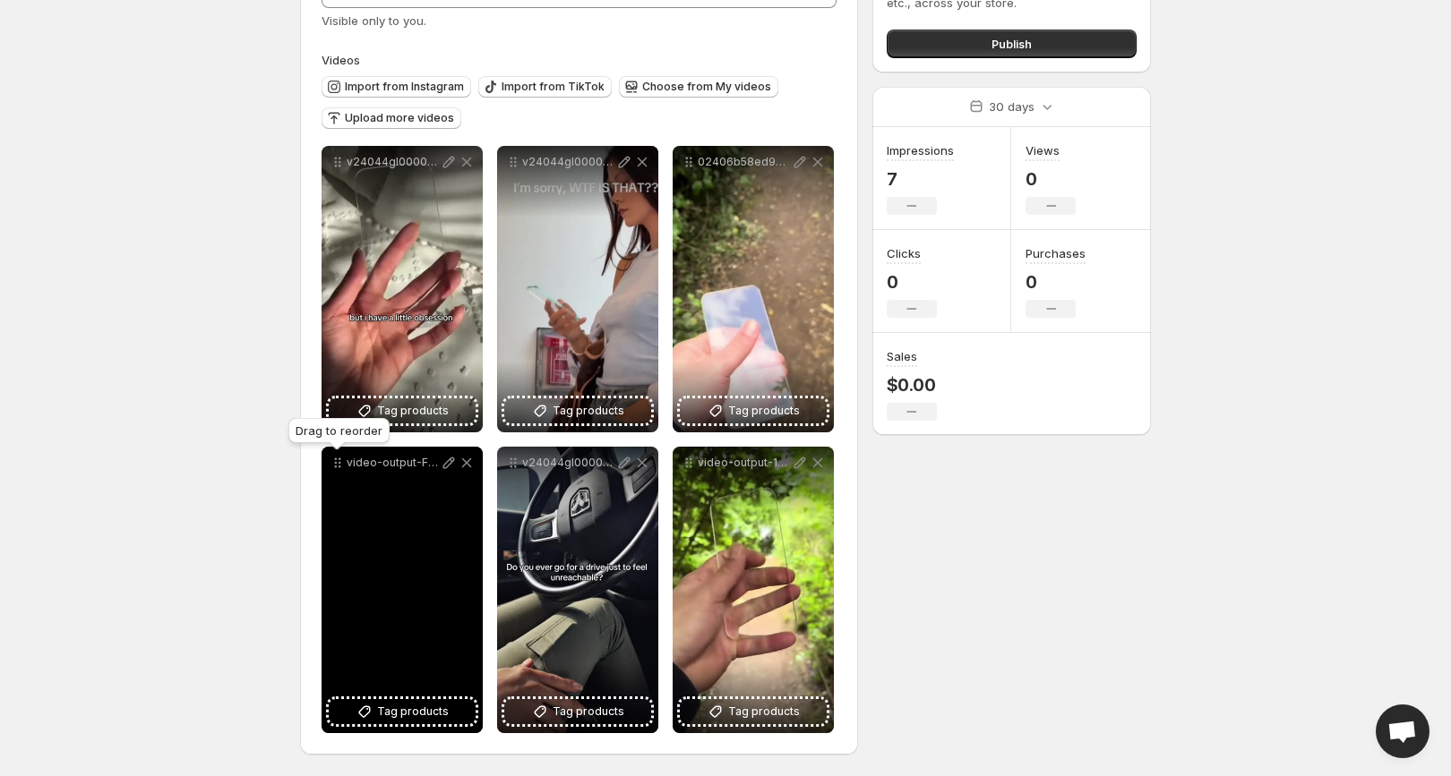
click at [340, 464] on icon at bounding box center [338, 463] width 18 height 18
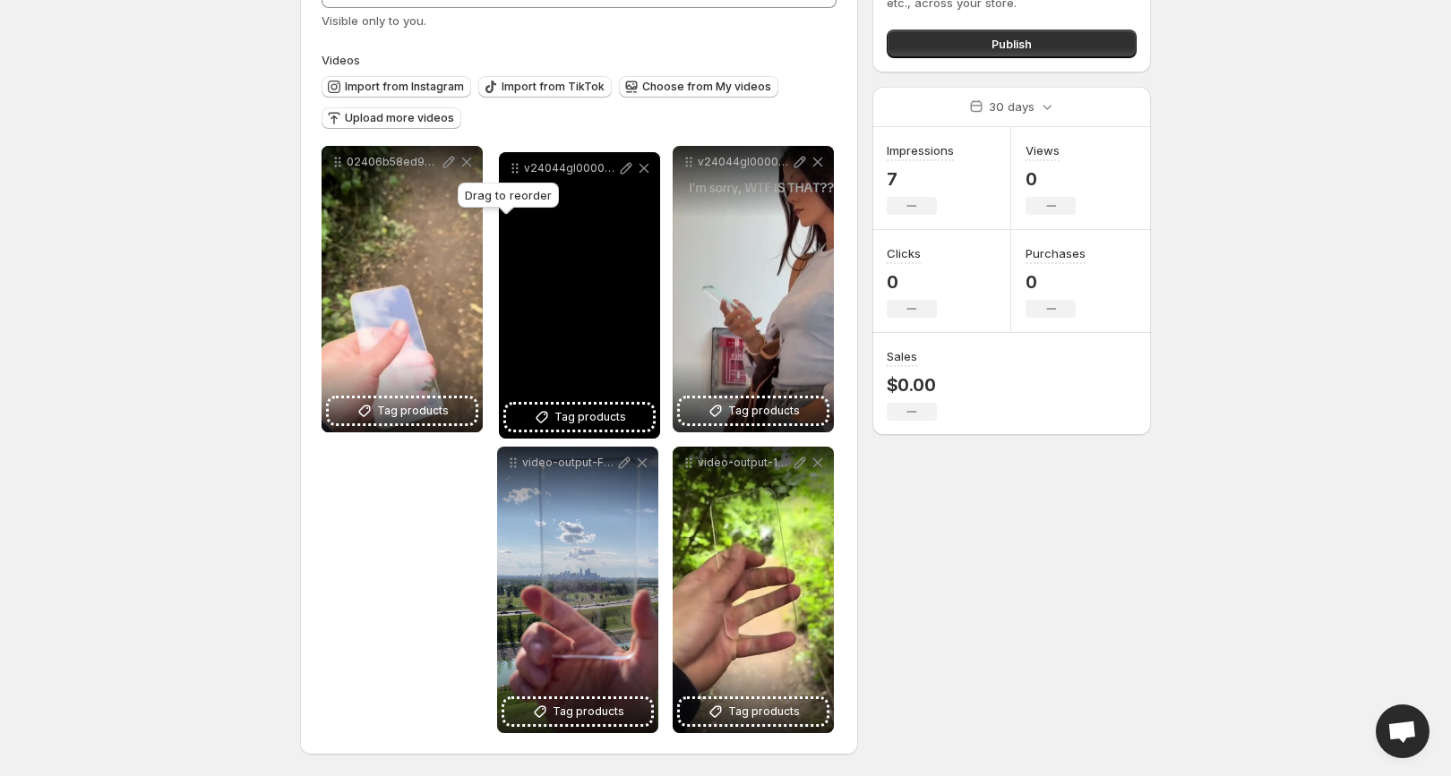
drag, startPoint x: 514, startPoint y: 465, endPoint x: 516, endPoint y: 171, distance: 293.7
click at [516, 171] on icon at bounding box center [515, 168] width 18 height 18
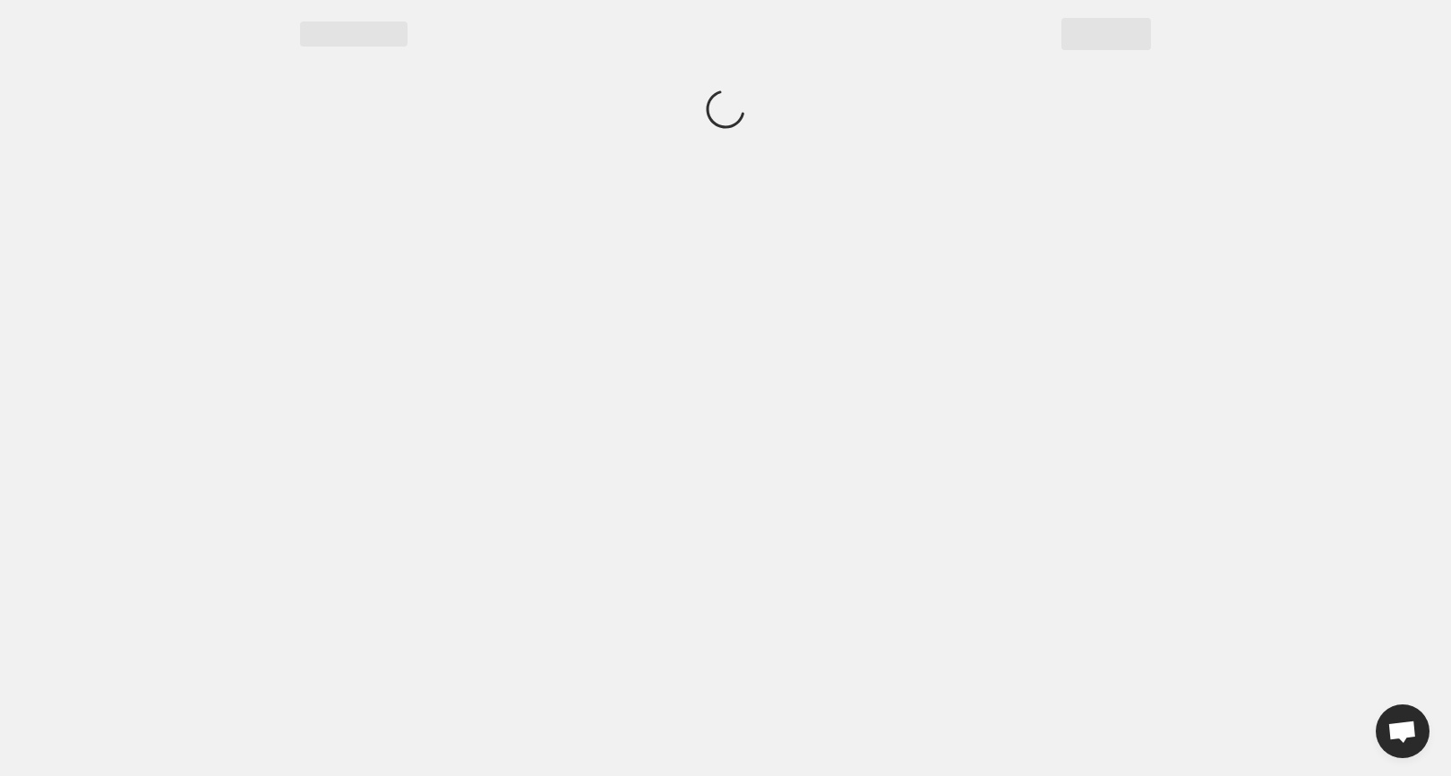
scroll to position [0, 0]
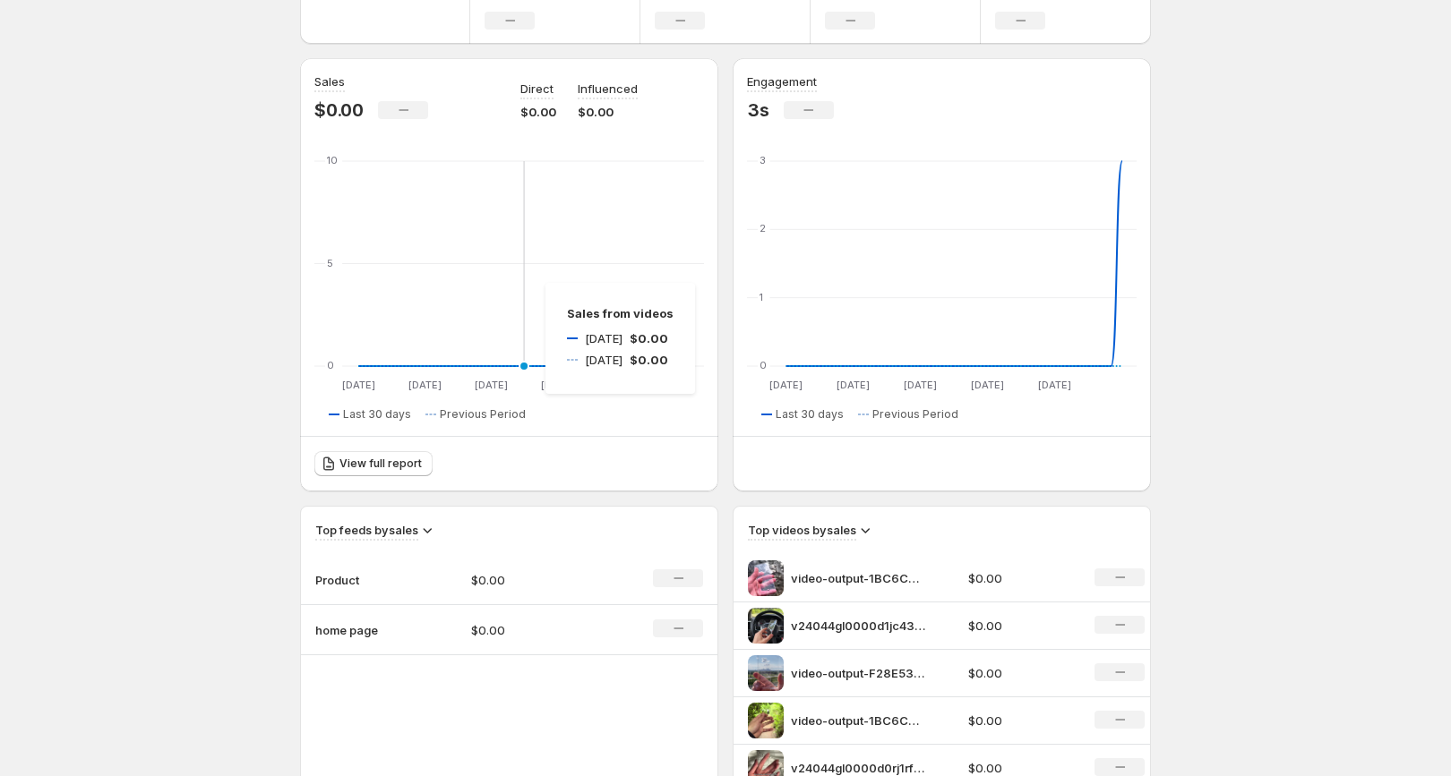
scroll to position [254, 0]
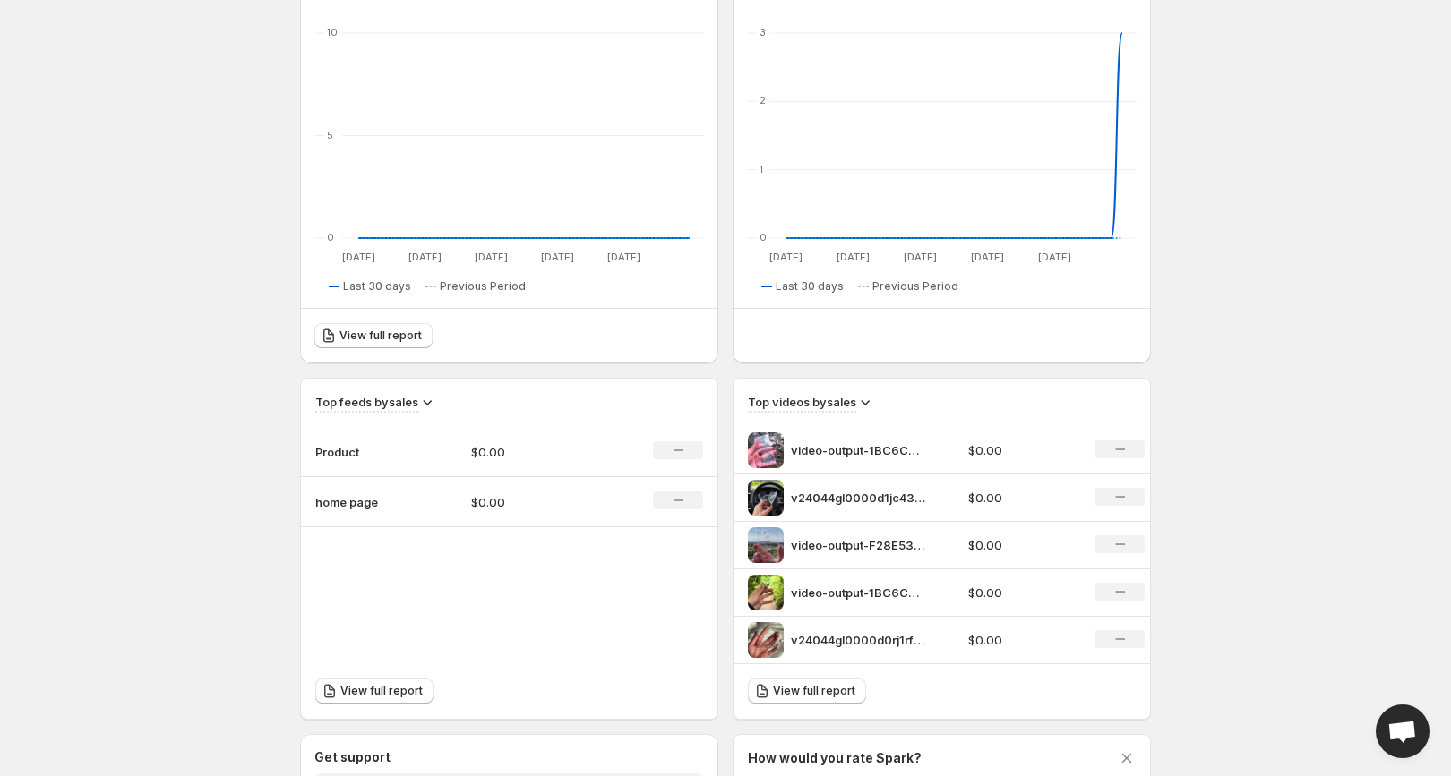
click at [542, 447] on p "$0.00" at bounding box center [534, 452] width 127 height 18
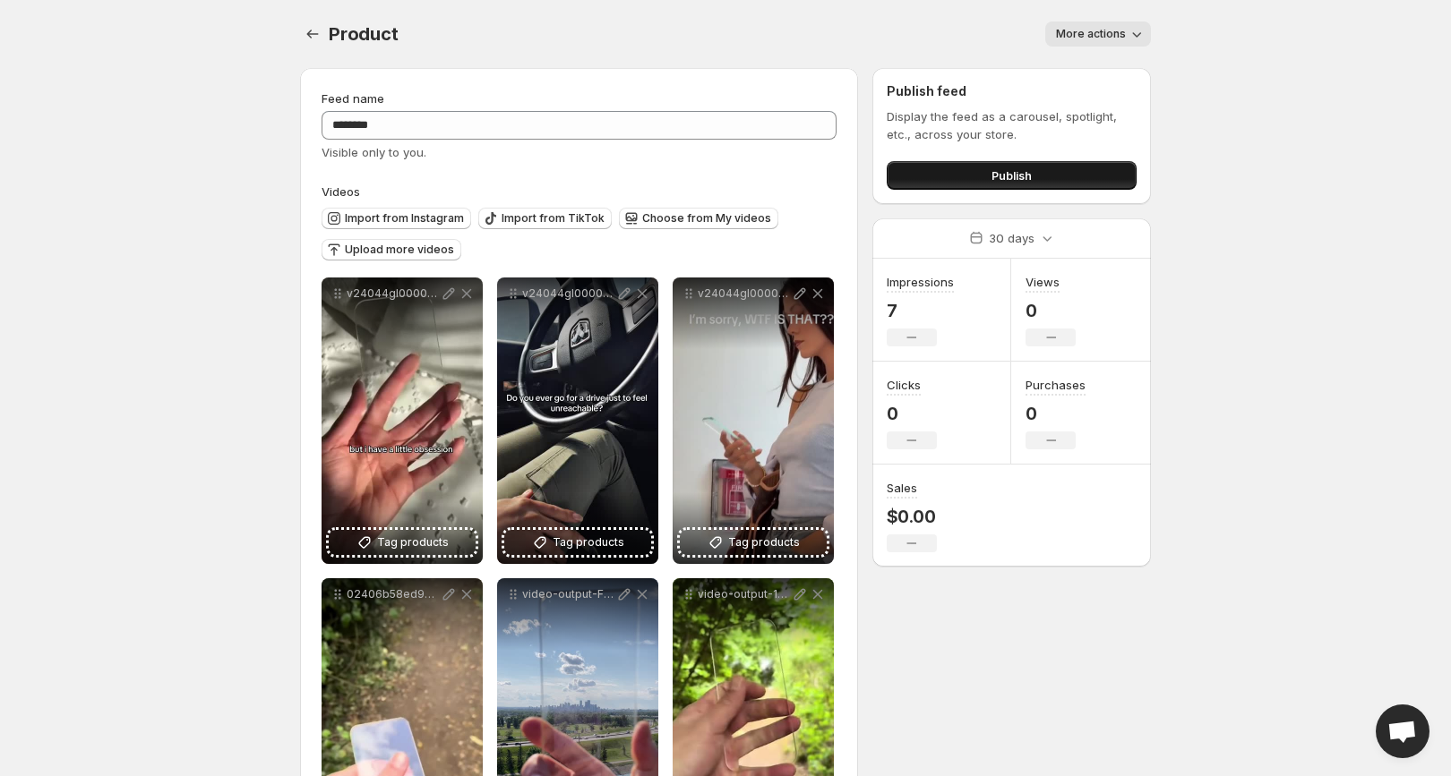
click at [935, 181] on button "Publish" at bounding box center [1012, 175] width 250 height 29
click at [1060, 176] on button "Publish" at bounding box center [1012, 175] width 250 height 29
click at [1063, 181] on button "Publish" at bounding box center [1012, 175] width 250 height 29
click at [957, 168] on button "Publish" at bounding box center [1012, 175] width 250 height 29
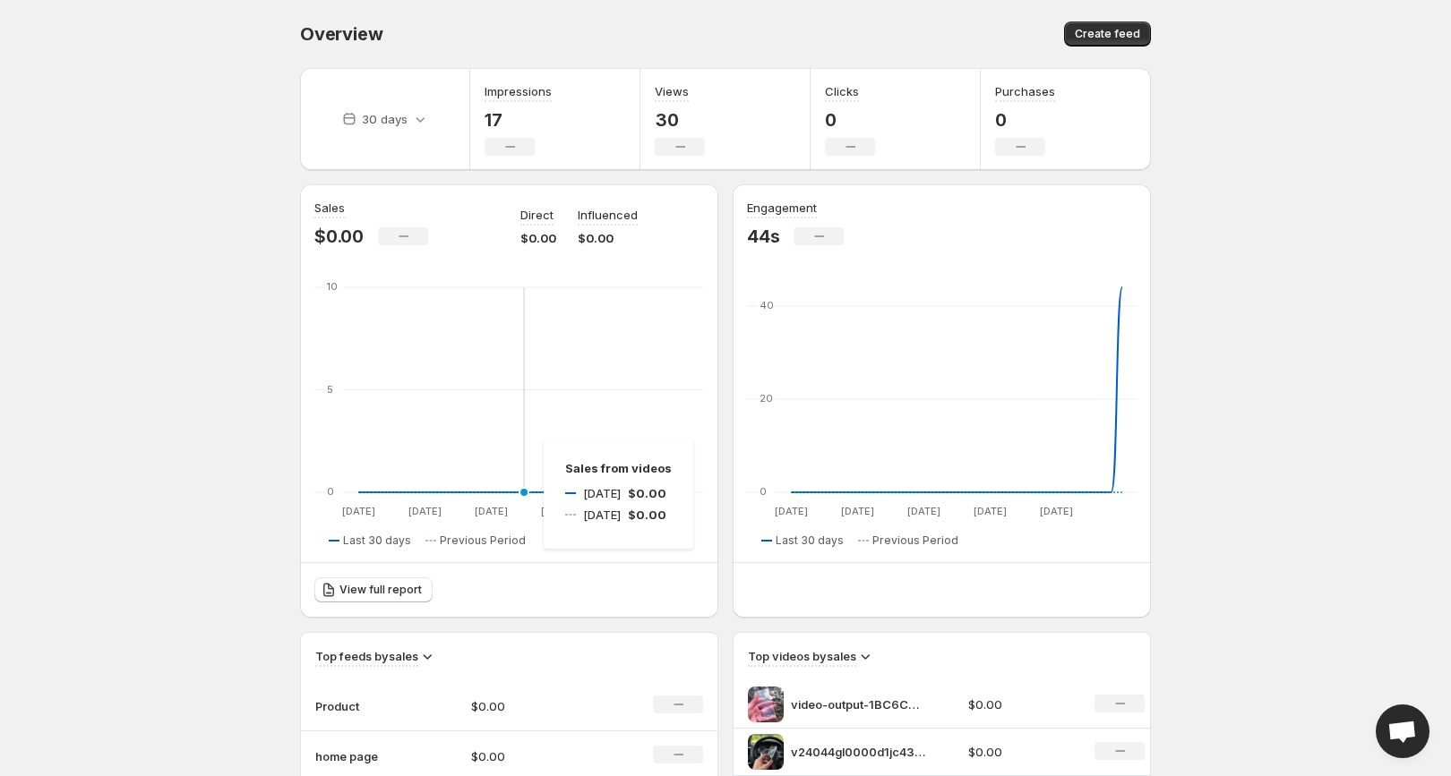
scroll to position [354, 0]
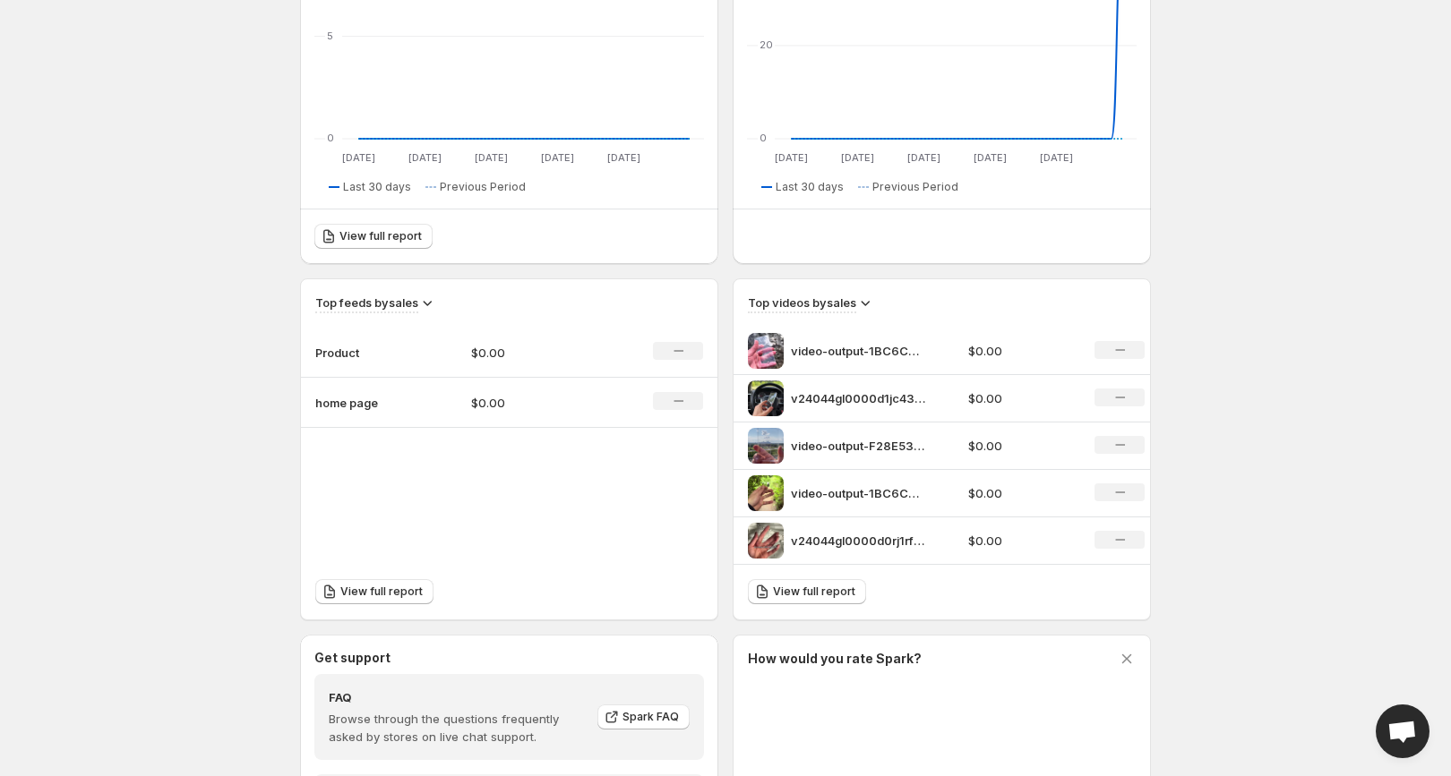
click at [348, 352] on p "Product" at bounding box center [360, 353] width 90 height 18
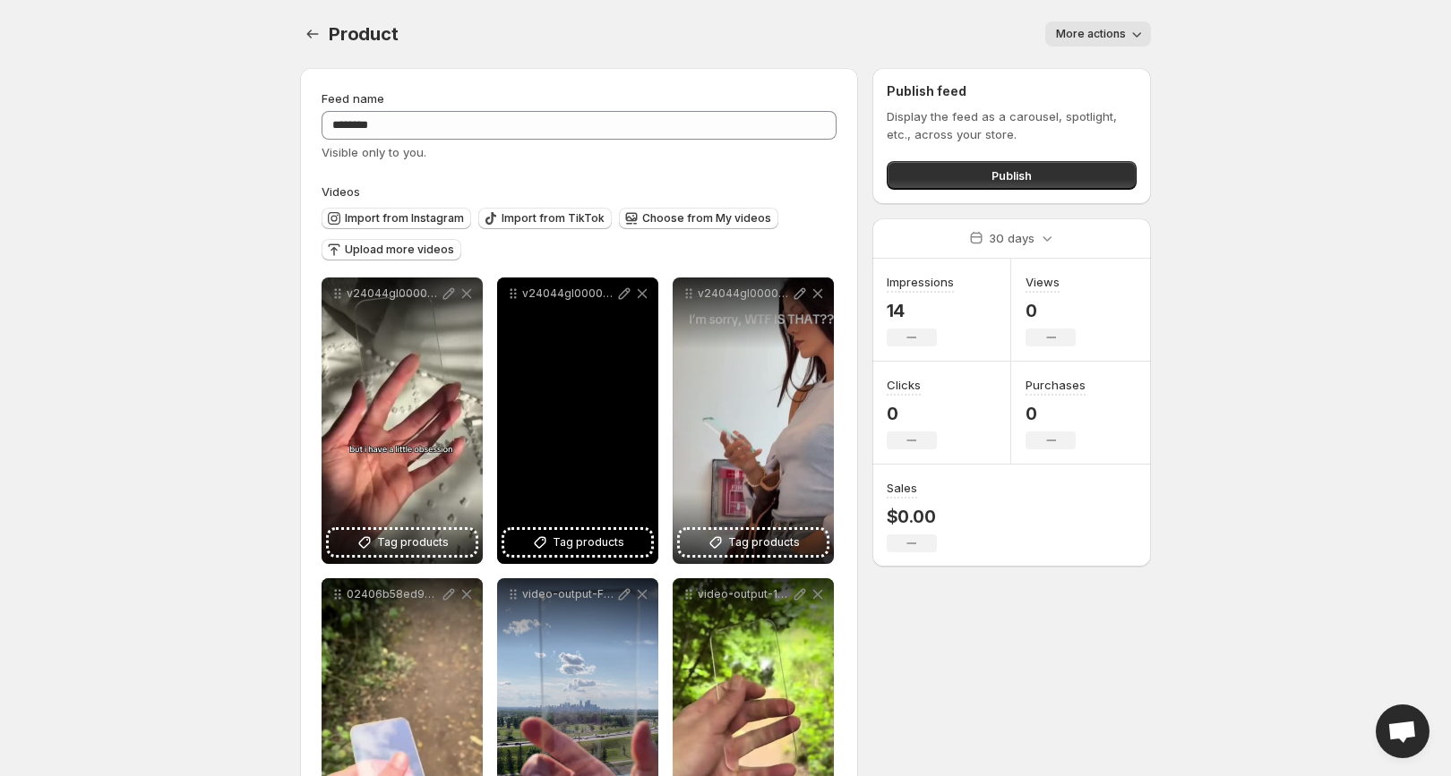
scroll to position [132, 0]
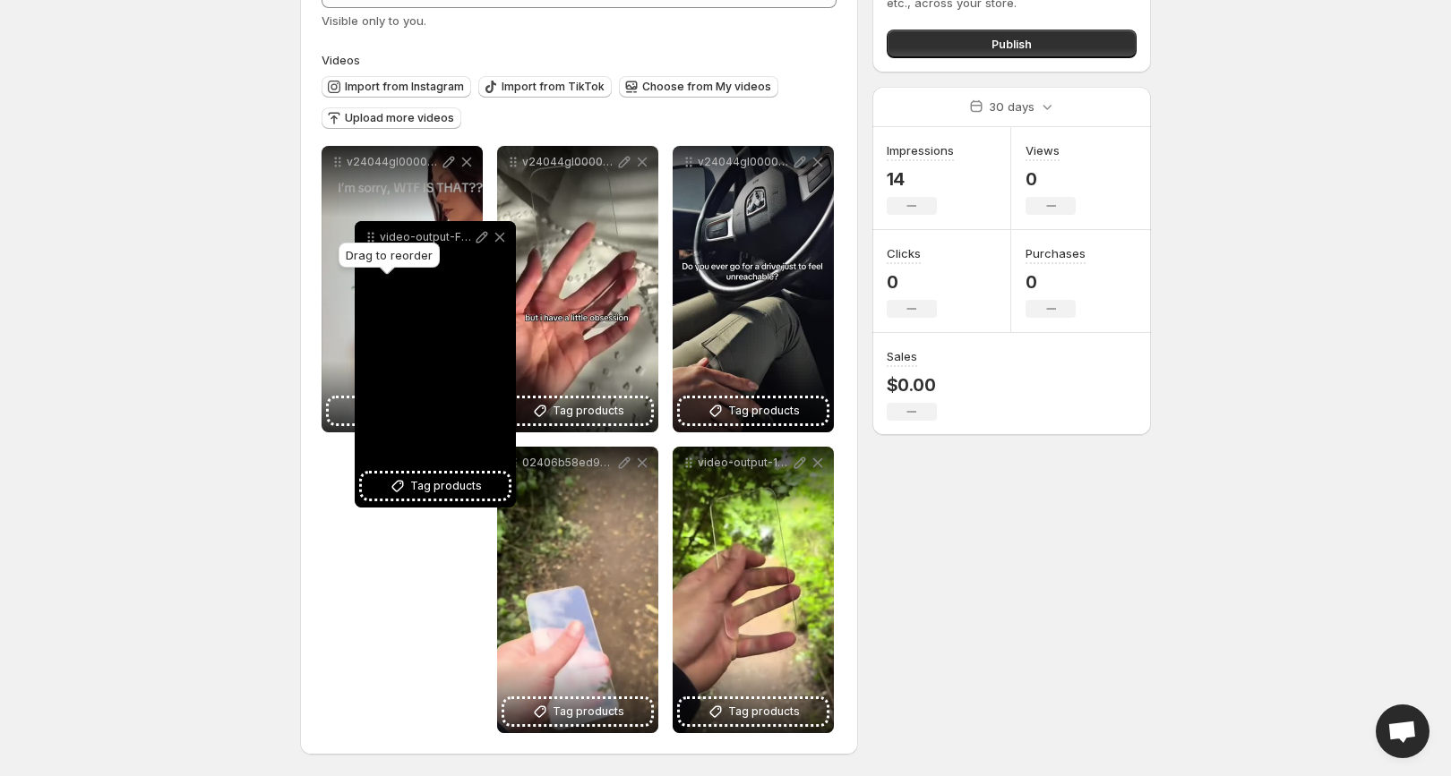
drag, startPoint x: 516, startPoint y: 464, endPoint x: 379, endPoint y: 231, distance: 270.2
click at [379, 231] on icon at bounding box center [371, 237] width 18 height 18
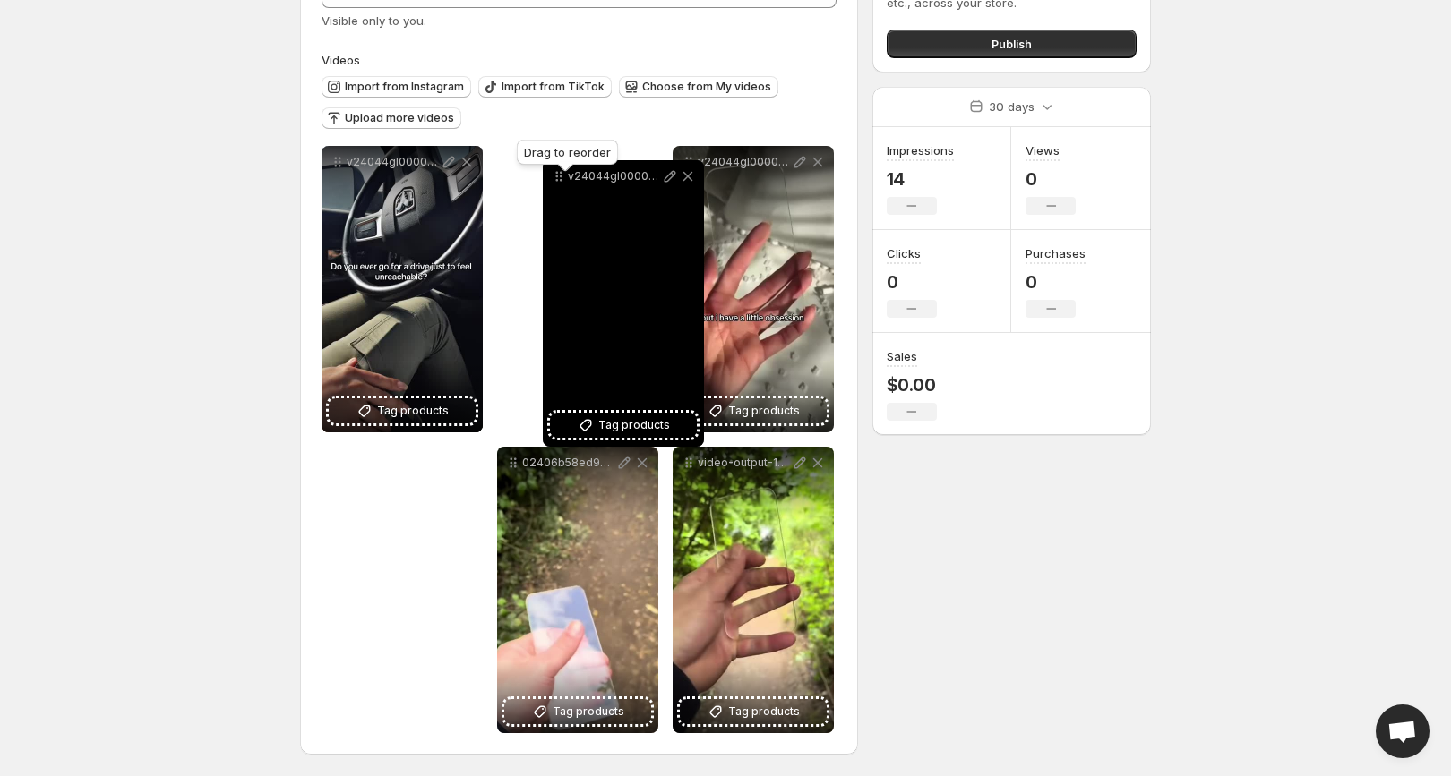
drag, startPoint x: 339, startPoint y: 461, endPoint x: 556, endPoint y: 173, distance: 361.3
click at [556, 173] on body "**********" at bounding box center [725, 256] width 1451 height 776
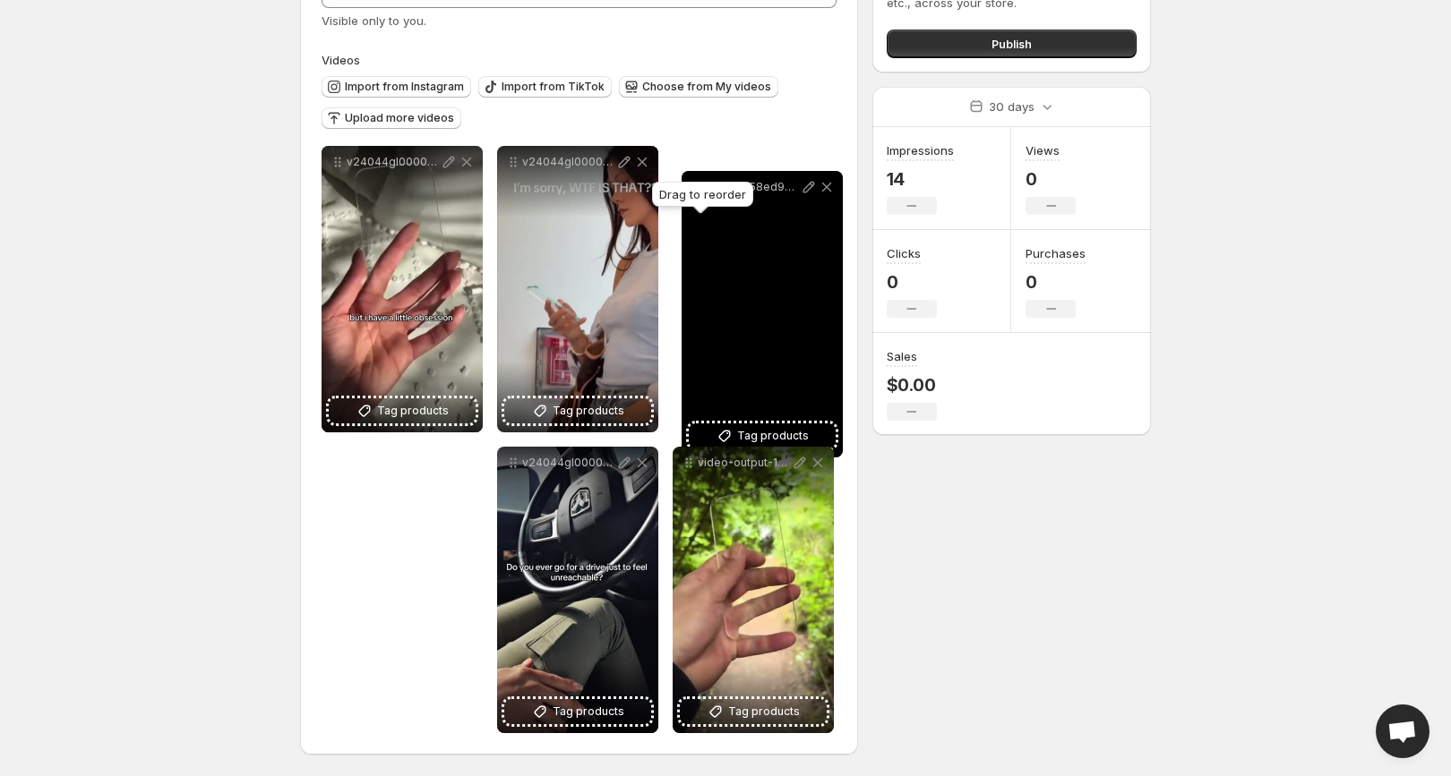
drag, startPoint x: 518, startPoint y: 464, endPoint x: 701, endPoint y: 185, distance: 333.6
click at [701, 185] on body "**********" at bounding box center [725, 256] width 1451 height 776
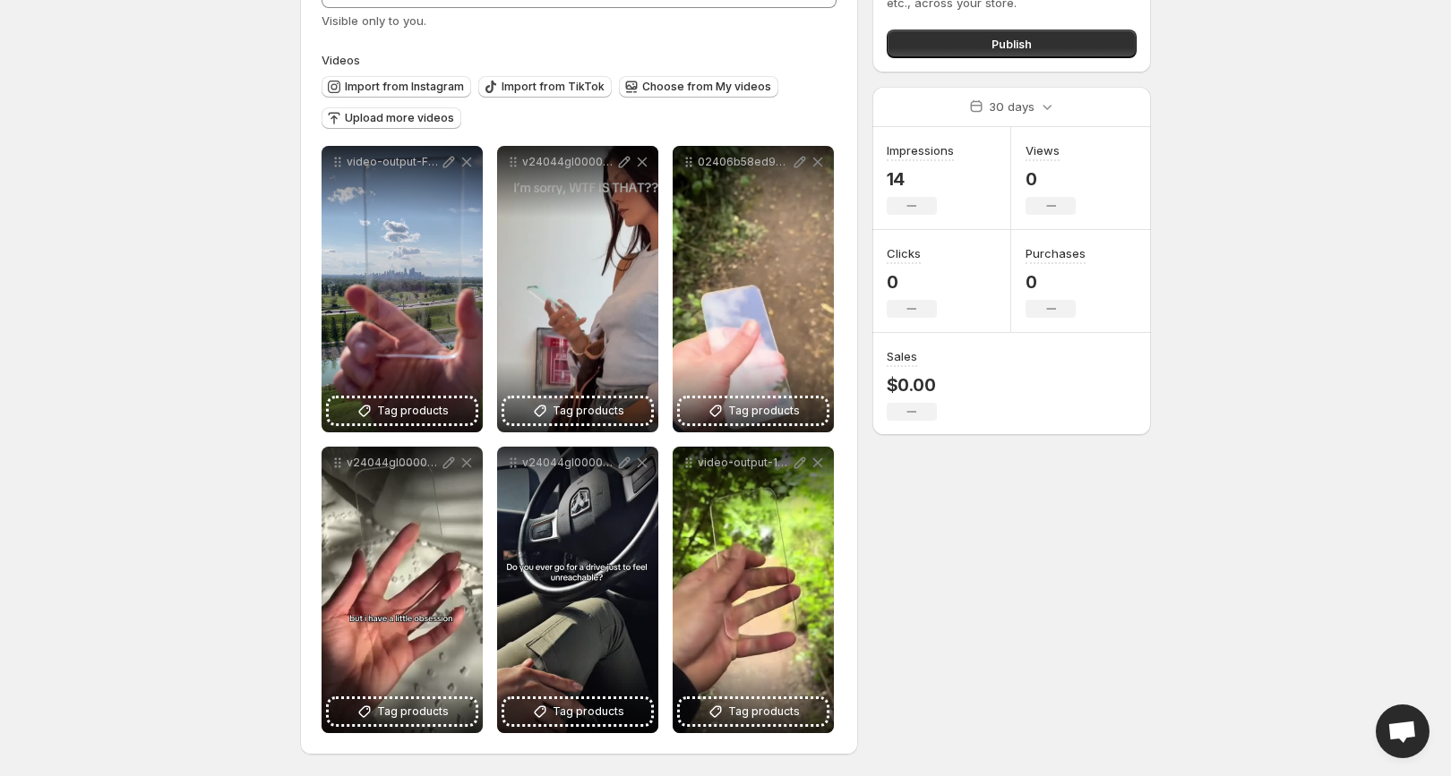
scroll to position [0, 0]
